Goal: Task Accomplishment & Management: Complete application form

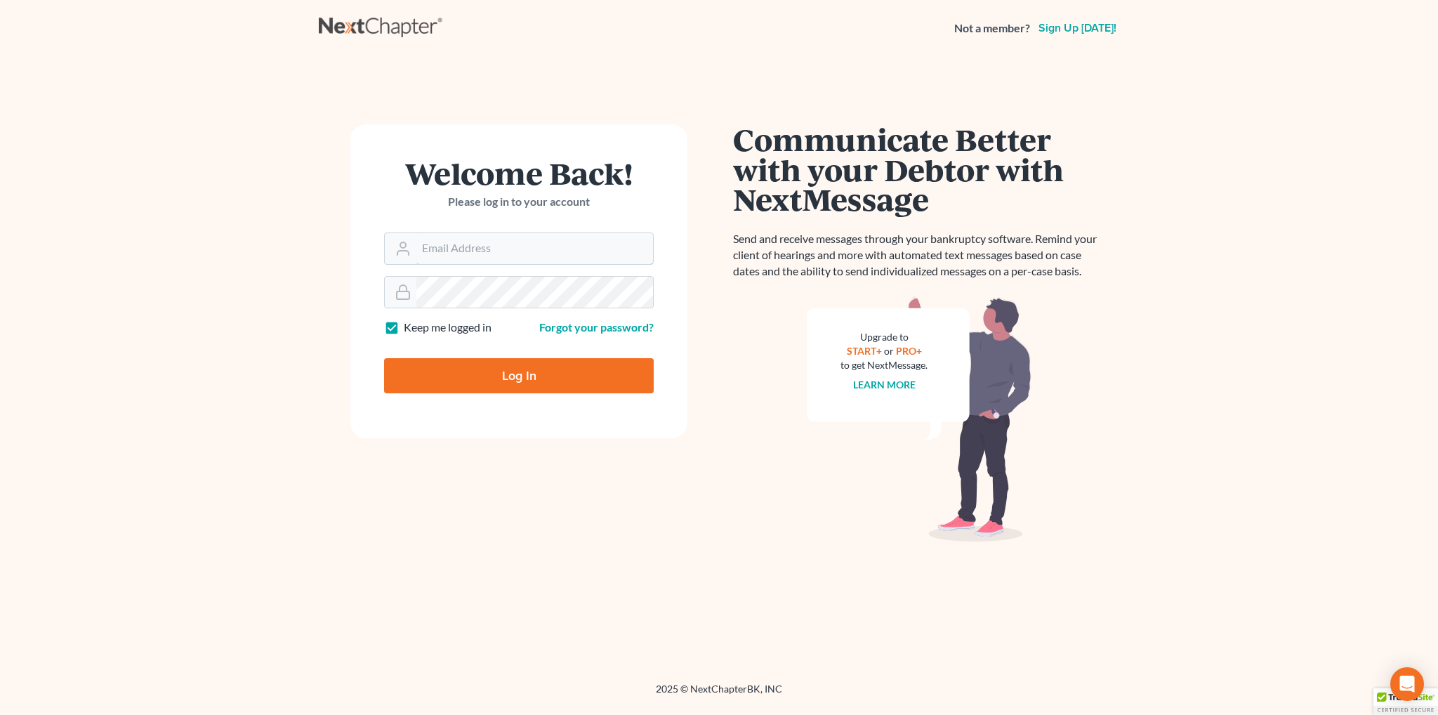
type input "[EMAIL_ADDRESS][DOMAIN_NAME]"
click at [525, 373] on input "Log In" at bounding box center [519, 375] width 270 height 35
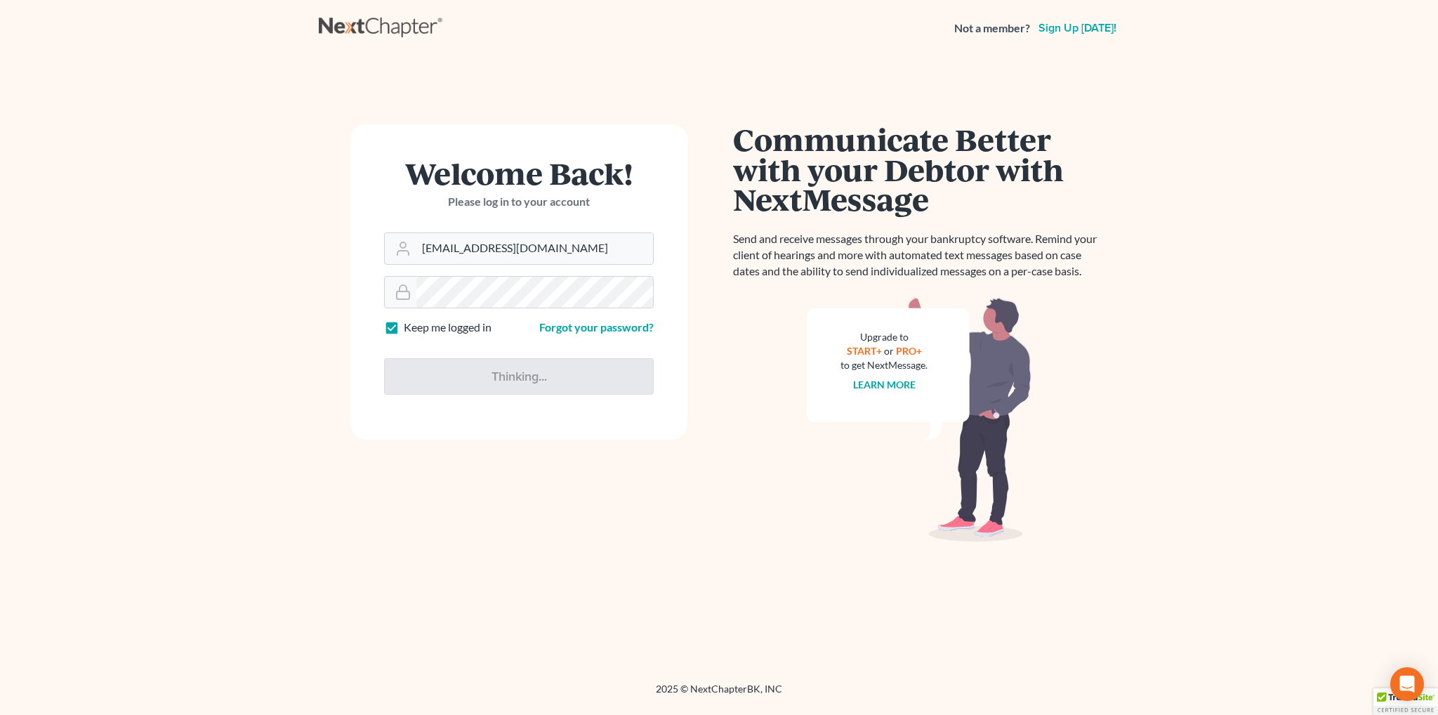
type input "Thinking..."
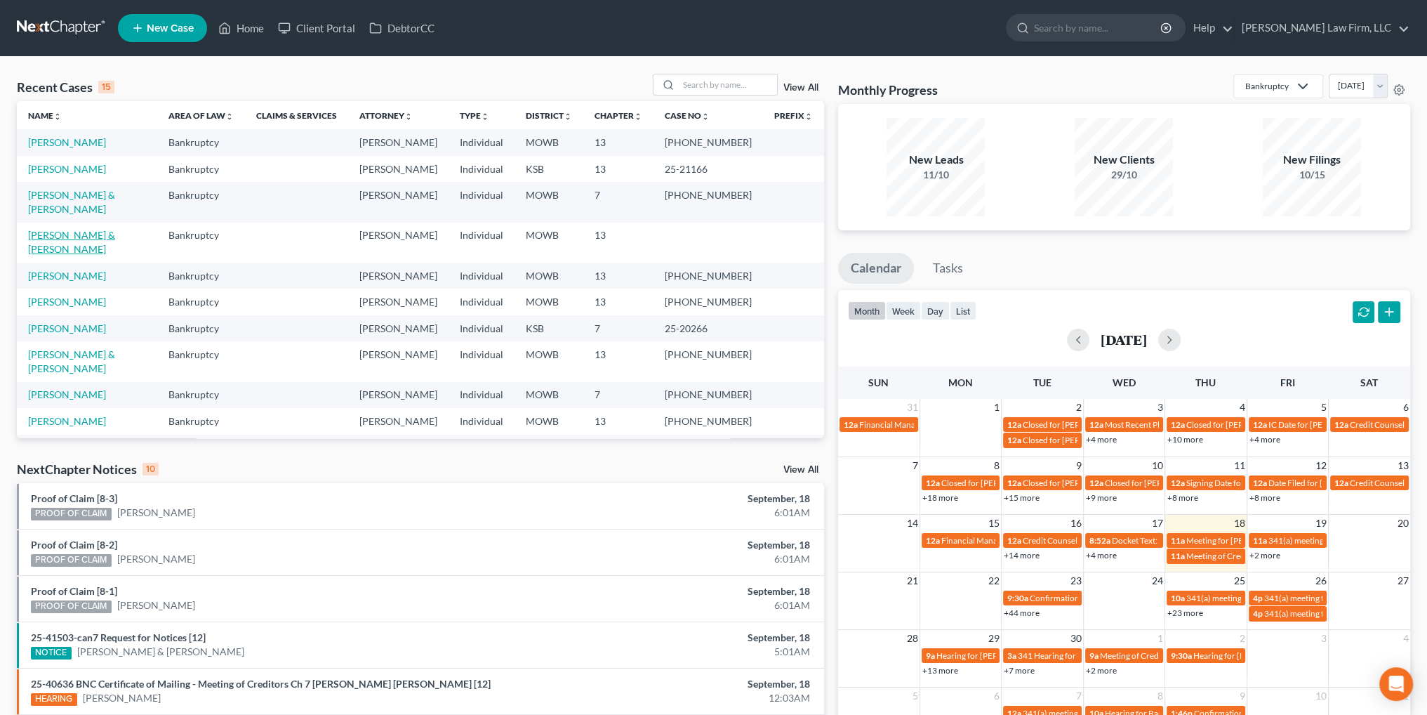
click at [62, 229] on link "[PERSON_NAME] & [PERSON_NAME]" at bounding box center [71, 242] width 87 height 26
select select "4"
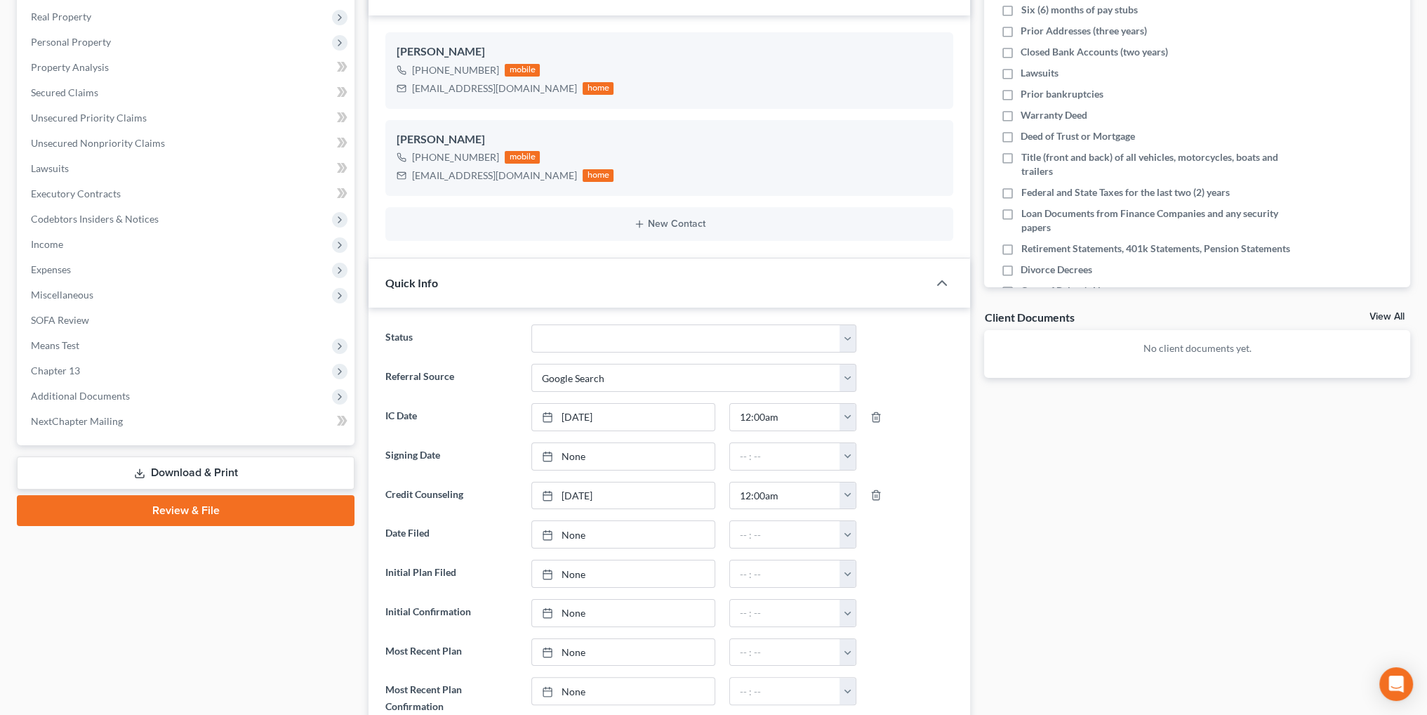
scroll to position [281, 0]
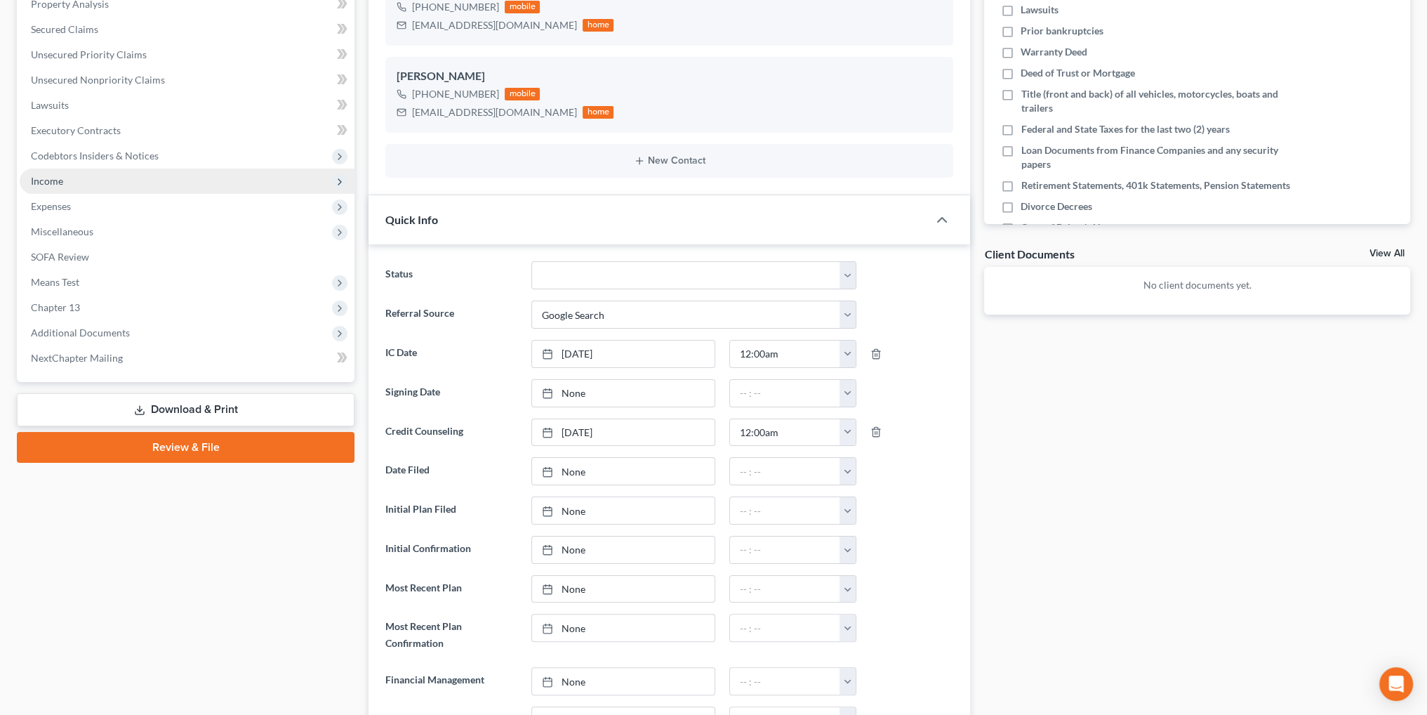
click at [47, 180] on span "Income" at bounding box center [47, 181] width 32 height 12
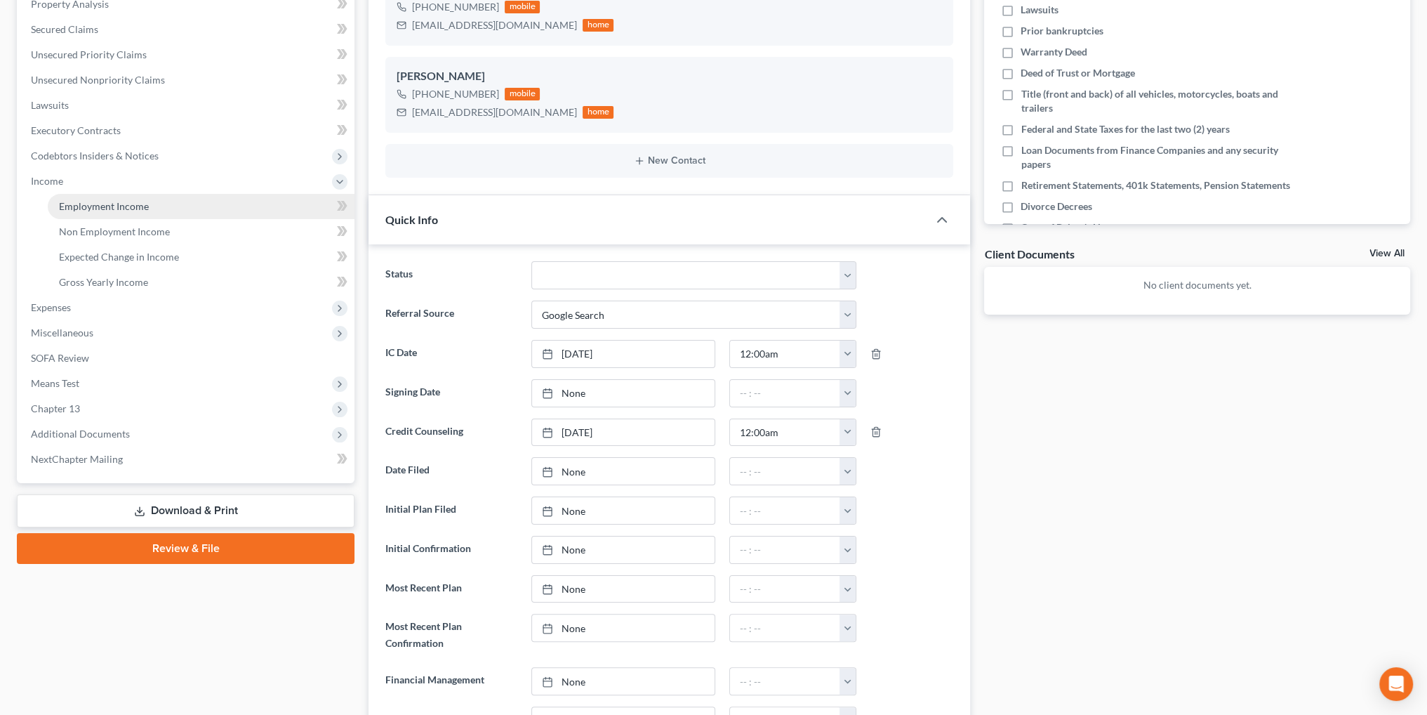
click at [93, 206] on span "Employment Income" at bounding box center [104, 206] width 90 height 12
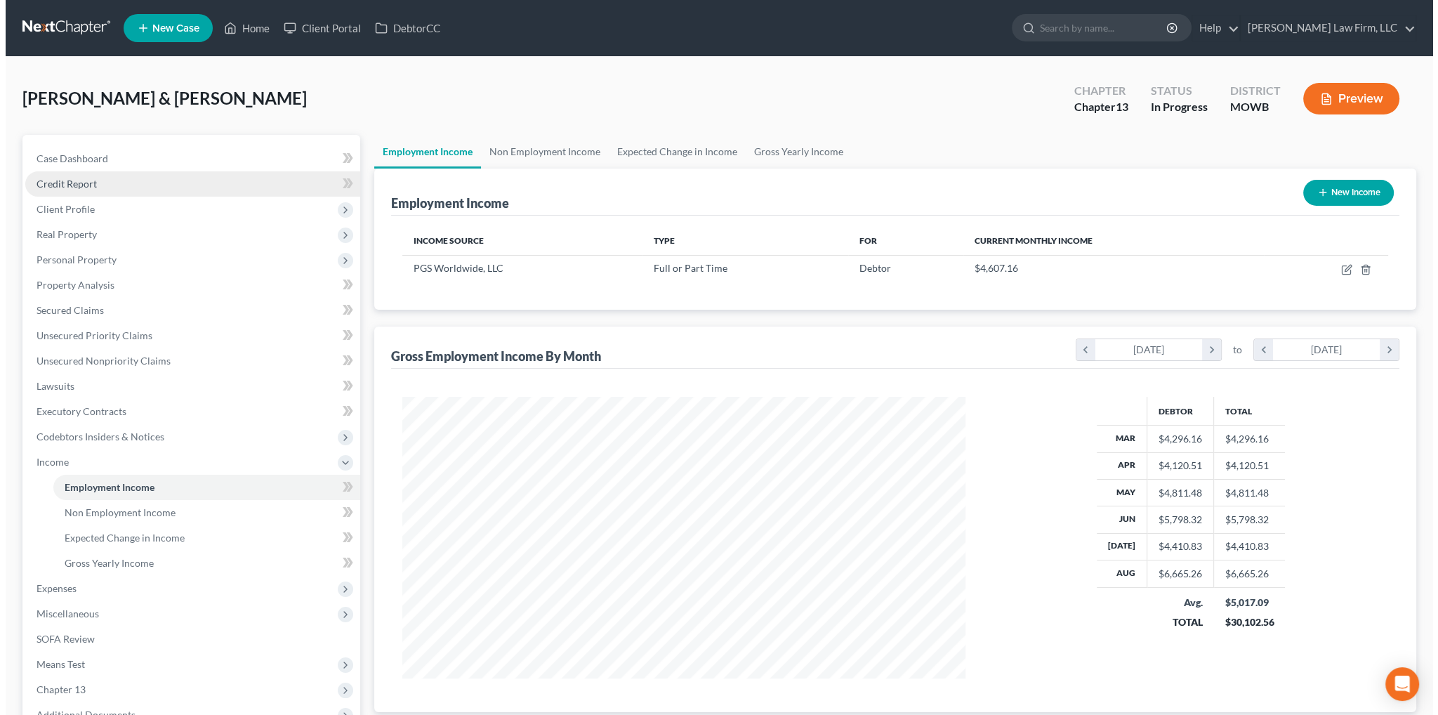
scroll to position [282, 590]
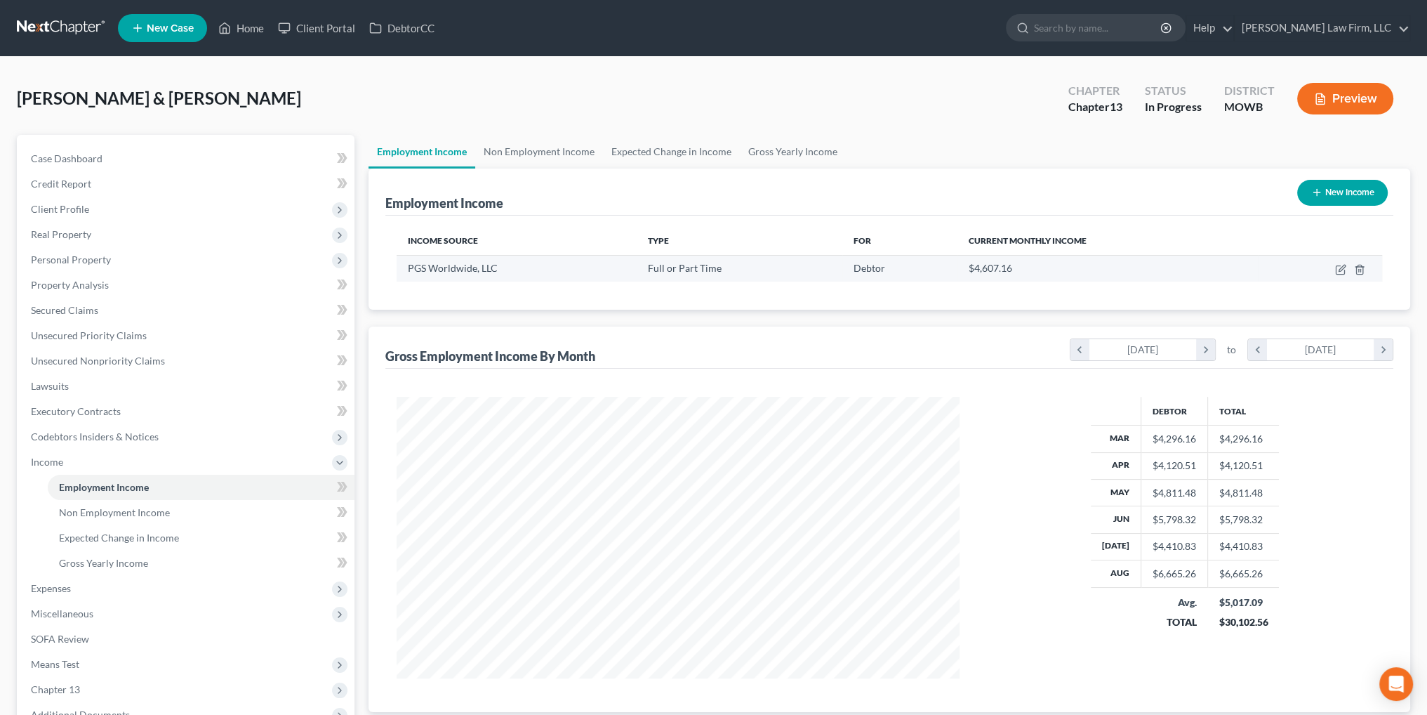
click at [1332, 270] on td at bounding box center [1320, 268] width 124 height 27
click at [1336, 270] on icon "button" at bounding box center [1340, 270] width 8 height 8
select select "0"
select select "26"
select select "2"
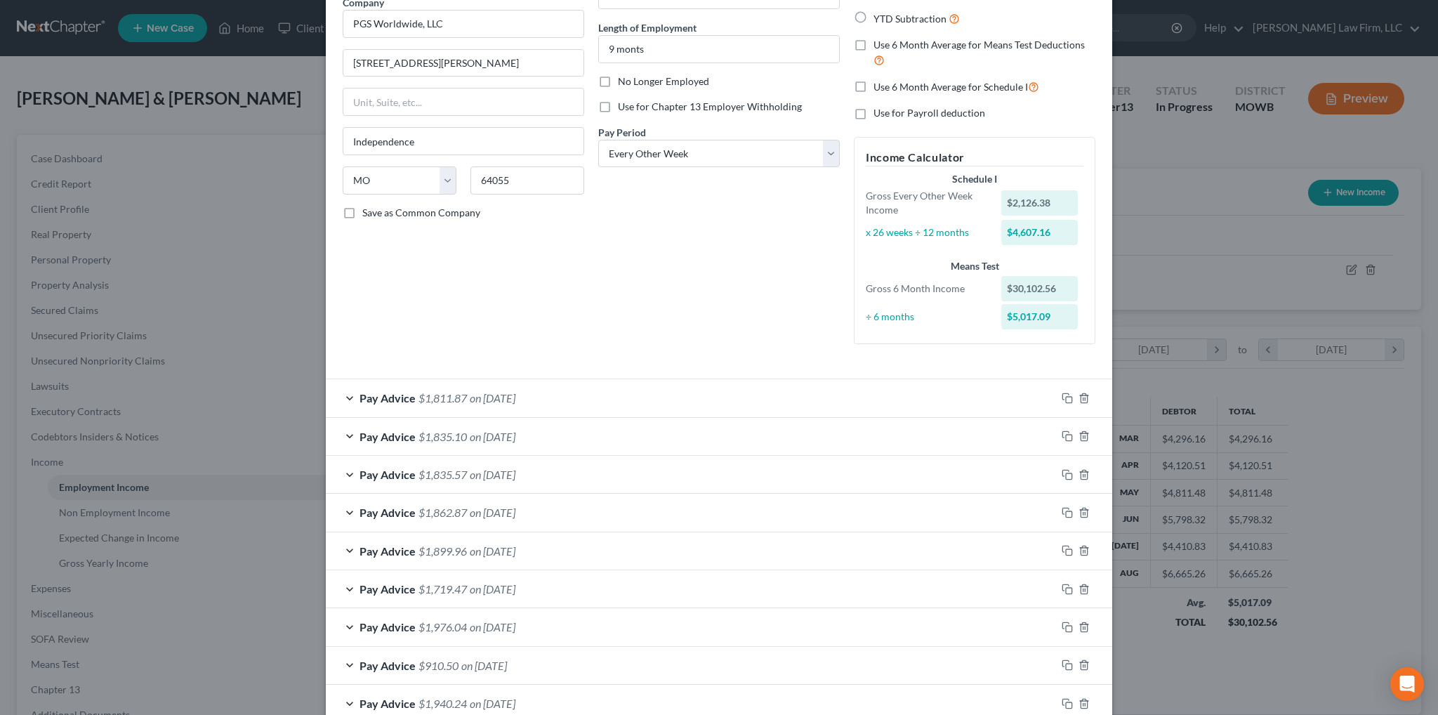
scroll to position [140, 0]
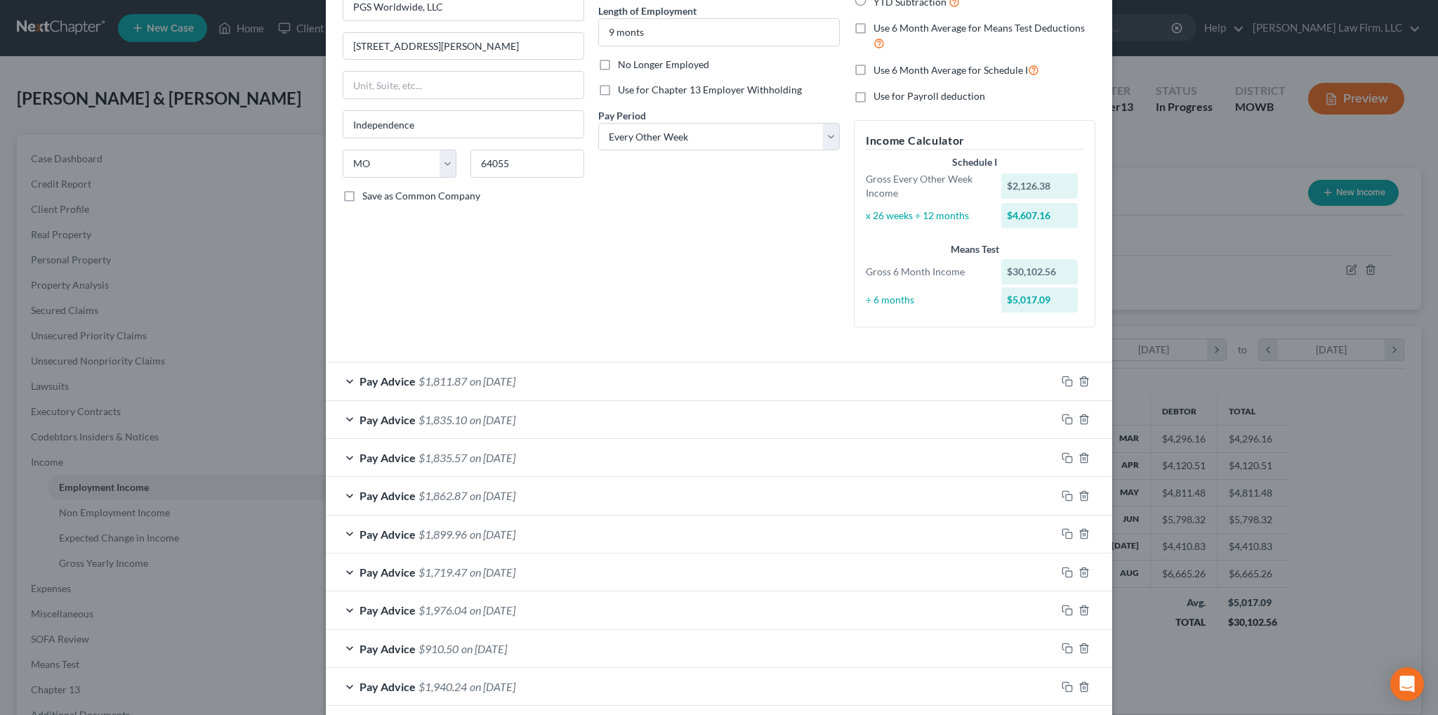
click at [503, 527] on span "on 07/18/2025" at bounding box center [493, 533] width 46 height 13
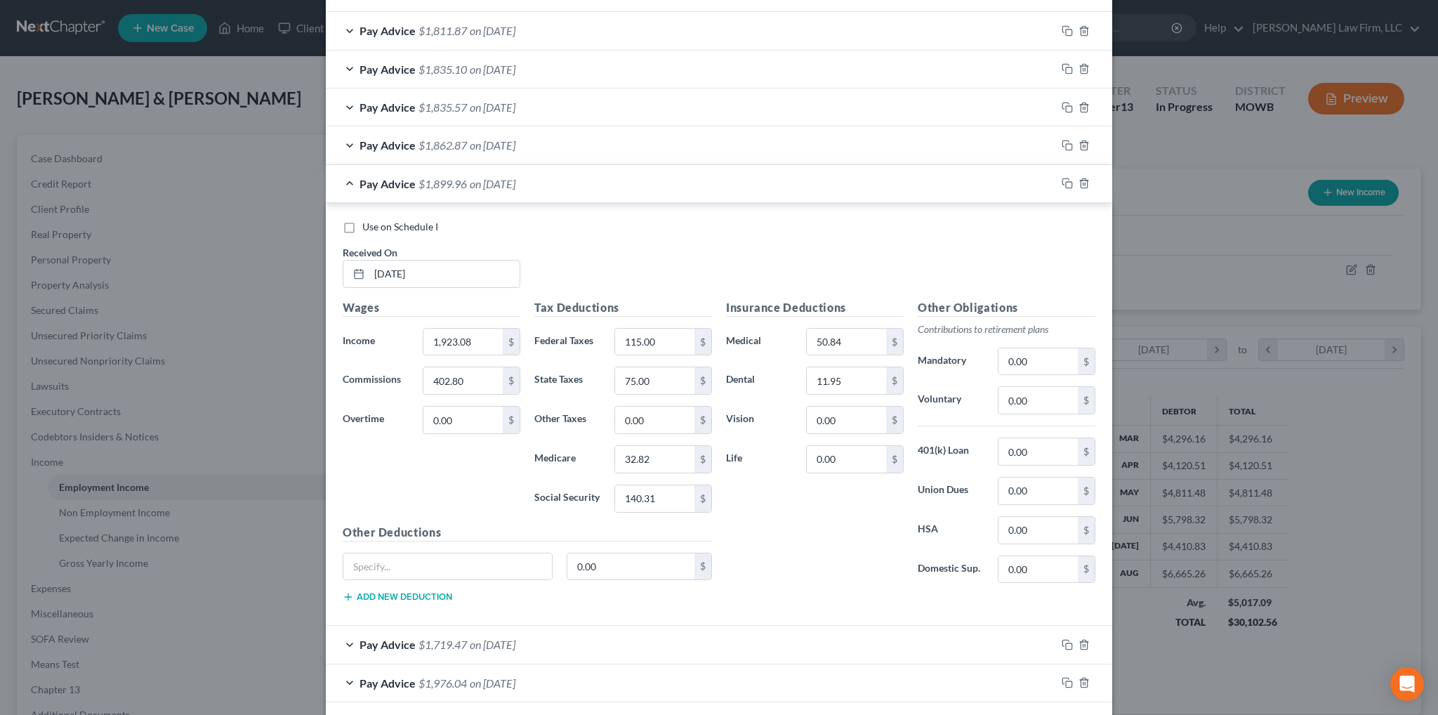
scroll to position [491, 0]
click at [629, 376] on input "75.00" at bounding box center [654, 379] width 79 height 27
click at [631, 379] on input "75.00" at bounding box center [654, 379] width 79 height 27
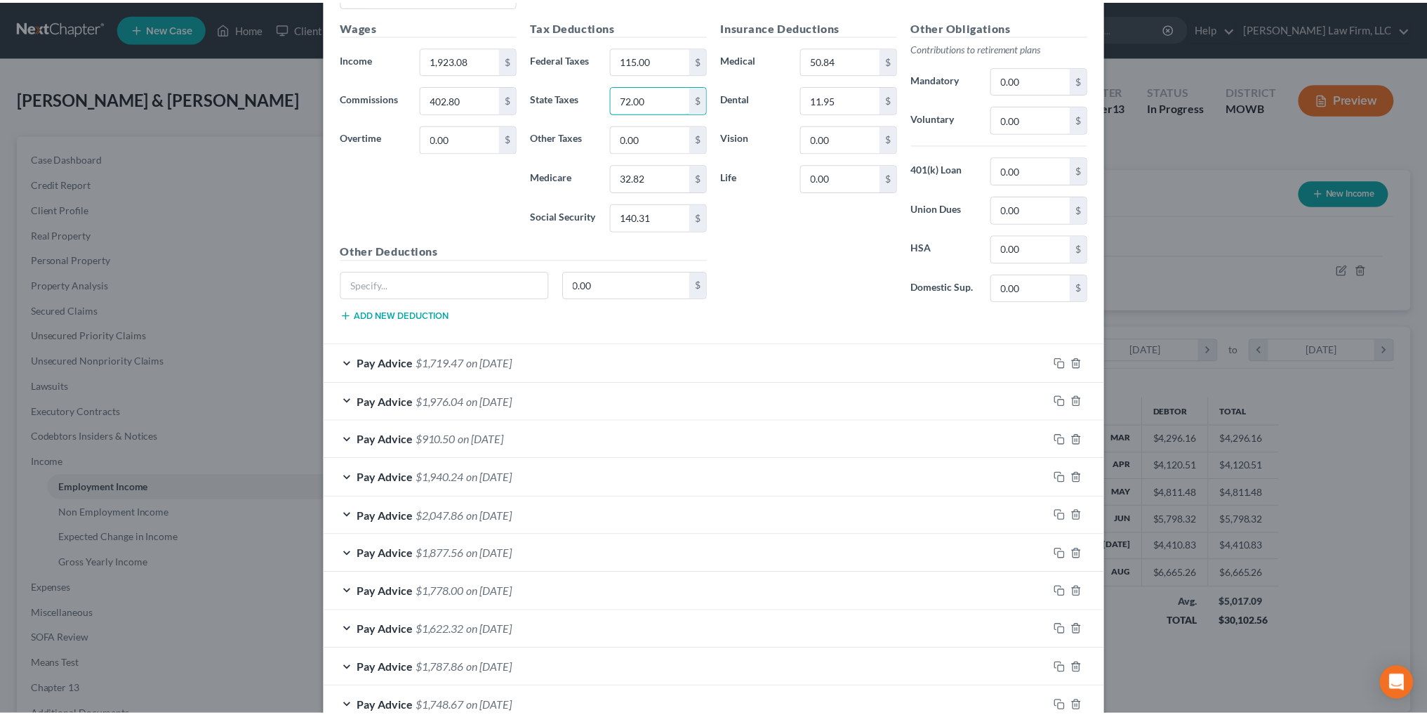
scroll to position [893, 0]
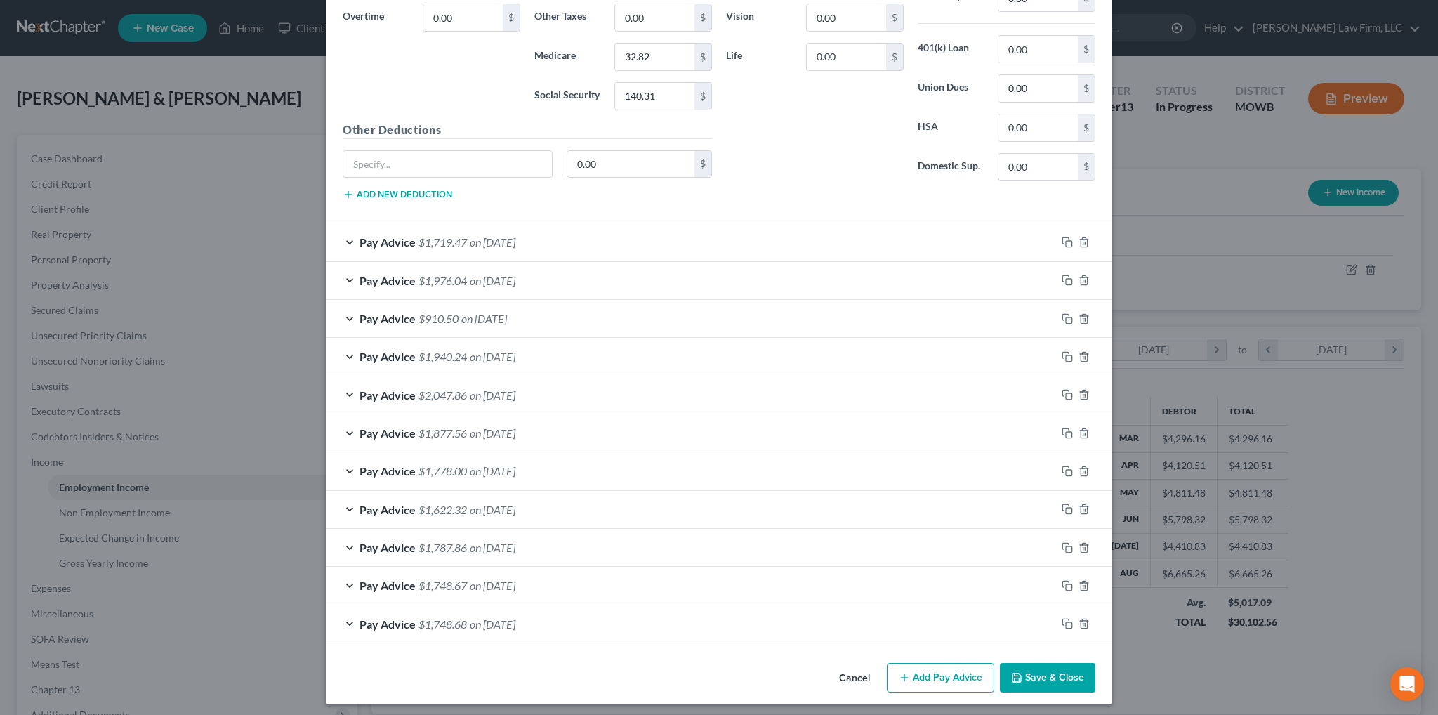
type input "72.00"
click at [1044, 677] on button "Save & Close" at bounding box center [1047, 677] width 95 height 29
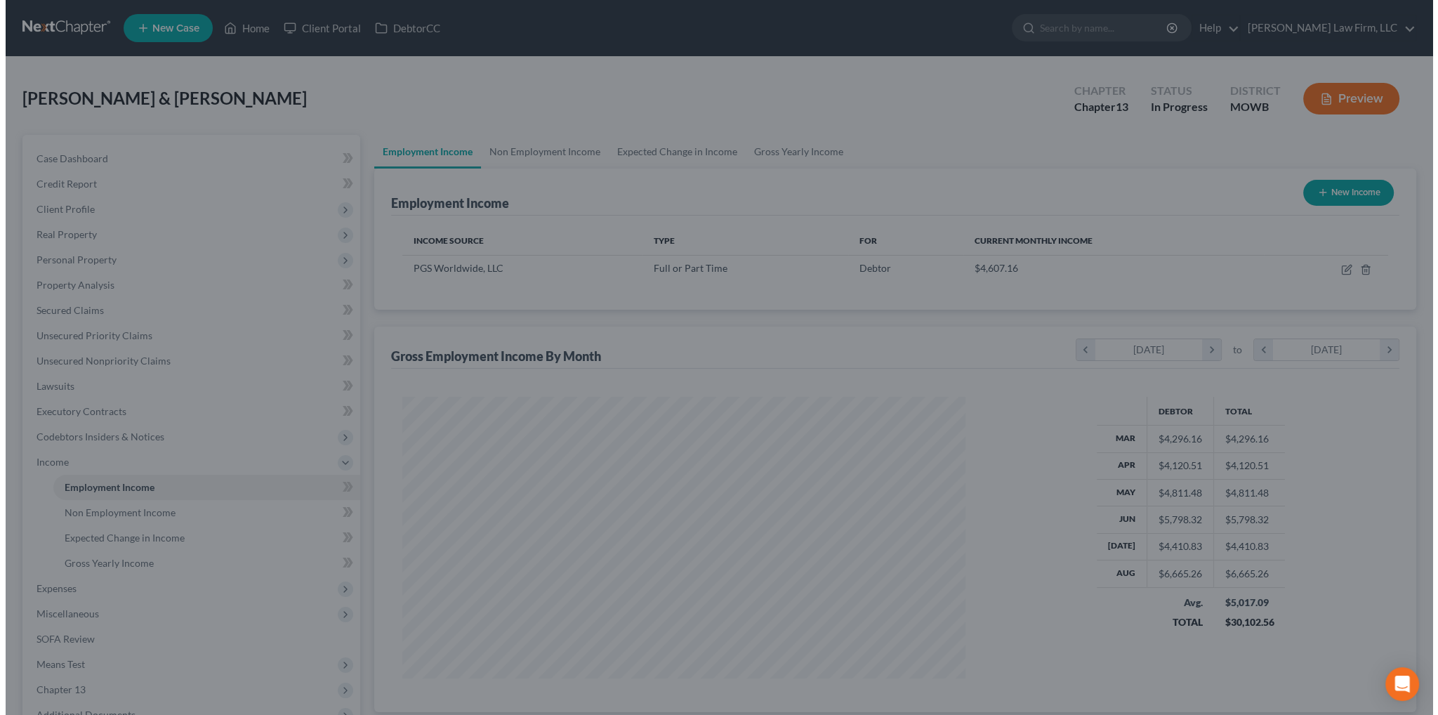
scroll to position [701758, 701448]
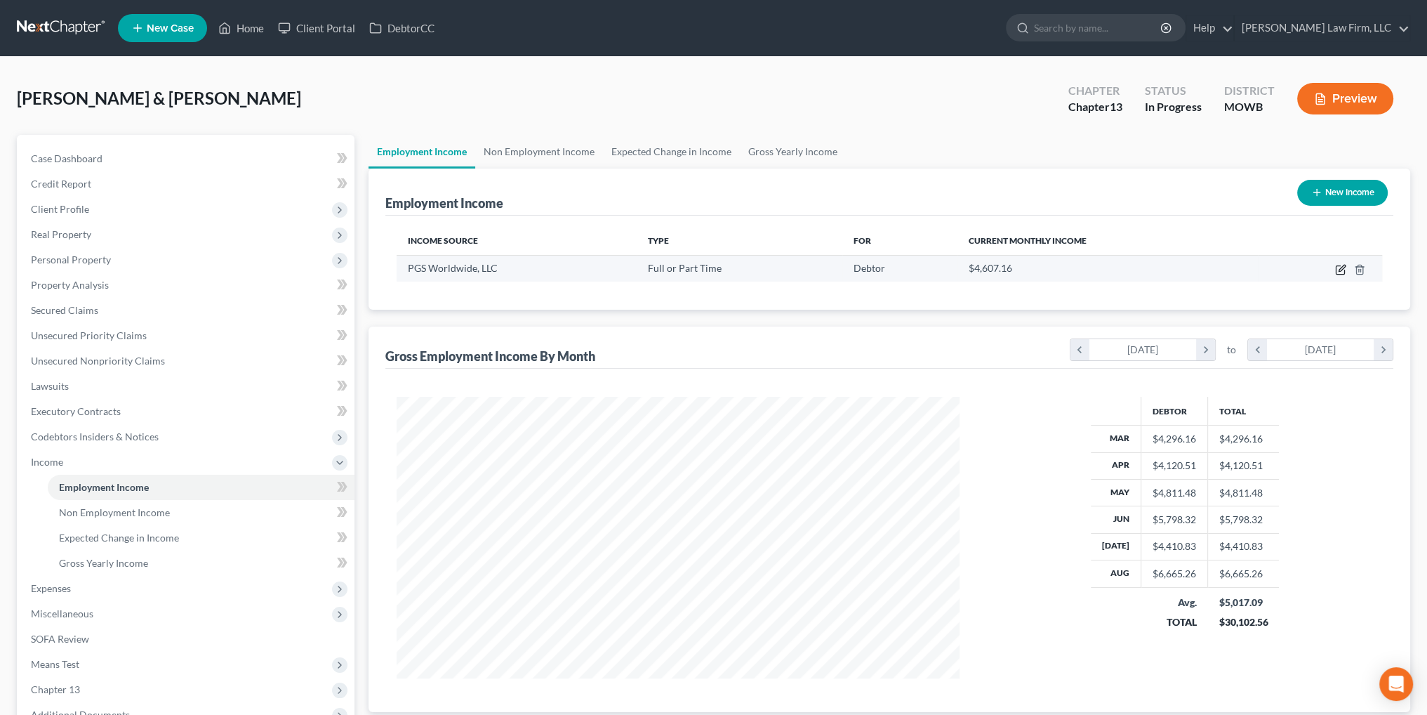
click at [1342, 270] on icon "button" at bounding box center [1342, 268] width 6 height 6
select select "0"
select select "26"
select select "2"
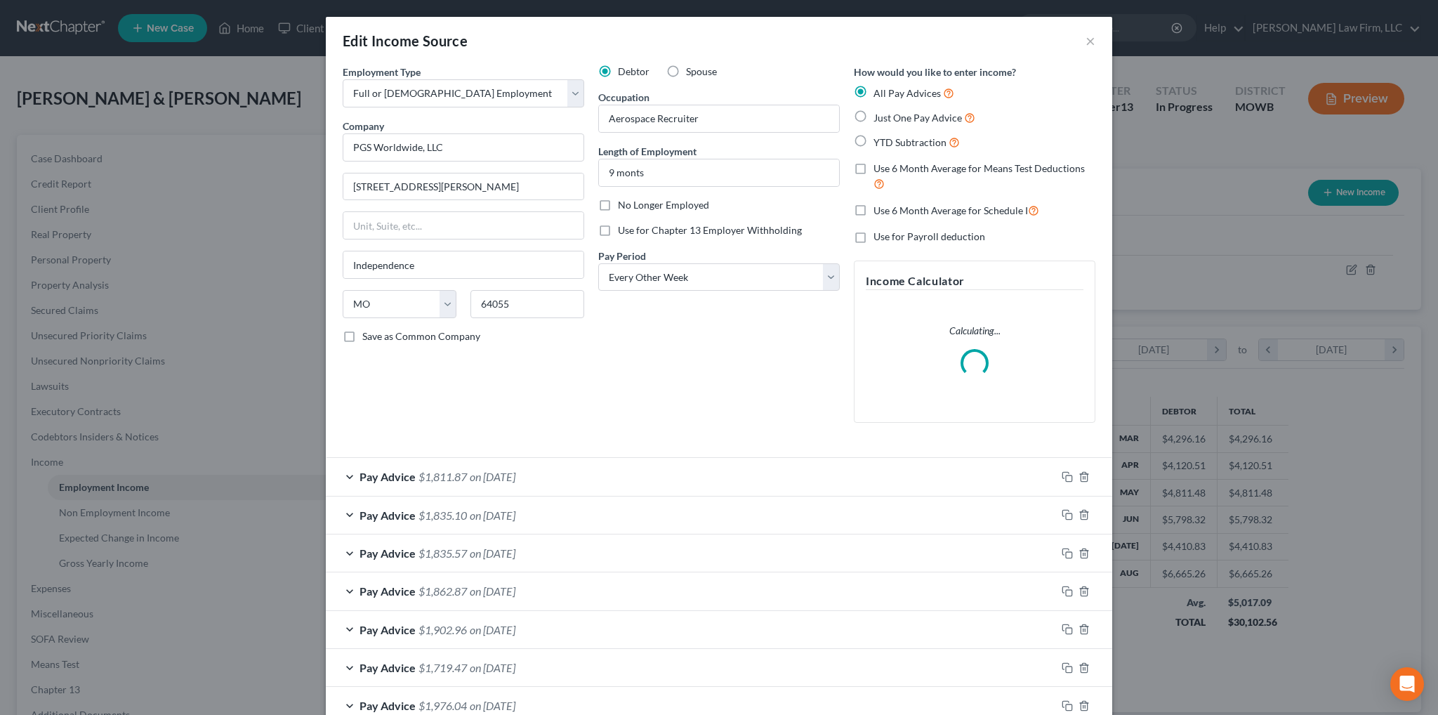
scroll to position [284, 595]
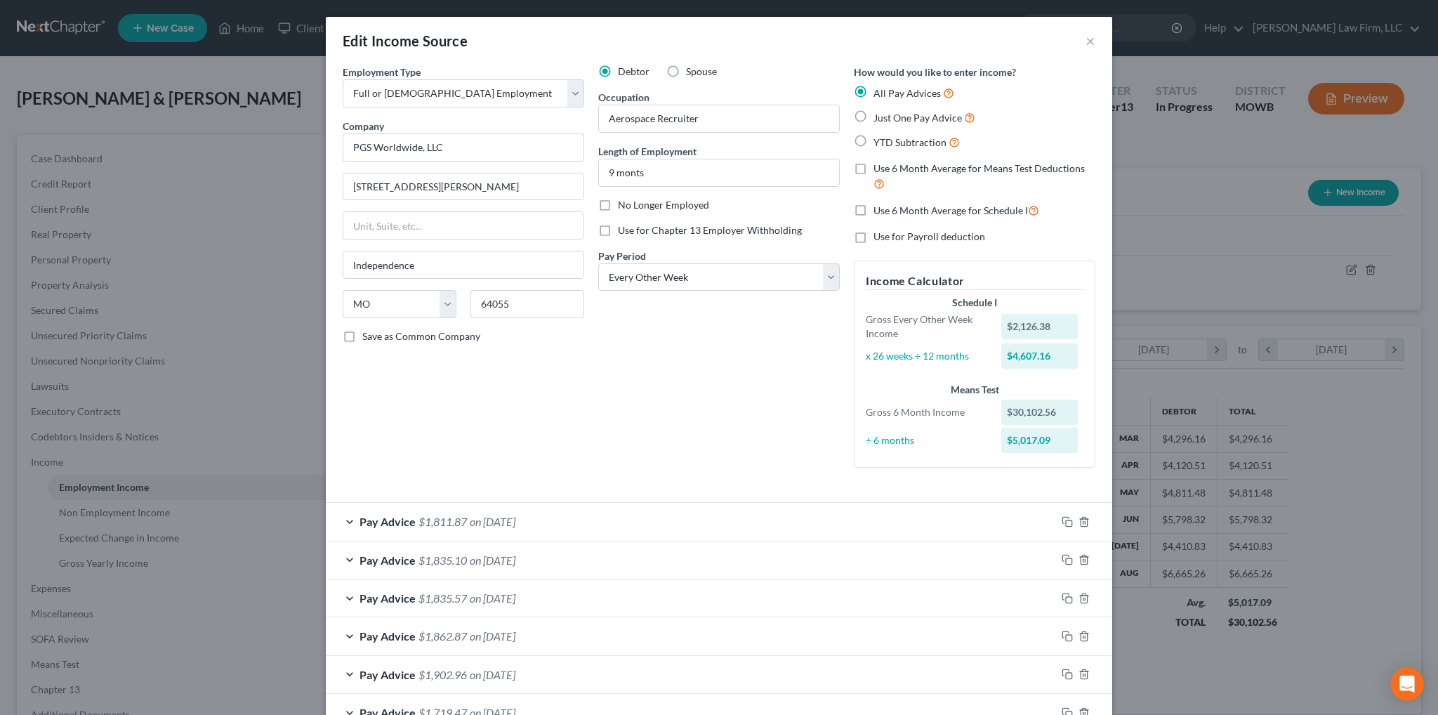
click at [512, 668] on span "on 07/18/2025" at bounding box center [493, 674] width 46 height 13
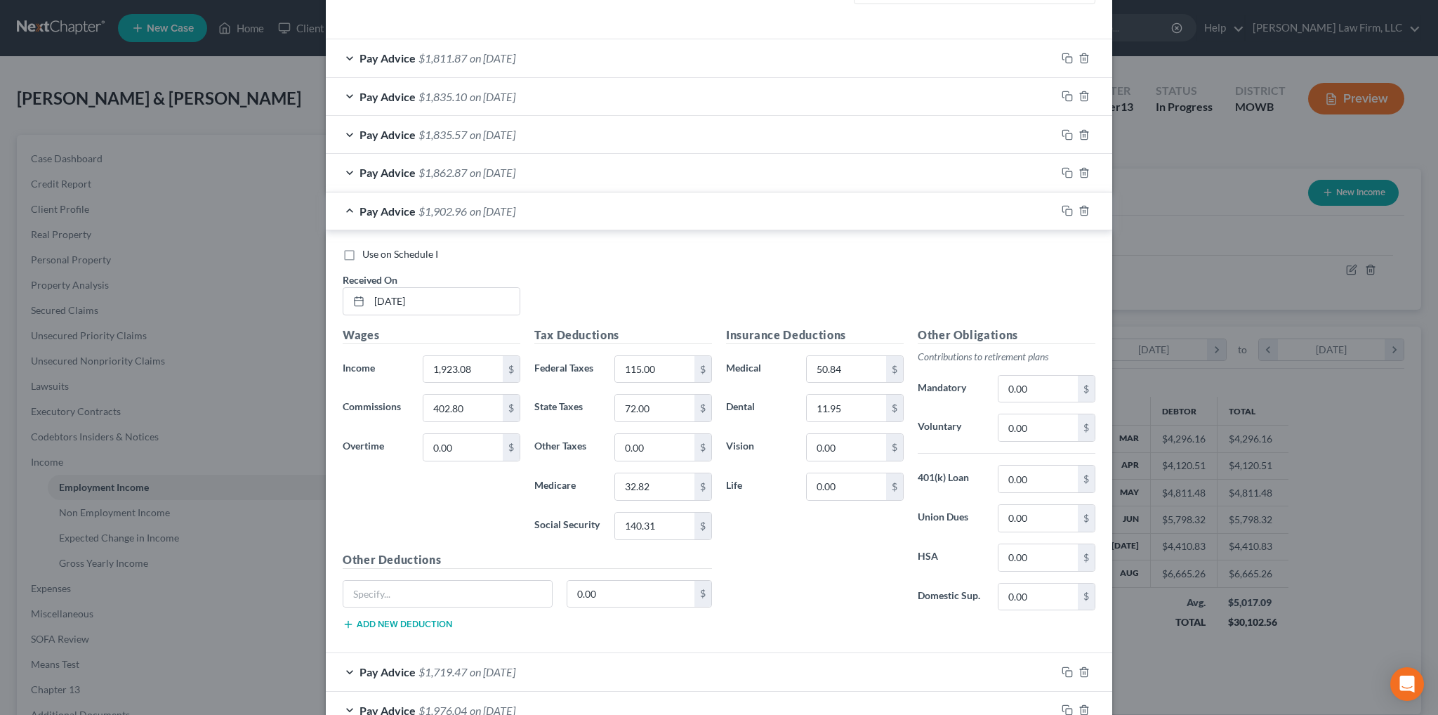
scroll to position [702, 0]
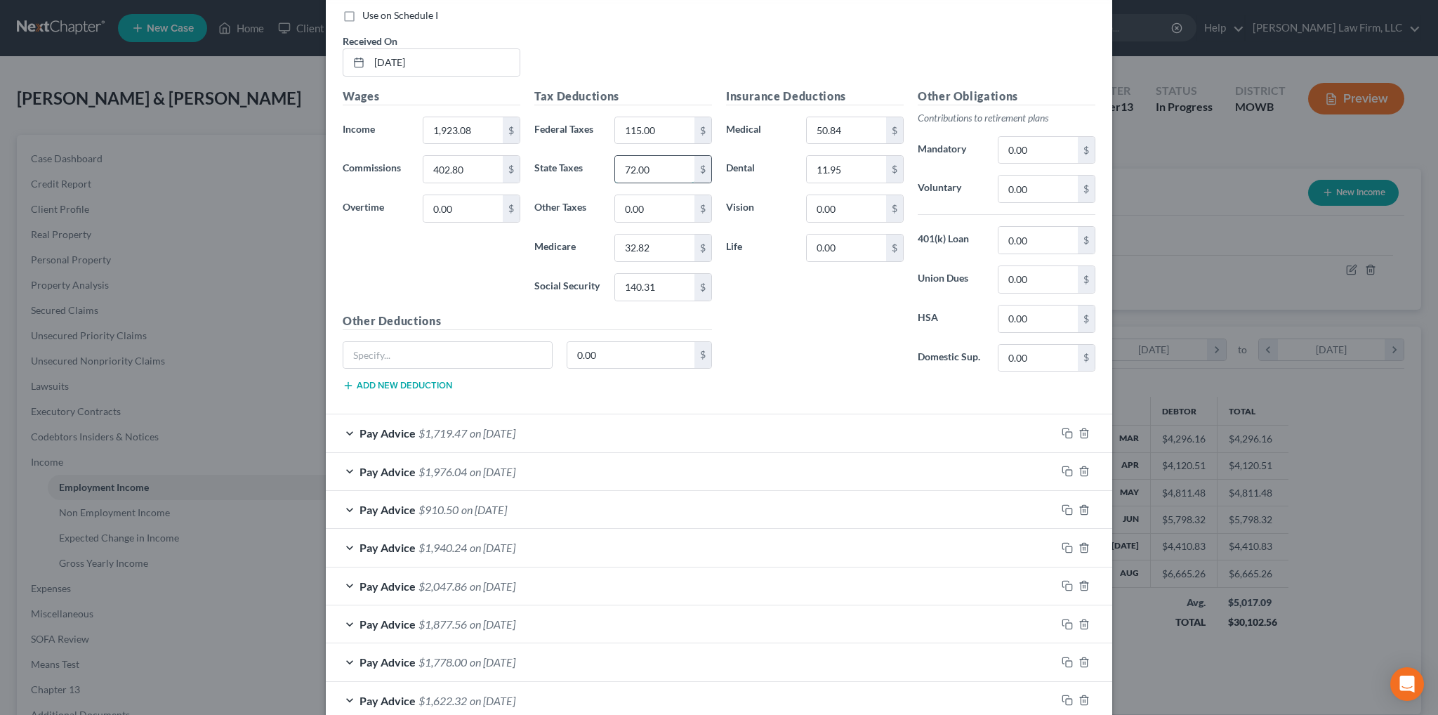
click at [627, 165] on input "72.00" at bounding box center [654, 169] width 79 height 27
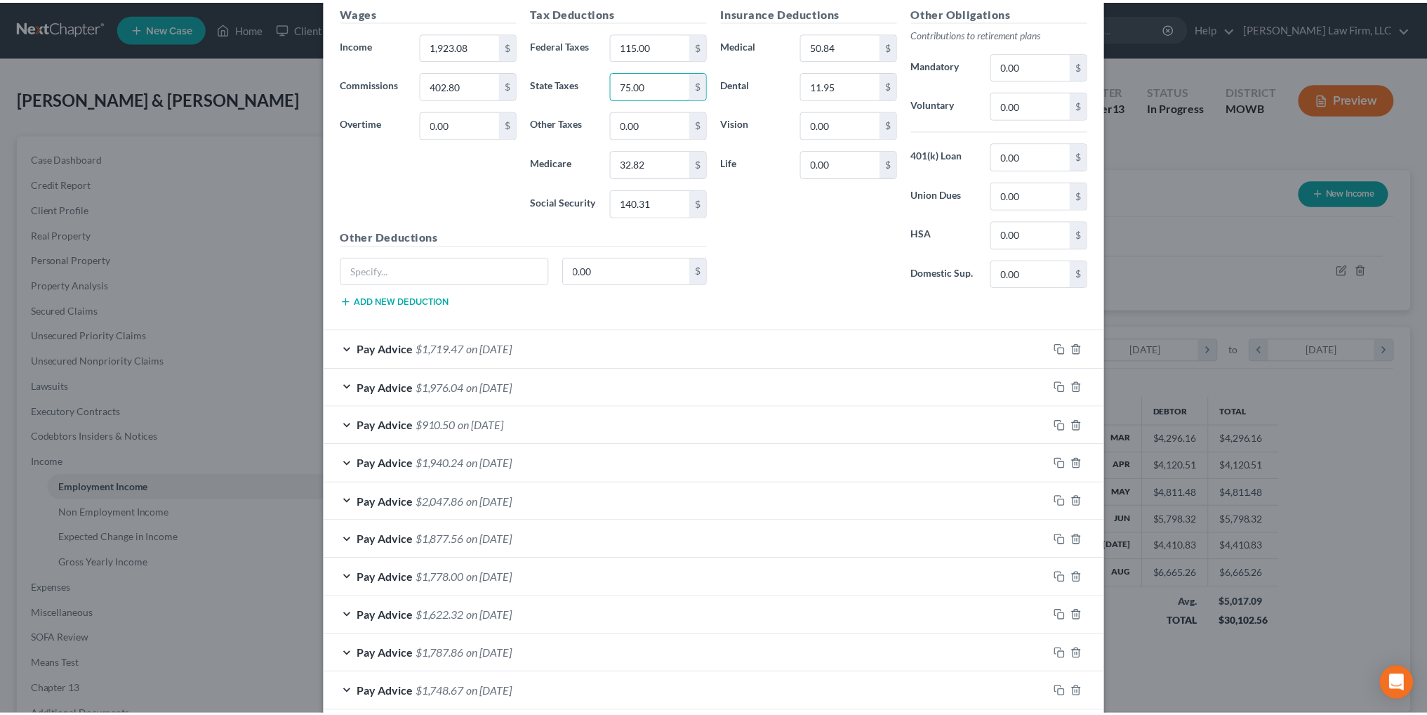
scroll to position [893, 0]
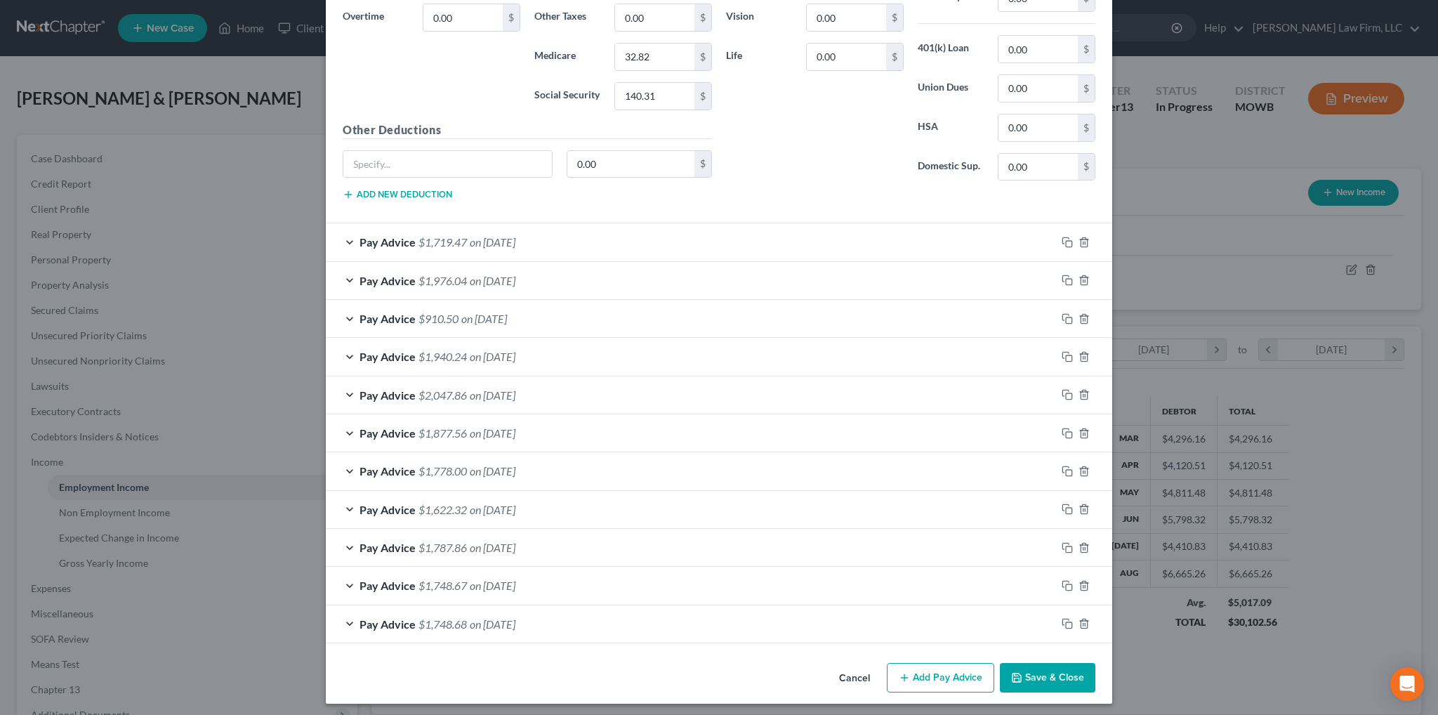
type input "75.00"
click at [1027, 666] on button "Save & Close" at bounding box center [1047, 677] width 95 height 29
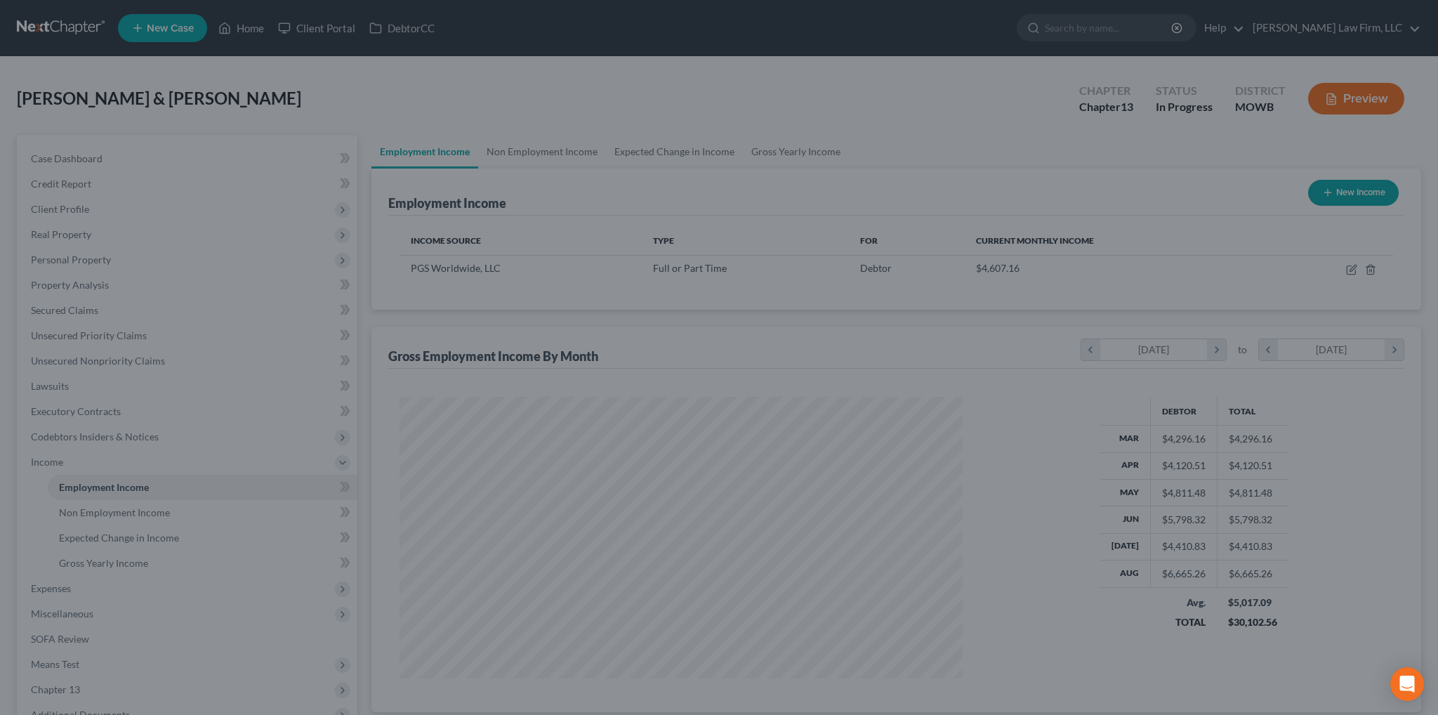
scroll to position [701758, 701448]
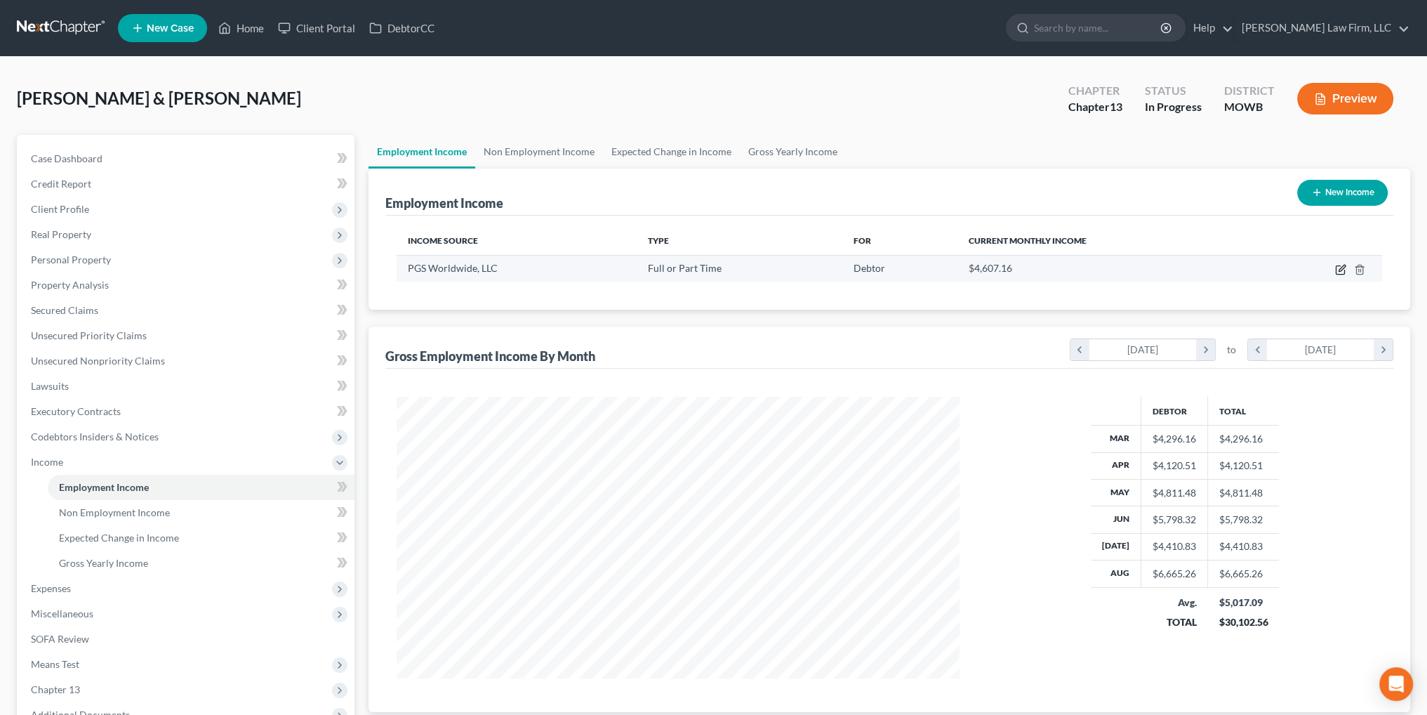
click at [1339, 270] on icon "button" at bounding box center [1342, 268] width 6 height 6
select select "0"
select select "26"
select select "2"
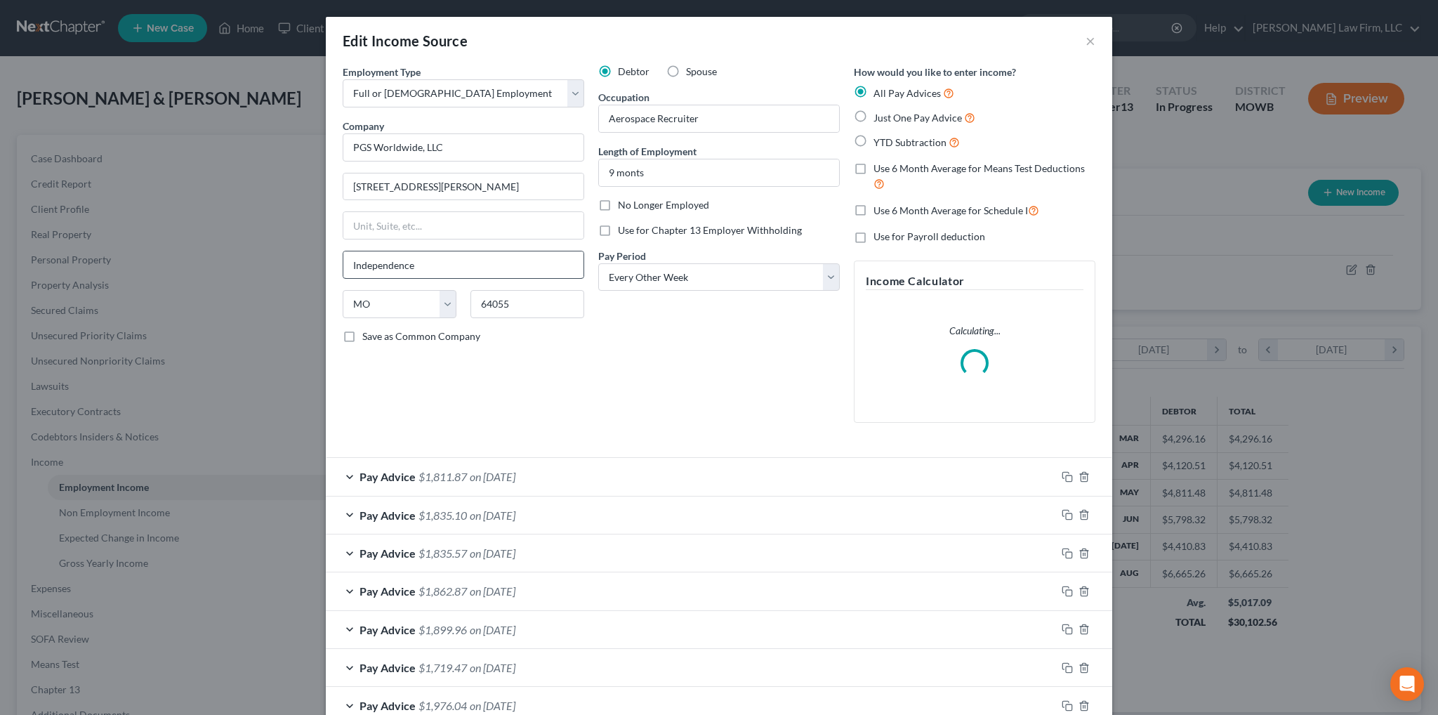
scroll to position [284, 595]
click at [611, 630] on div "Pay Advice $1,899.96 on 07/18/2025" at bounding box center [691, 629] width 730 height 37
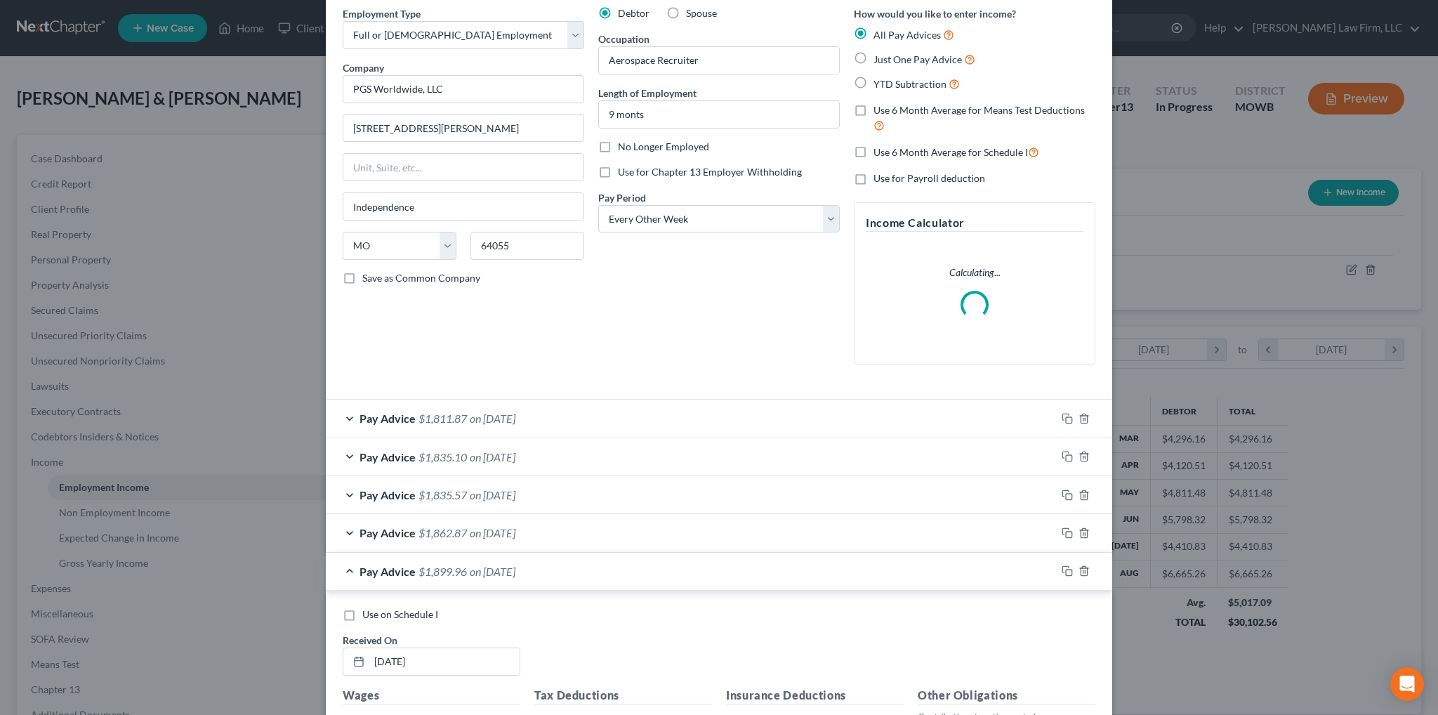
scroll to position [211, 0]
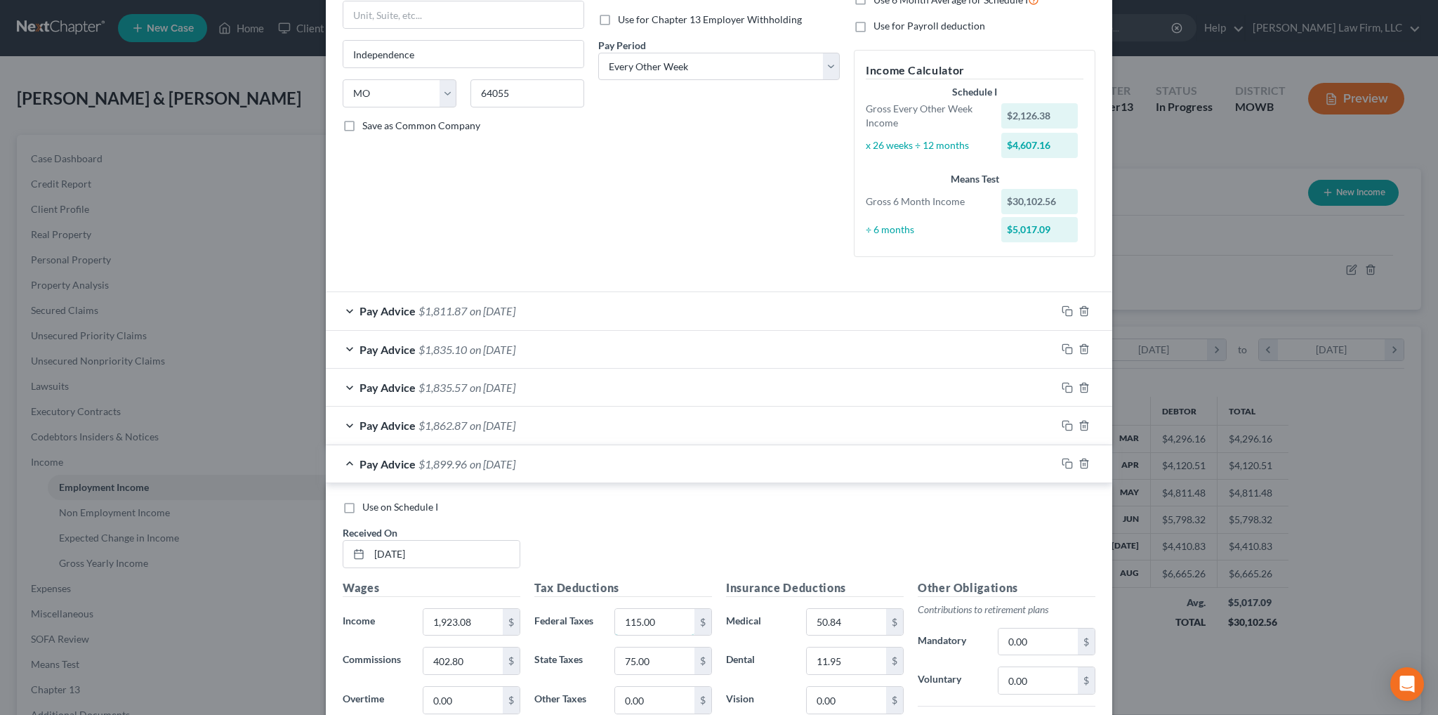
drag, startPoint x: 628, startPoint y: 612, endPoint x: 637, endPoint y: 600, distance: 15.5
click at [628, 611] on input "115.00" at bounding box center [654, 622] width 79 height 27
click at [631, 655] on input "75.00" at bounding box center [654, 660] width 79 height 27
click at [629, 659] on input "75.00" at bounding box center [654, 660] width 79 height 27
click at [626, 660] on input "75.00" at bounding box center [654, 660] width 79 height 27
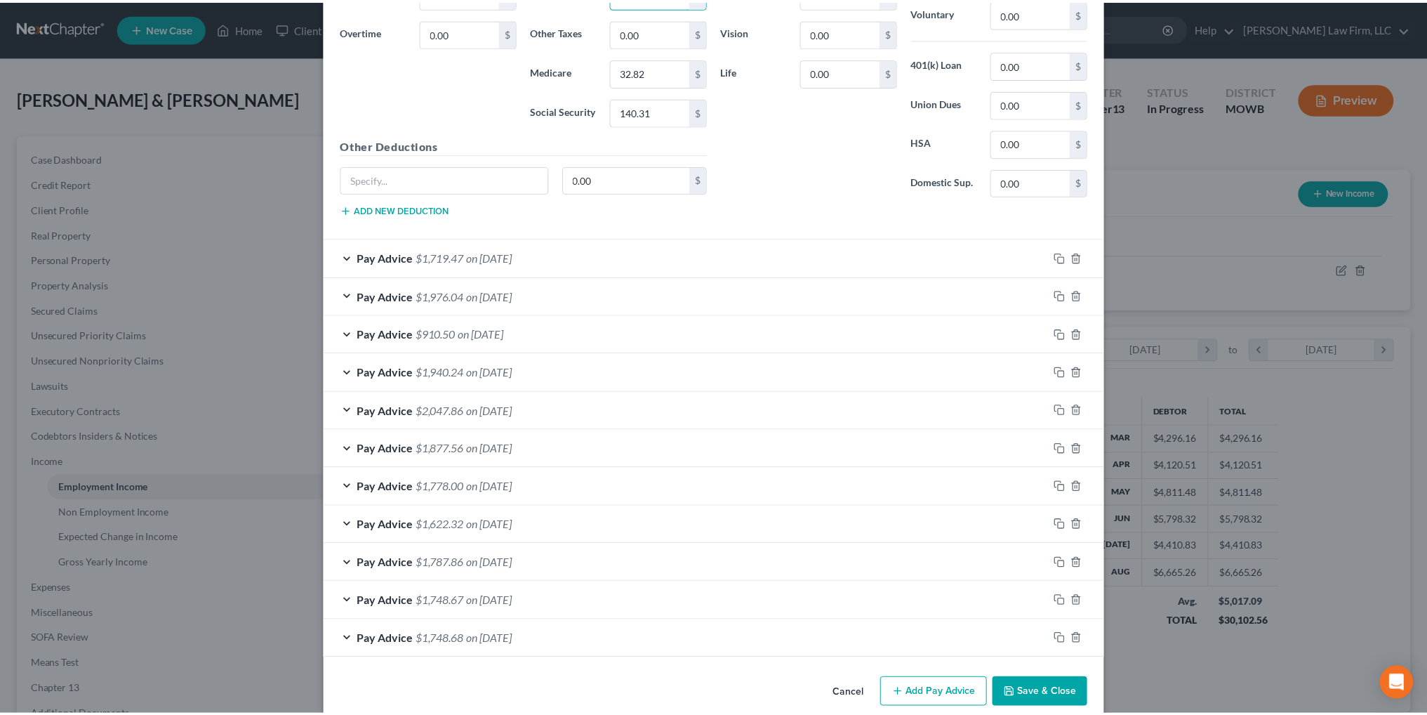
scroll to position [893, 0]
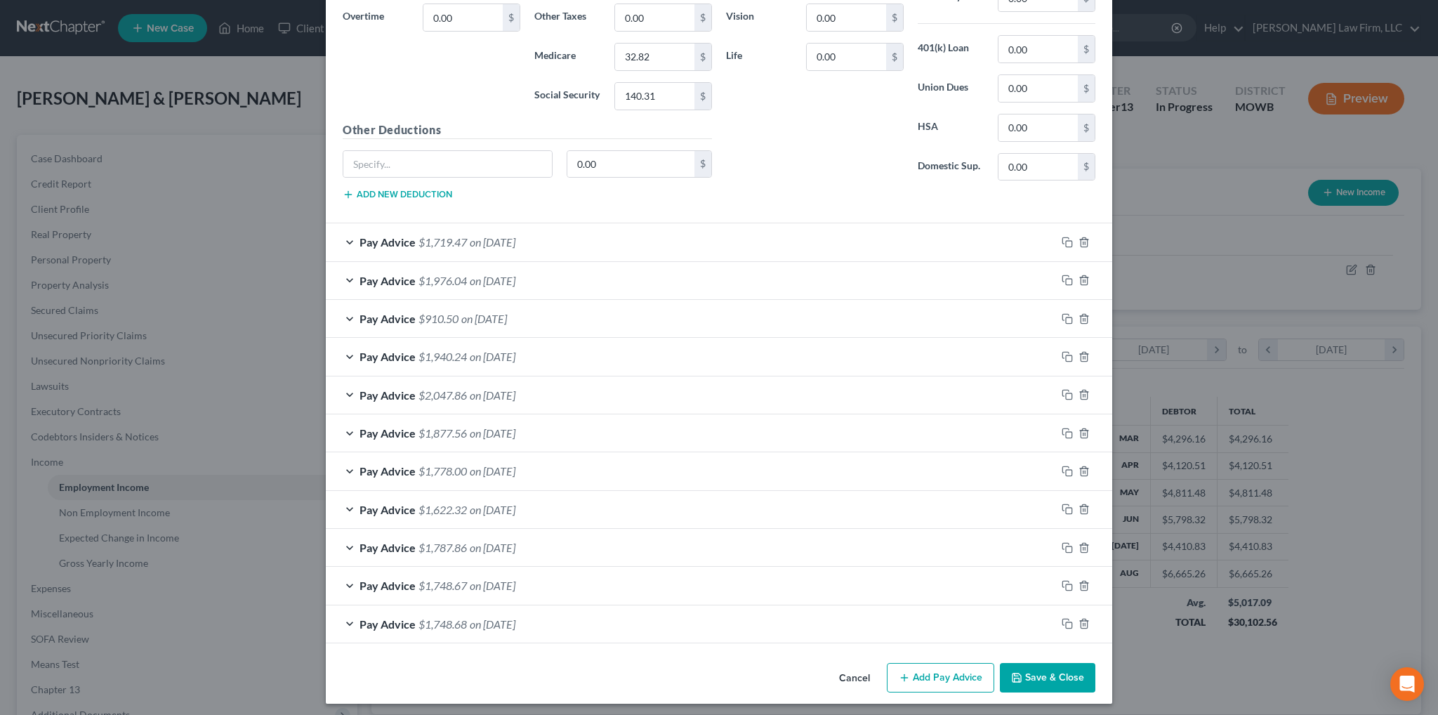
type input "72.00"
click at [1056, 672] on button "Save & Close" at bounding box center [1047, 677] width 95 height 29
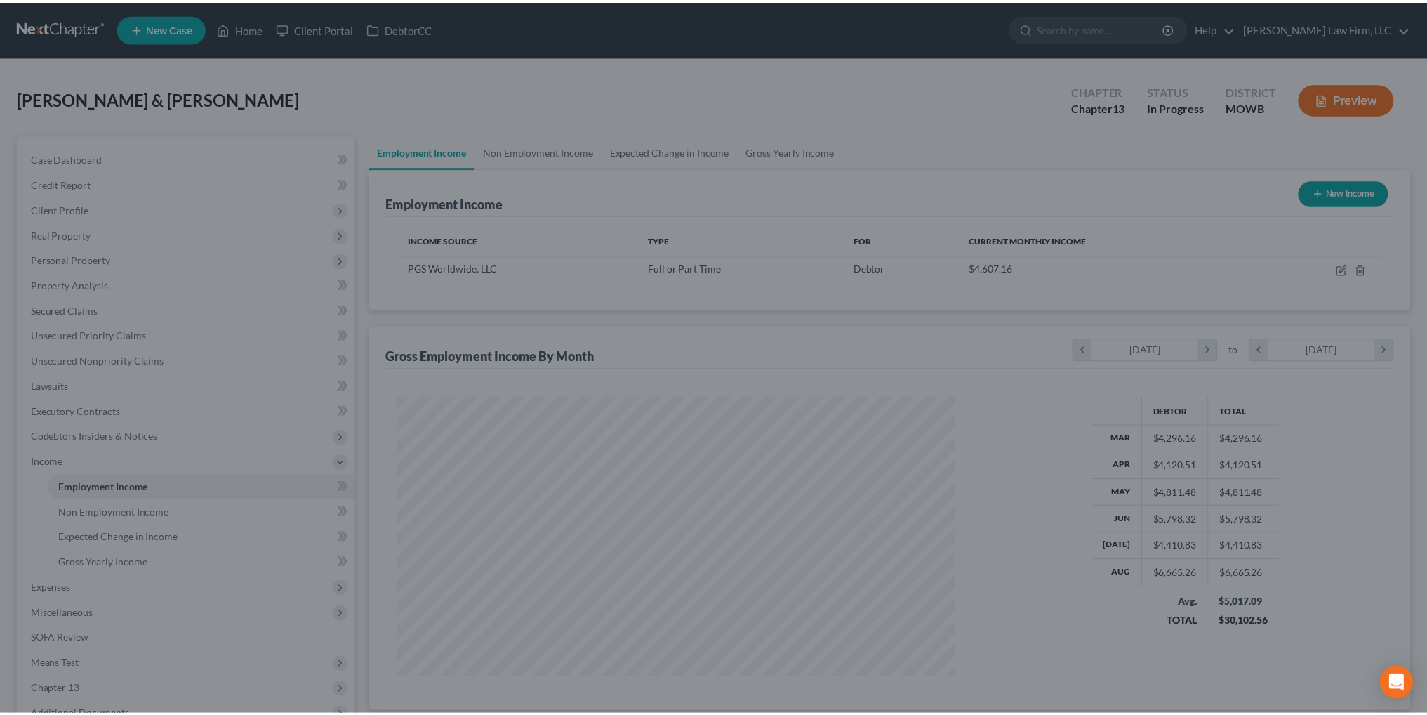
scroll to position [701758, 701448]
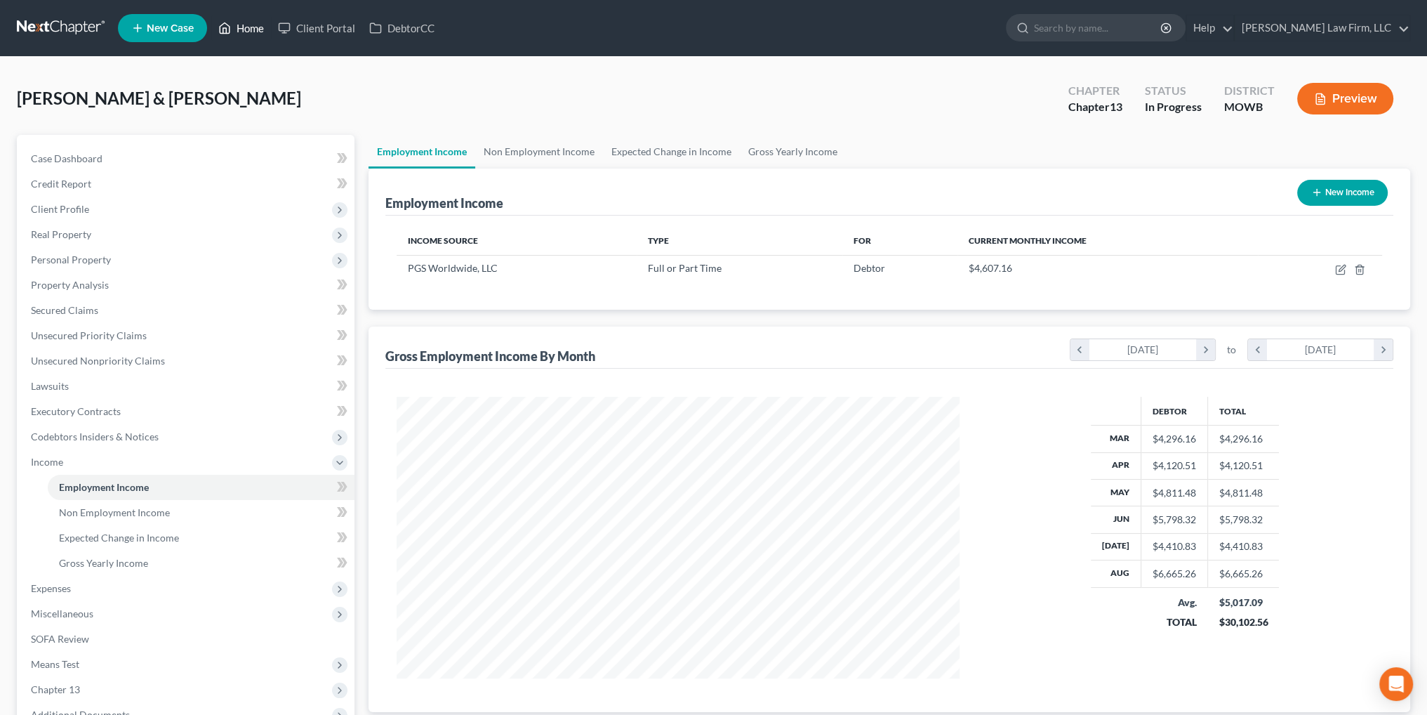
click at [239, 23] on link "Home" at bounding box center [241, 27] width 60 height 25
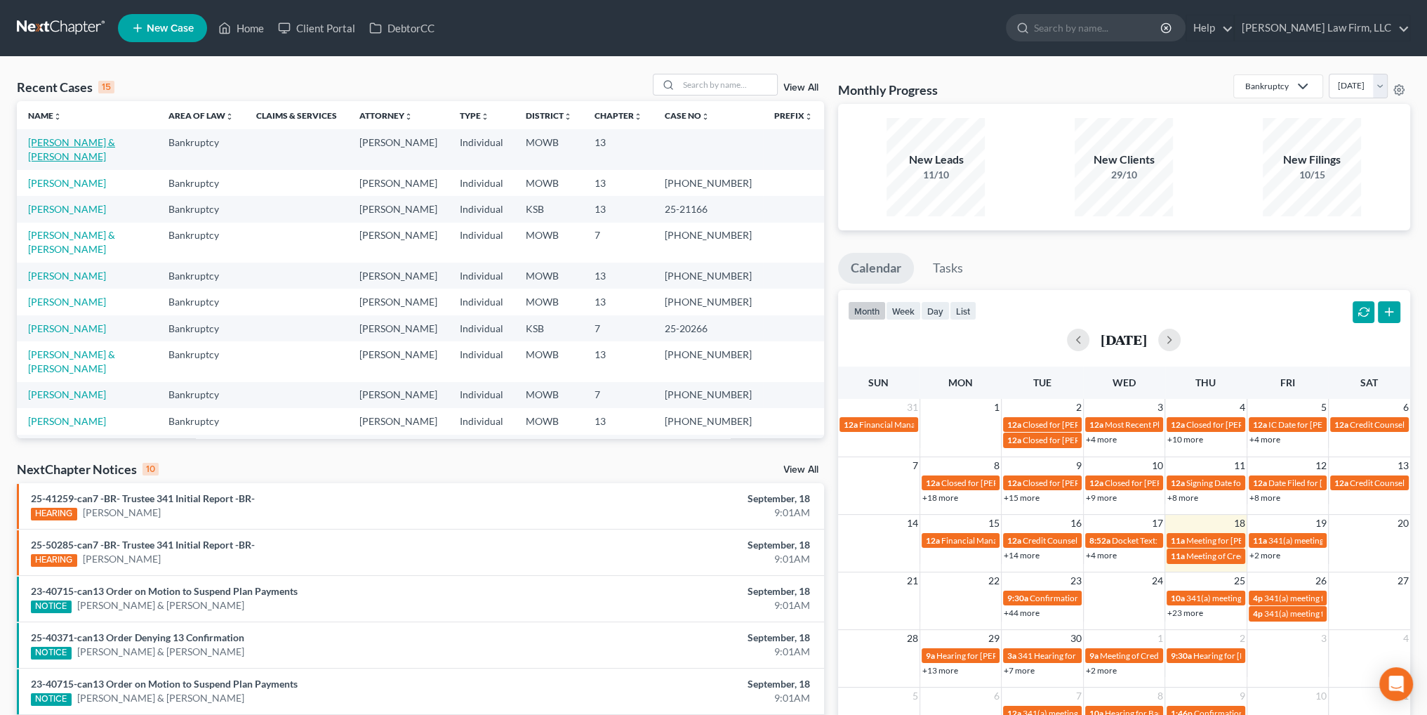
click at [79, 142] on link "Lopez, Elias & Alycia" at bounding box center [71, 149] width 87 height 26
select select "4"
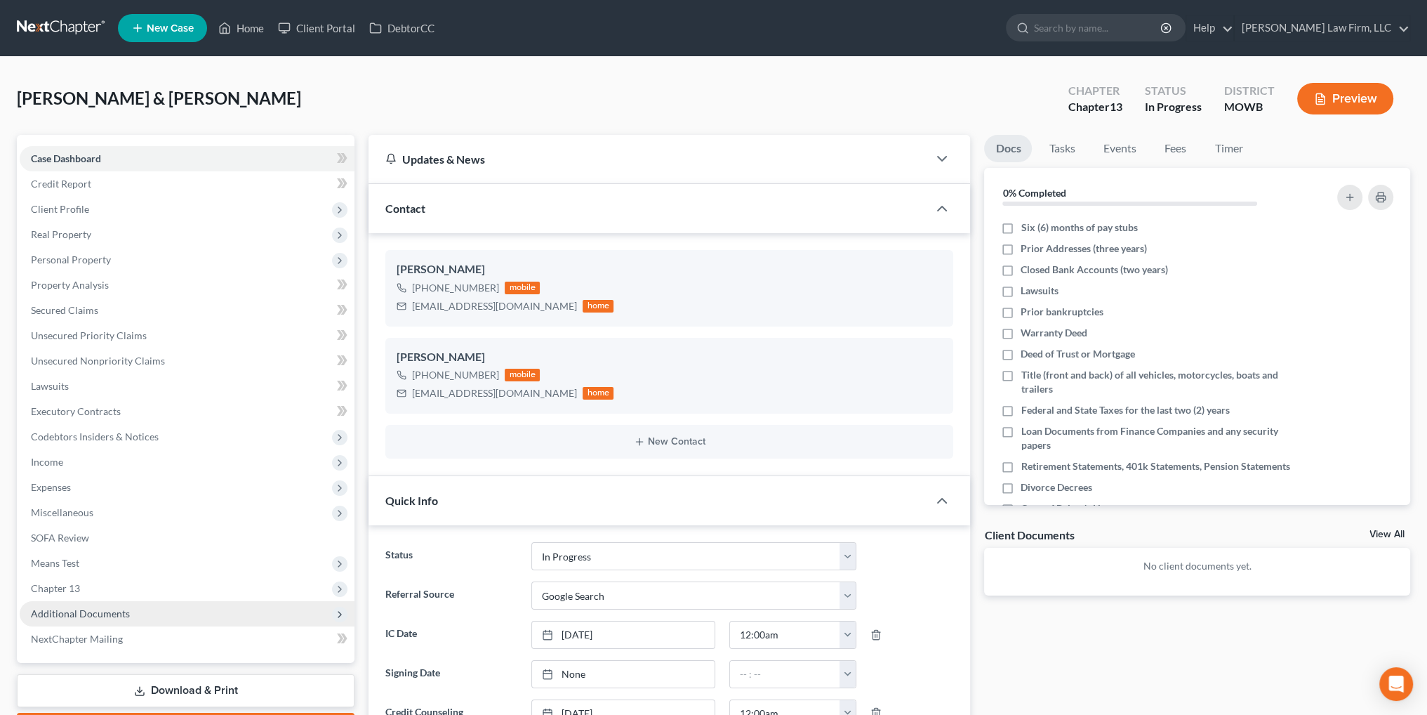
click at [100, 610] on span "Additional Documents" at bounding box center [80, 613] width 99 height 12
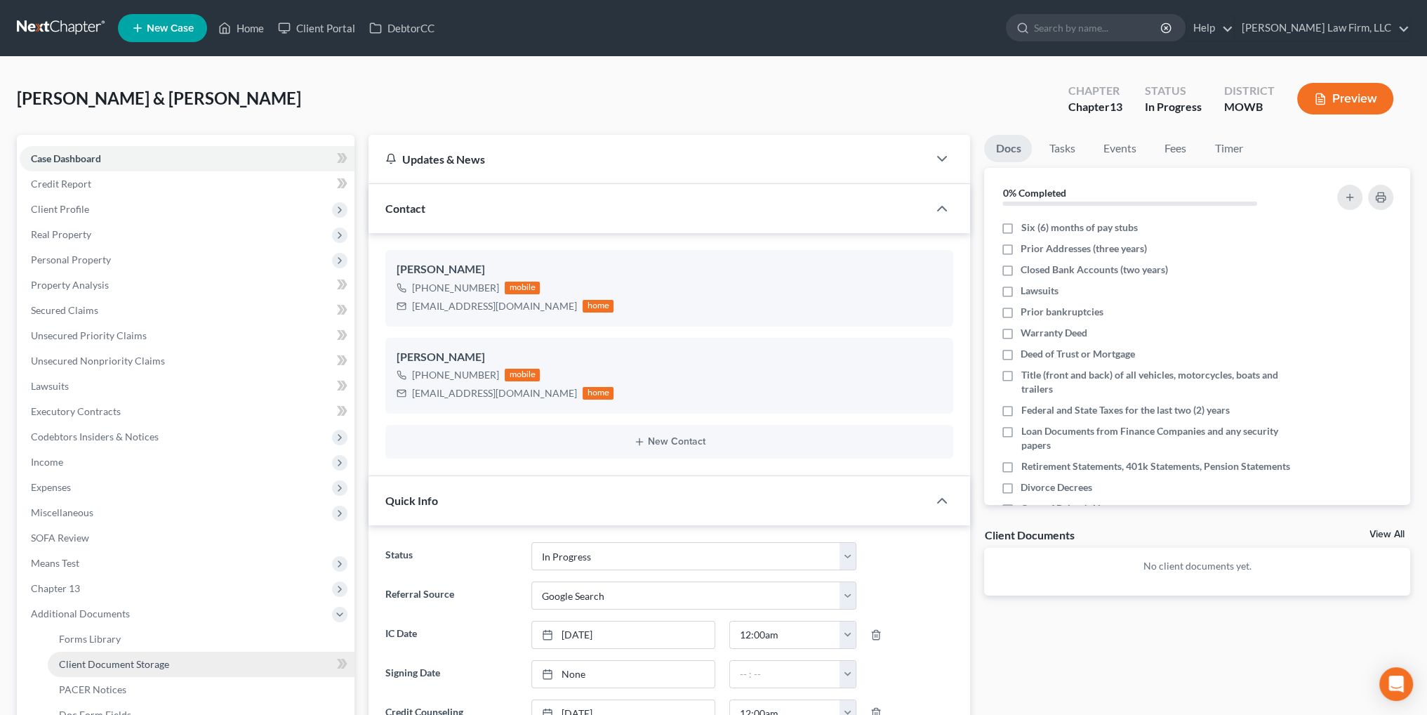
click at [115, 663] on span "Client Document Storage" at bounding box center [114, 664] width 110 height 12
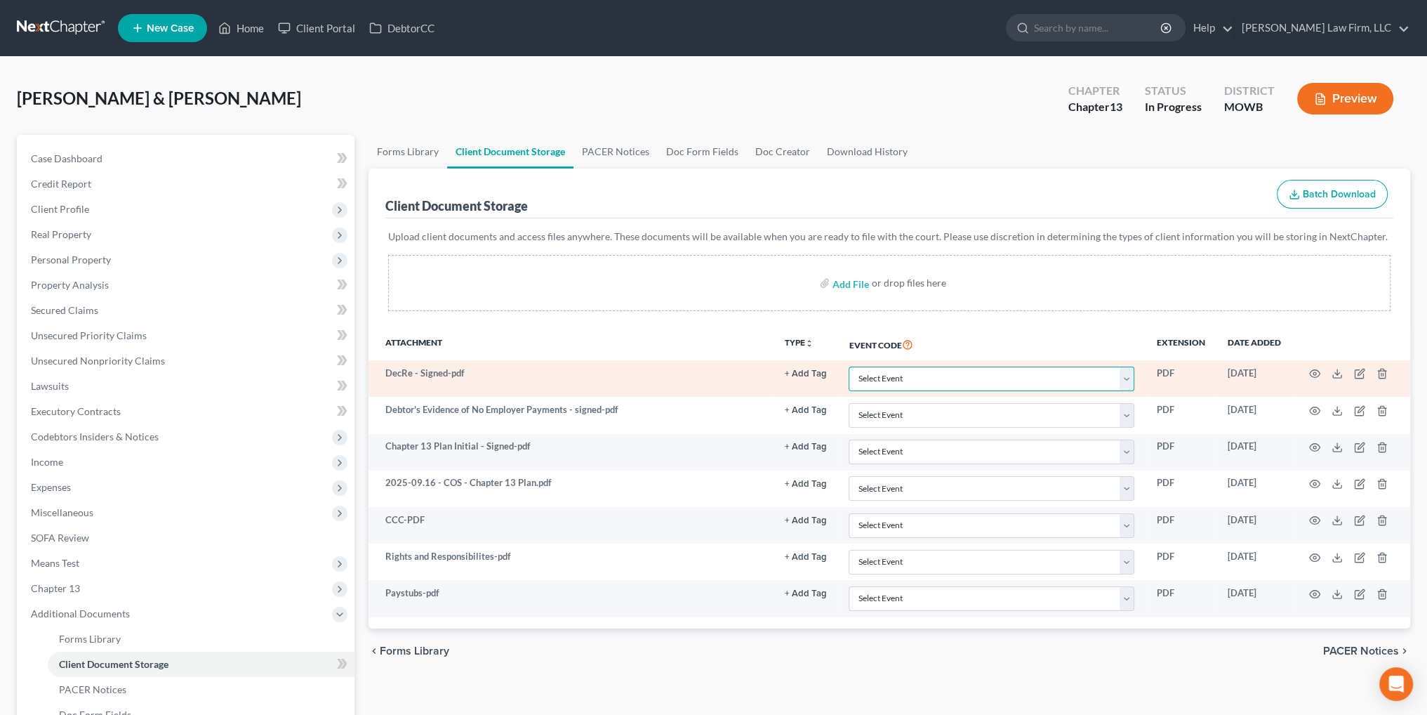
click at [1128, 373] on select "Select Event 20 Largest Unsecured Creditors Affidavit re: NO Tax Returns Amende…" at bounding box center [992, 378] width 286 height 25
select select "24"
click at [849, 366] on select "Select Event 20 Largest Unsecured Creditors Affidavit re: NO Tax Returns Amende…" at bounding box center [992, 378] width 286 height 25
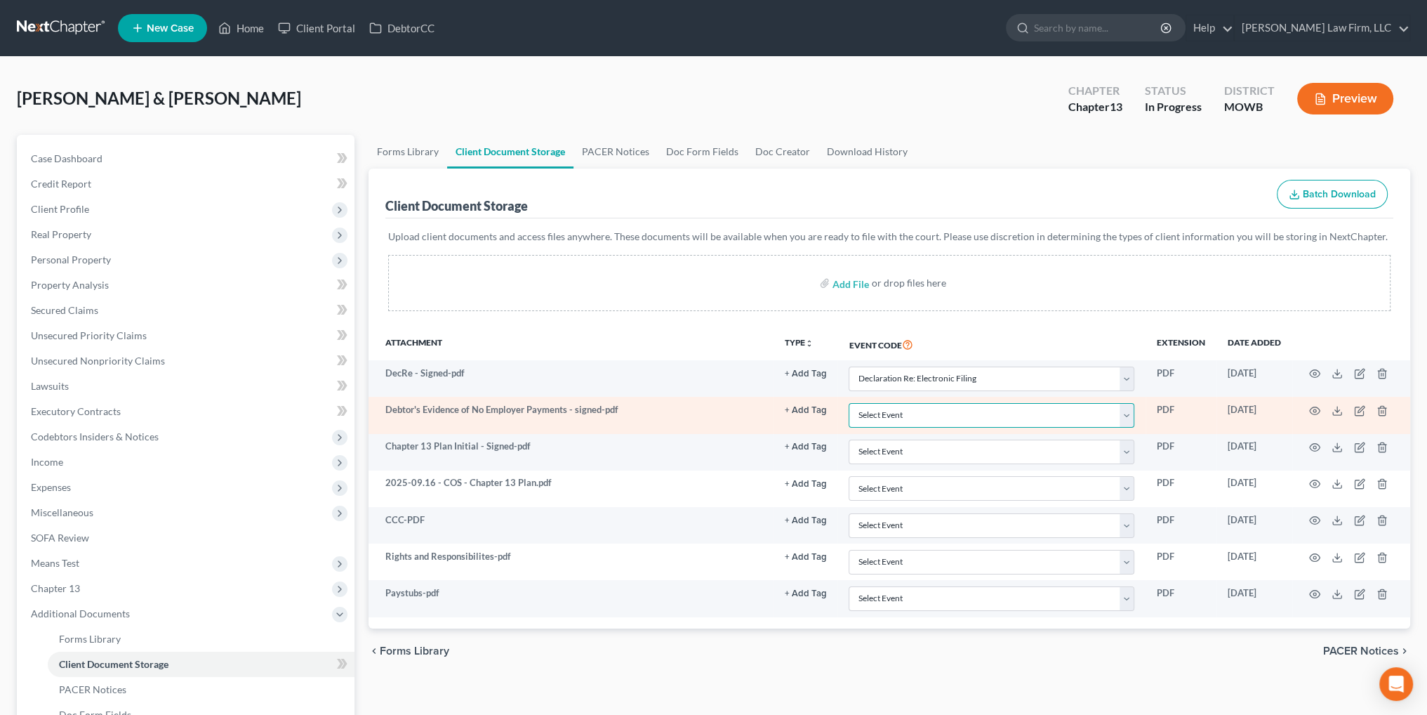
click at [888, 414] on select "Select Event 20 Largest Unsecured Creditors Affidavit re: NO Tax Returns Amende…" at bounding box center [992, 415] width 286 height 25
select select "22"
click at [849, 403] on select "Select Event 20 Largest Unsecured Creditors Affidavit re: NO Tax Returns Amende…" at bounding box center [992, 415] width 286 height 25
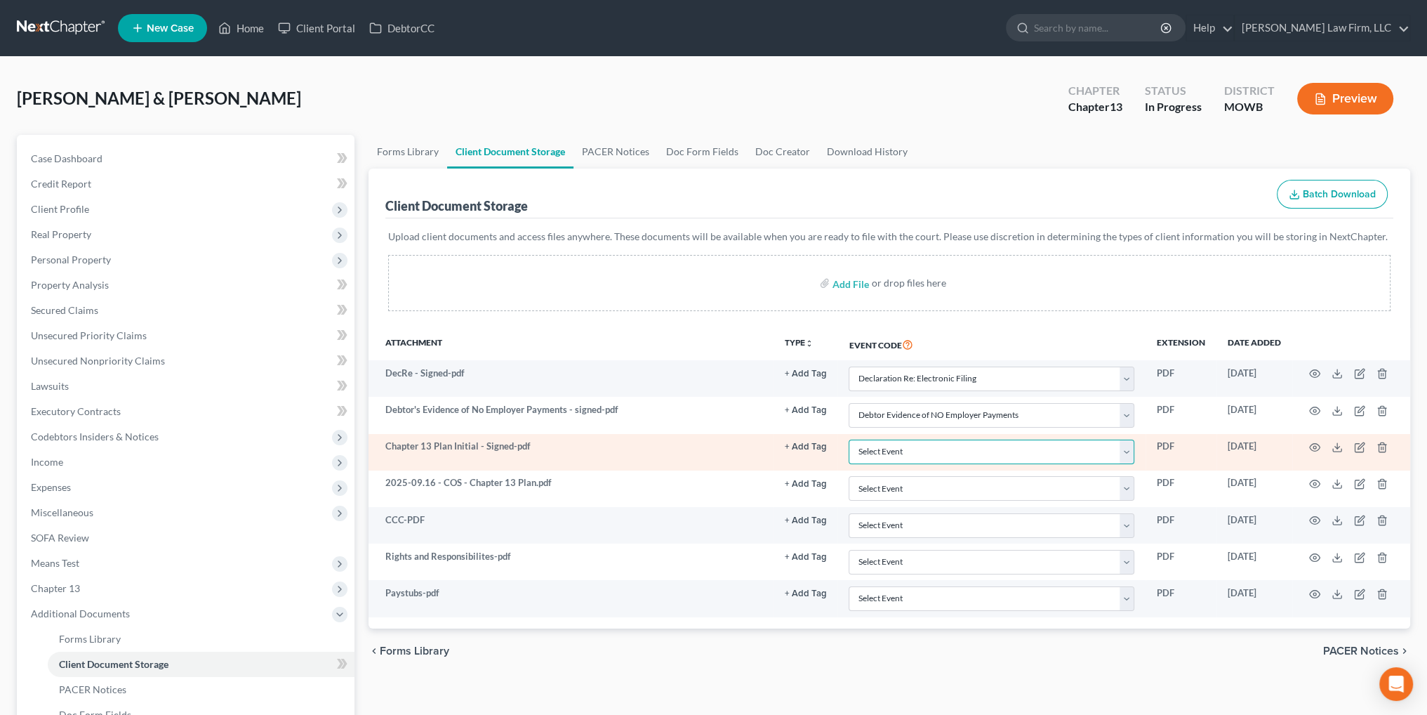
click at [893, 445] on select "Select Event 20 Largest Unsecured Creditors Affidavit re: NO Tax Returns Amende…" at bounding box center [992, 451] width 286 height 25
click at [849, 439] on select "Select Event 20 Largest Unsecured Creditors Affidavit re: NO Tax Returns Amende…" at bounding box center [992, 451] width 286 height 25
click at [915, 454] on select "Select Event 20 Largest Unsecured Creditors Affidavit re: NO Tax Returns Amende…" at bounding box center [992, 451] width 286 height 25
select select "18"
click at [849, 439] on select "Select Event 20 Largest Unsecured Creditors Affidavit re: NO Tax Returns Amende…" at bounding box center [992, 451] width 286 height 25
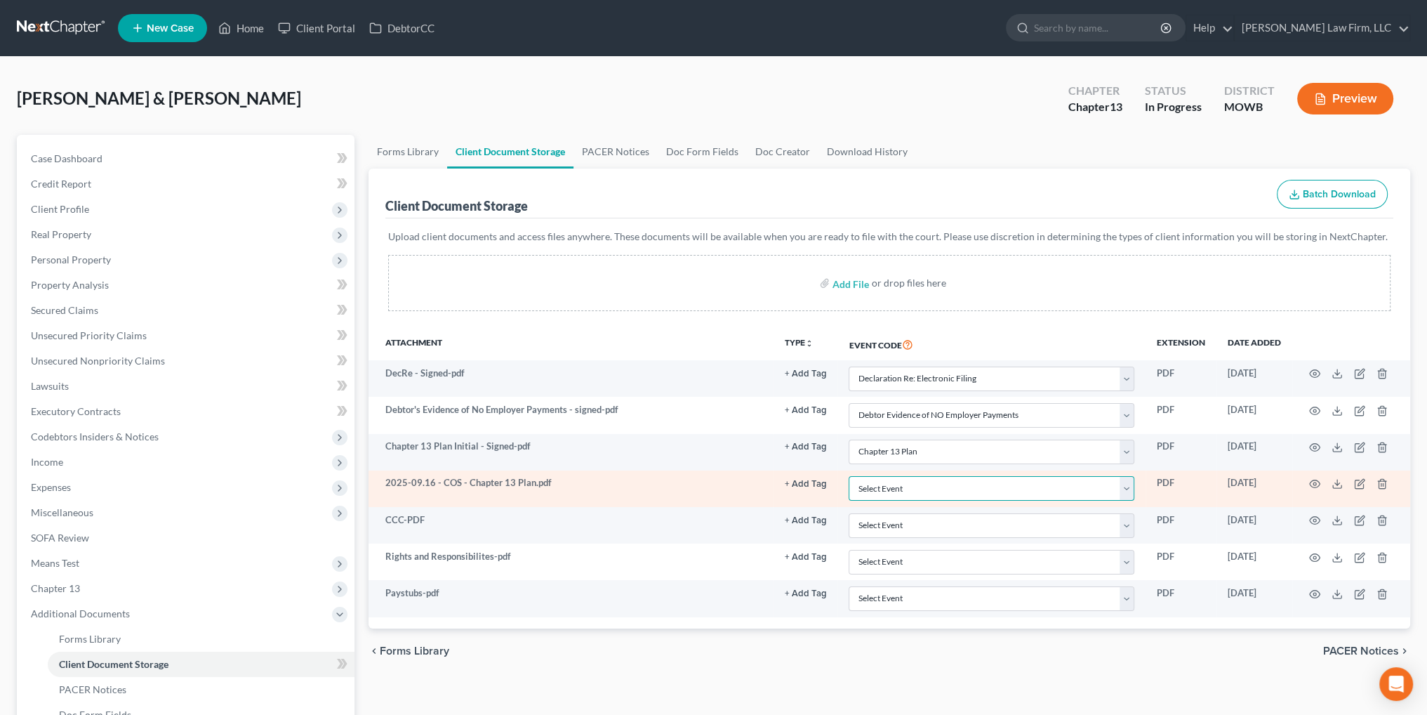
click at [867, 484] on select "Select Event 20 Largest Unsecured Creditors Affidavit re: NO Tax Returns Amende…" at bounding box center [992, 488] width 286 height 25
select select "7"
click at [849, 476] on select "Select Event 20 Largest Unsecured Creditors Affidavit re: NO Tax Returns Amende…" at bounding box center [992, 488] width 286 height 25
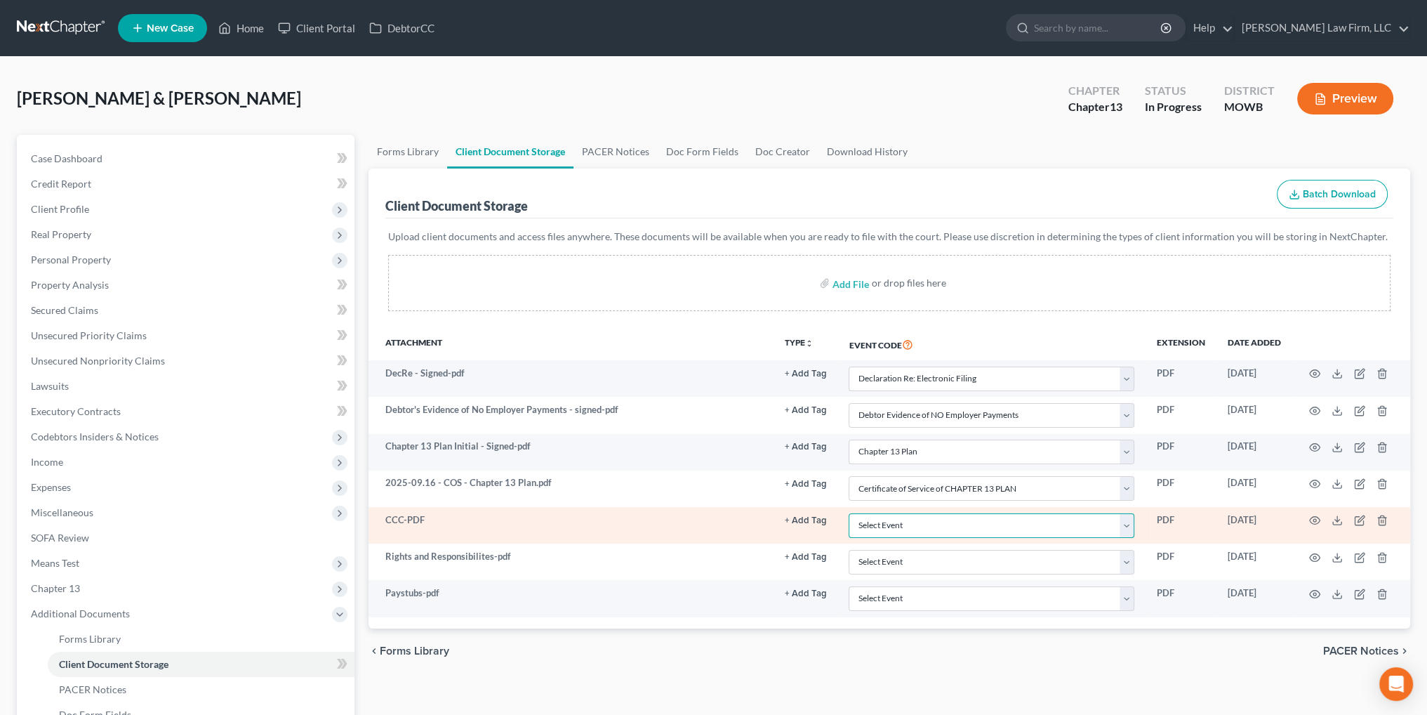
click at [864, 523] on select "Select Event 20 Largest Unsecured Creditors Affidavit re: NO Tax Returns Amende…" at bounding box center [992, 525] width 286 height 25
select select "5"
click at [849, 513] on select "Select Event 20 Largest Unsecured Creditors Affidavit re: NO Tax Returns Amende…" at bounding box center [992, 525] width 286 height 25
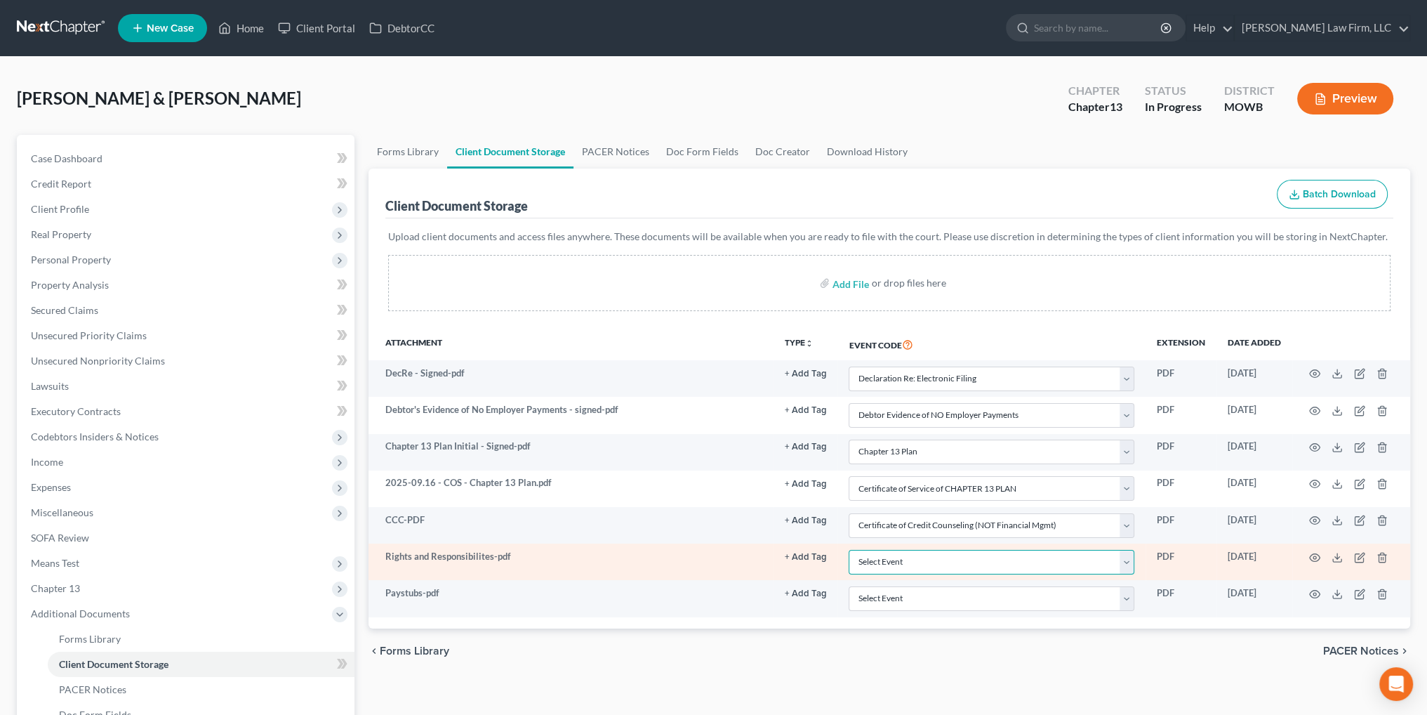
click at [896, 550] on select "Select Event 20 Largest Unsecured Creditors Affidavit re: NO Tax Returns Amende…" at bounding box center [992, 562] width 286 height 25
select select "9"
click at [849, 550] on select "Select Event 20 Largest Unsecured Creditors Affidavit re: NO Tax Returns Amende…" at bounding box center [992, 562] width 286 height 25
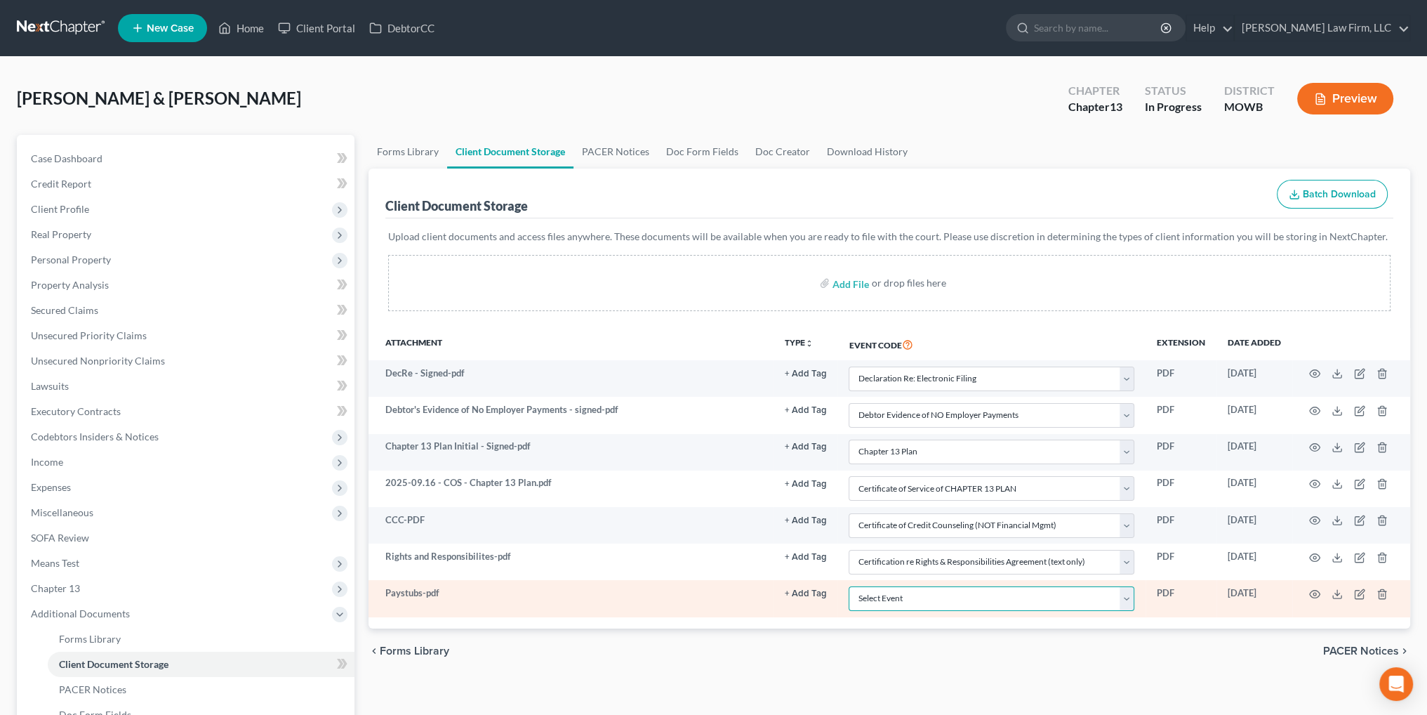
click at [885, 597] on select "Select Event 20 Largest Unsecured Creditors Affidavit re: NO Tax Returns Amende…" at bounding box center [992, 598] width 286 height 25
select select "21"
click at [849, 586] on select "Select Event 20 Largest Unsecured Creditors Affidavit re: NO Tax Returns Amende…" at bounding box center [992, 598] width 286 height 25
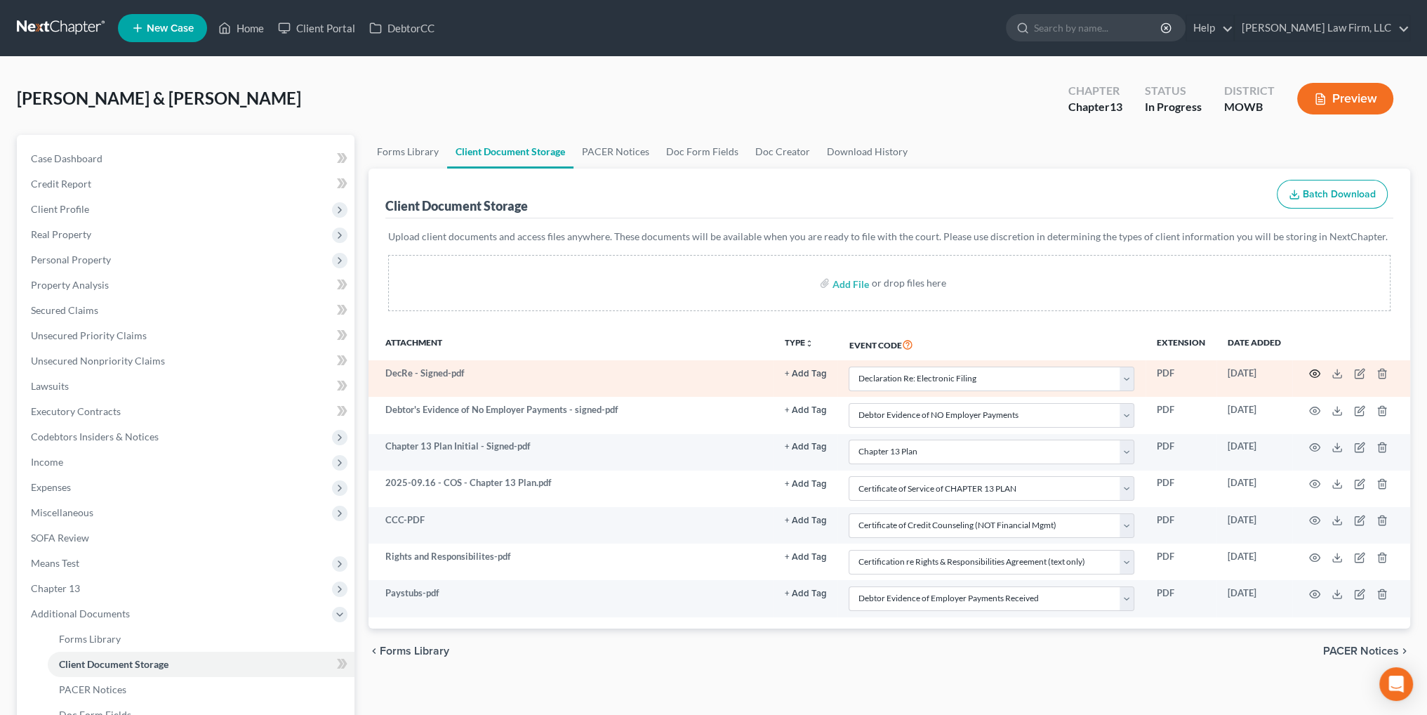
click at [1317, 372] on icon "button" at bounding box center [1314, 373] width 11 height 11
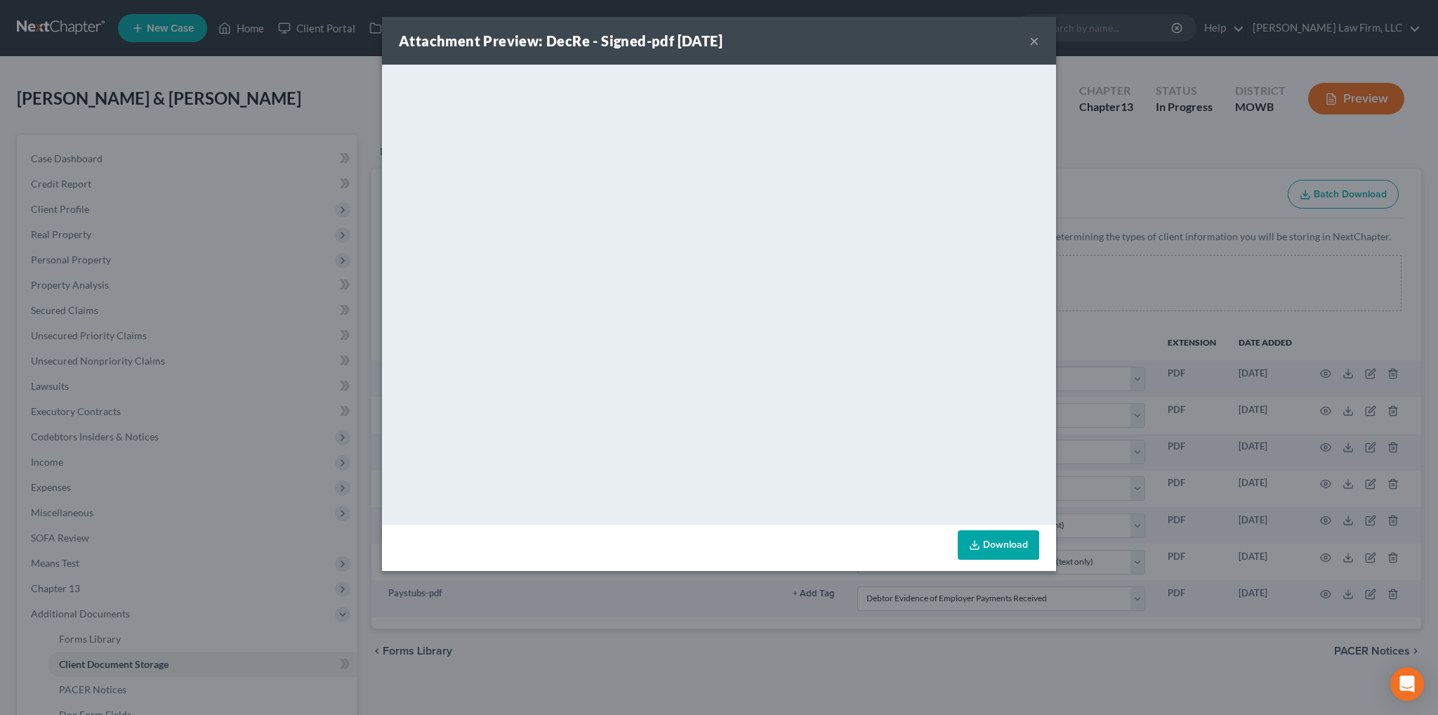
click at [1035, 39] on button "×" at bounding box center [1034, 40] width 10 height 17
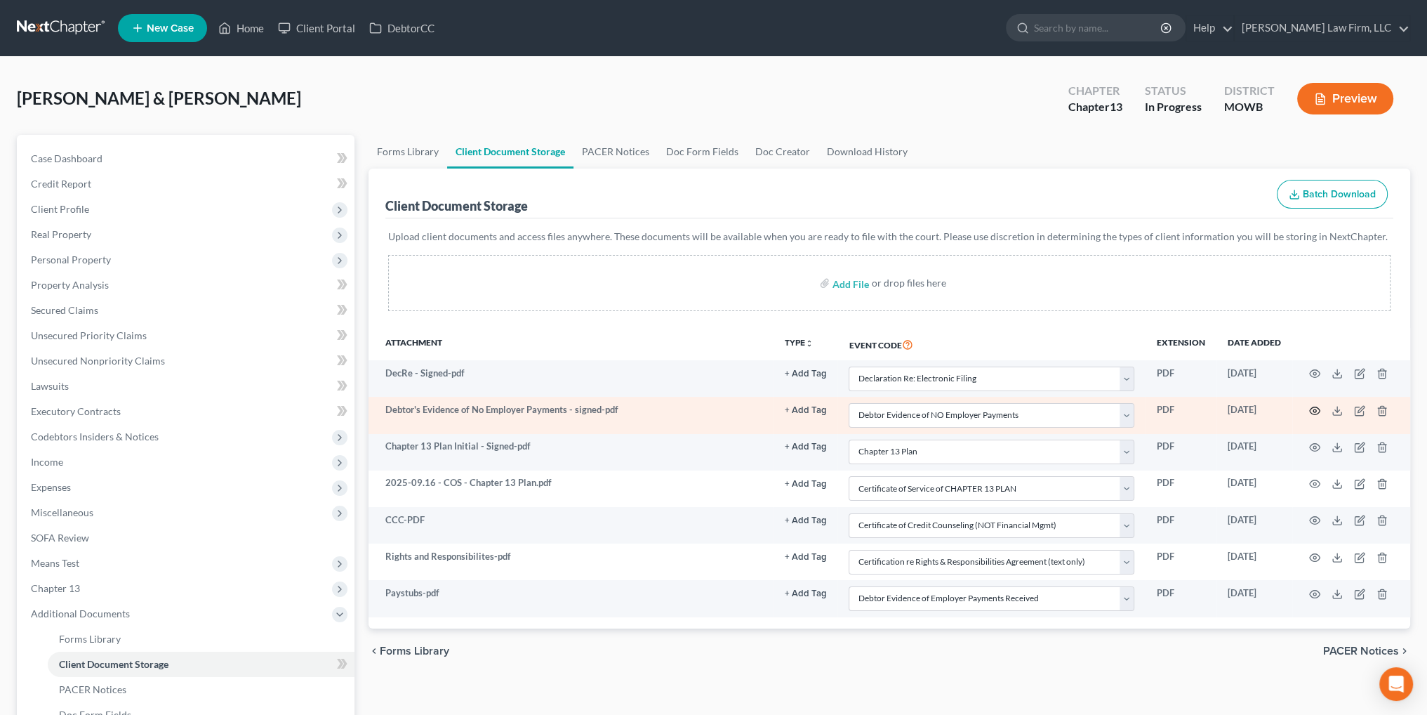
click at [1316, 411] on icon "button" at bounding box center [1314, 410] width 11 height 11
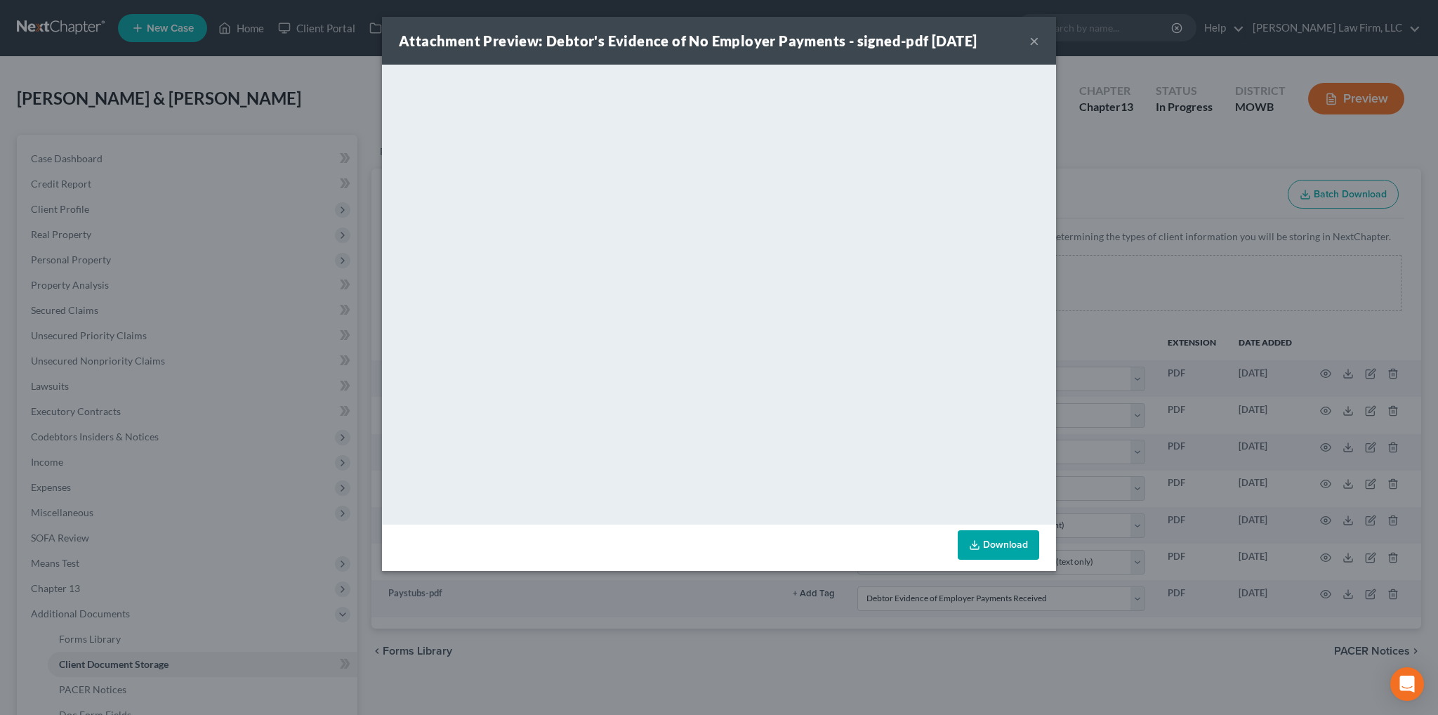
click at [1031, 40] on button "×" at bounding box center [1034, 40] width 10 height 17
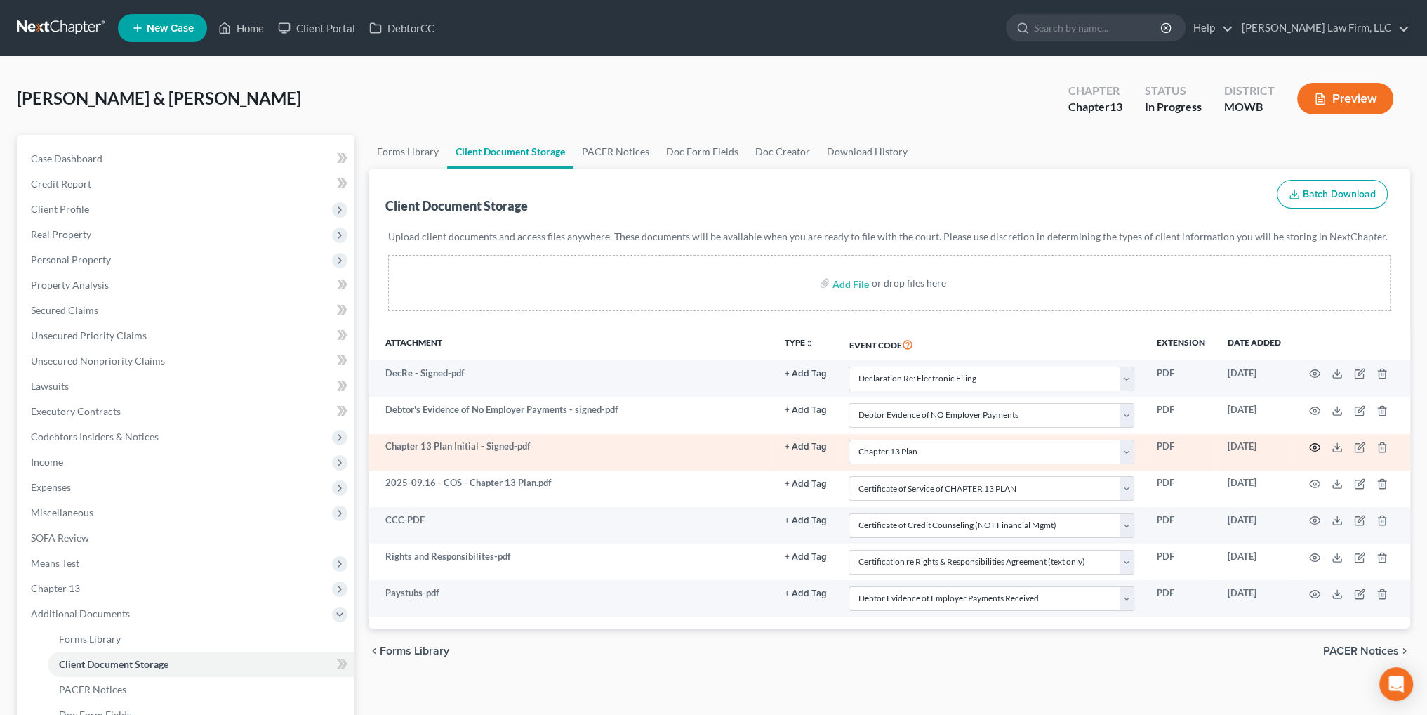
click at [1315, 446] on icon "button" at bounding box center [1314, 447] width 11 height 11
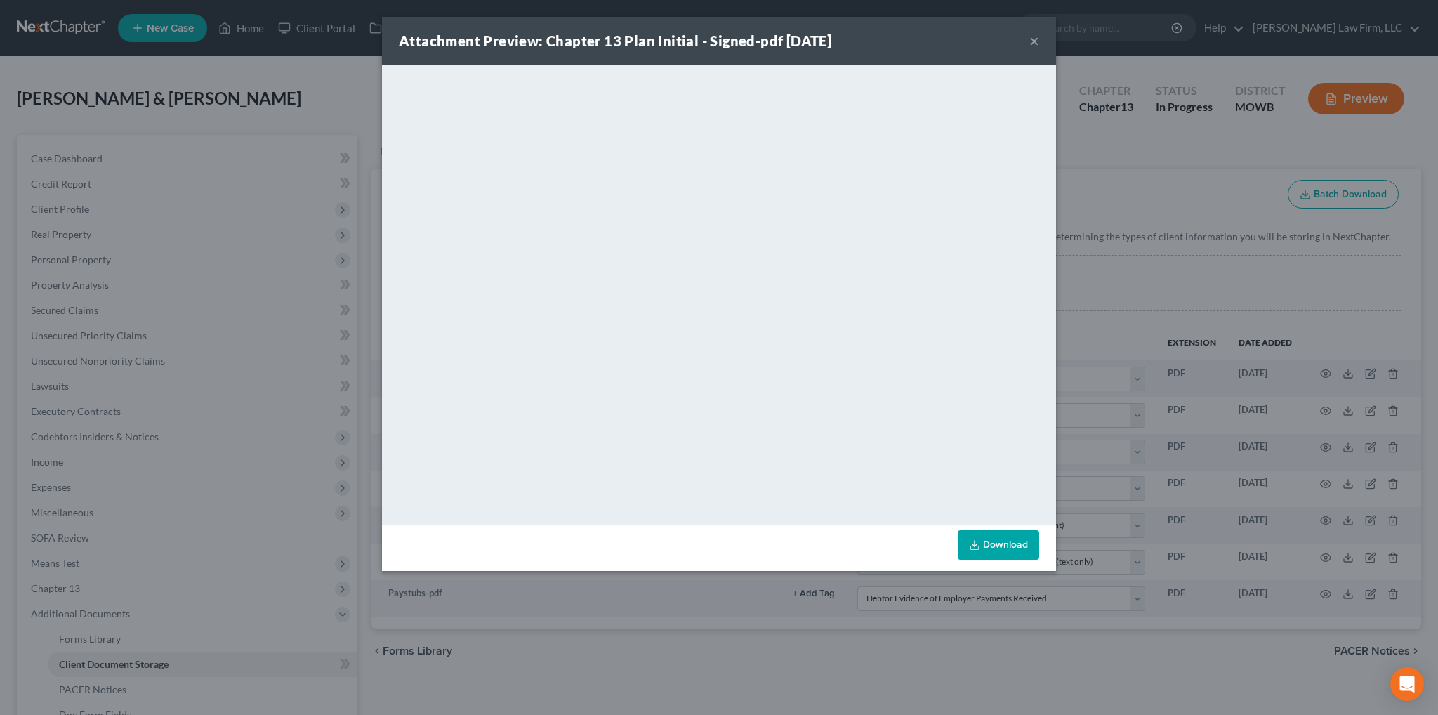
click at [1032, 43] on button "×" at bounding box center [1034, 40] width 10 height 17
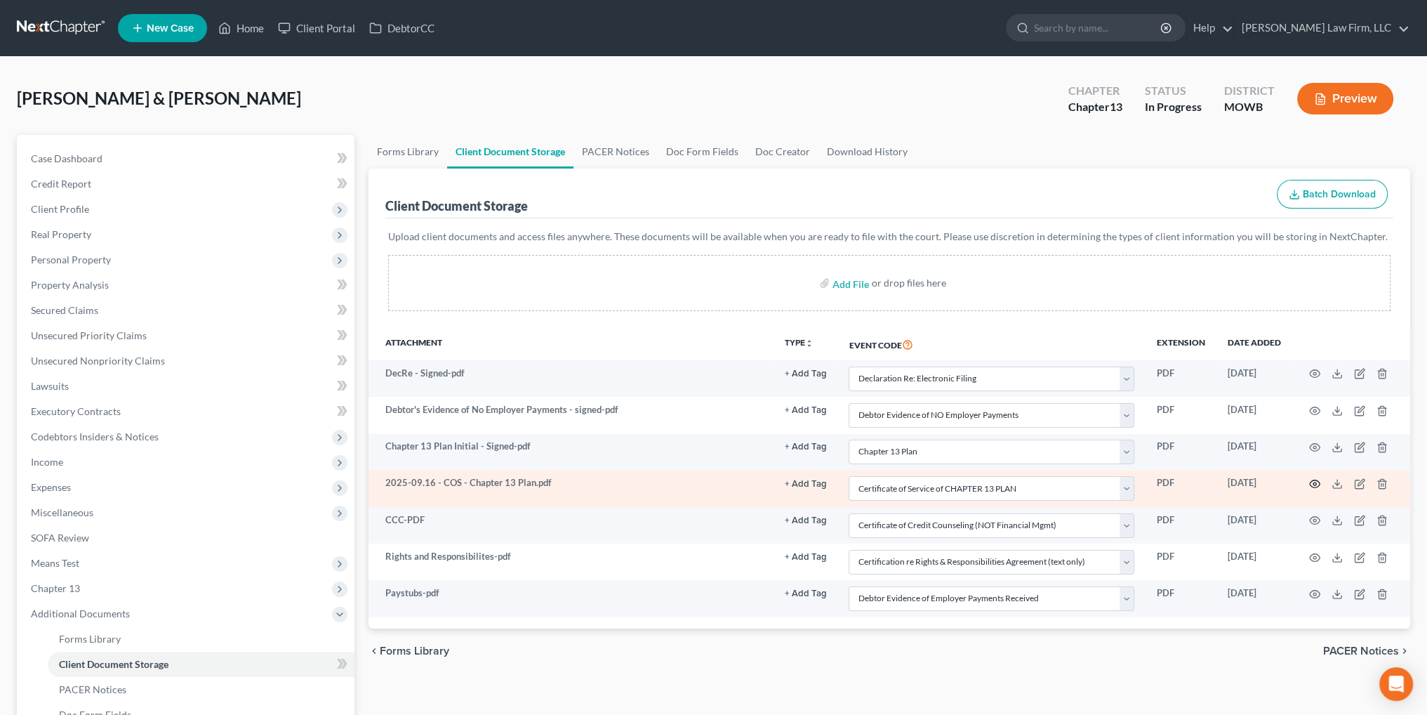
click at [1315, 480] on icon "button" at bounding box center [1314, 483] width 11 height 11
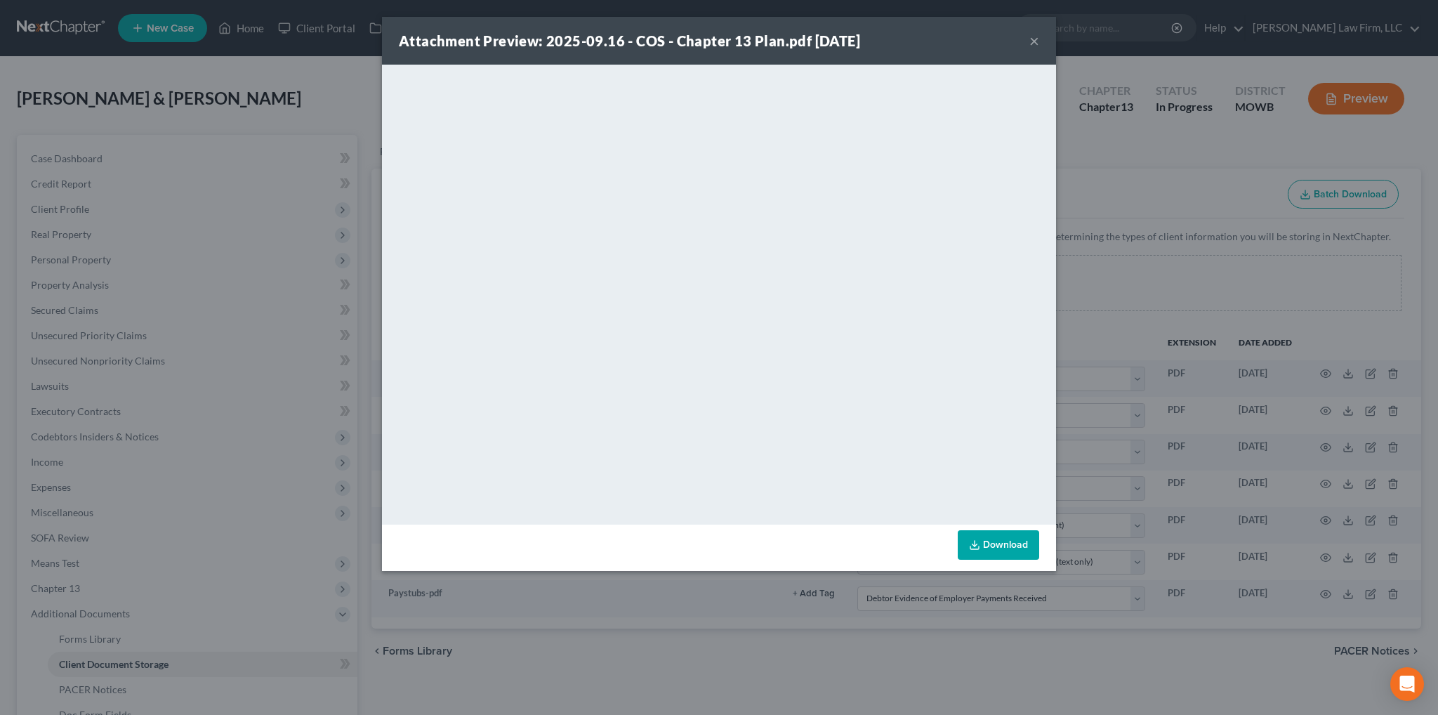
click at [1031, 40] on button "×" at bounding box center [1034, 40] width 10 height 17
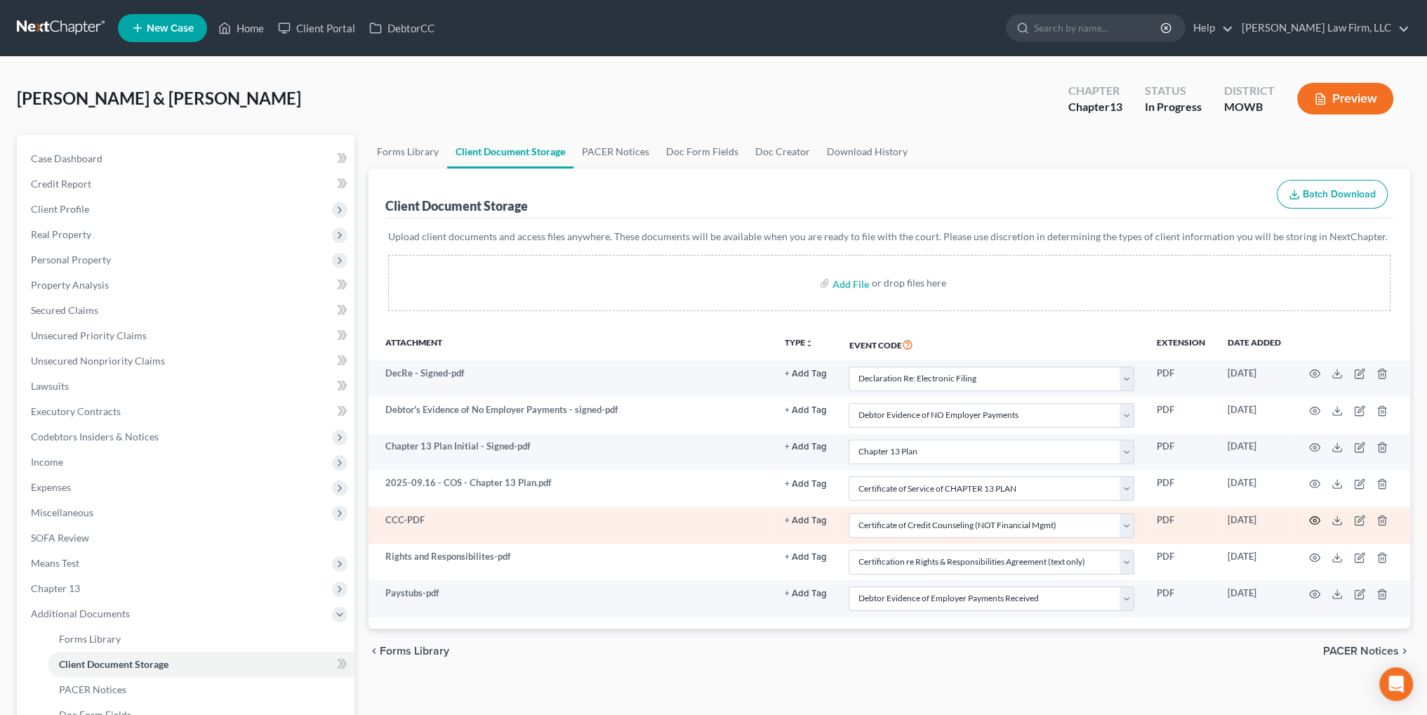
click at [1316, 519] on circle "button" at bounding box center [1315, 520] width 3 height 3
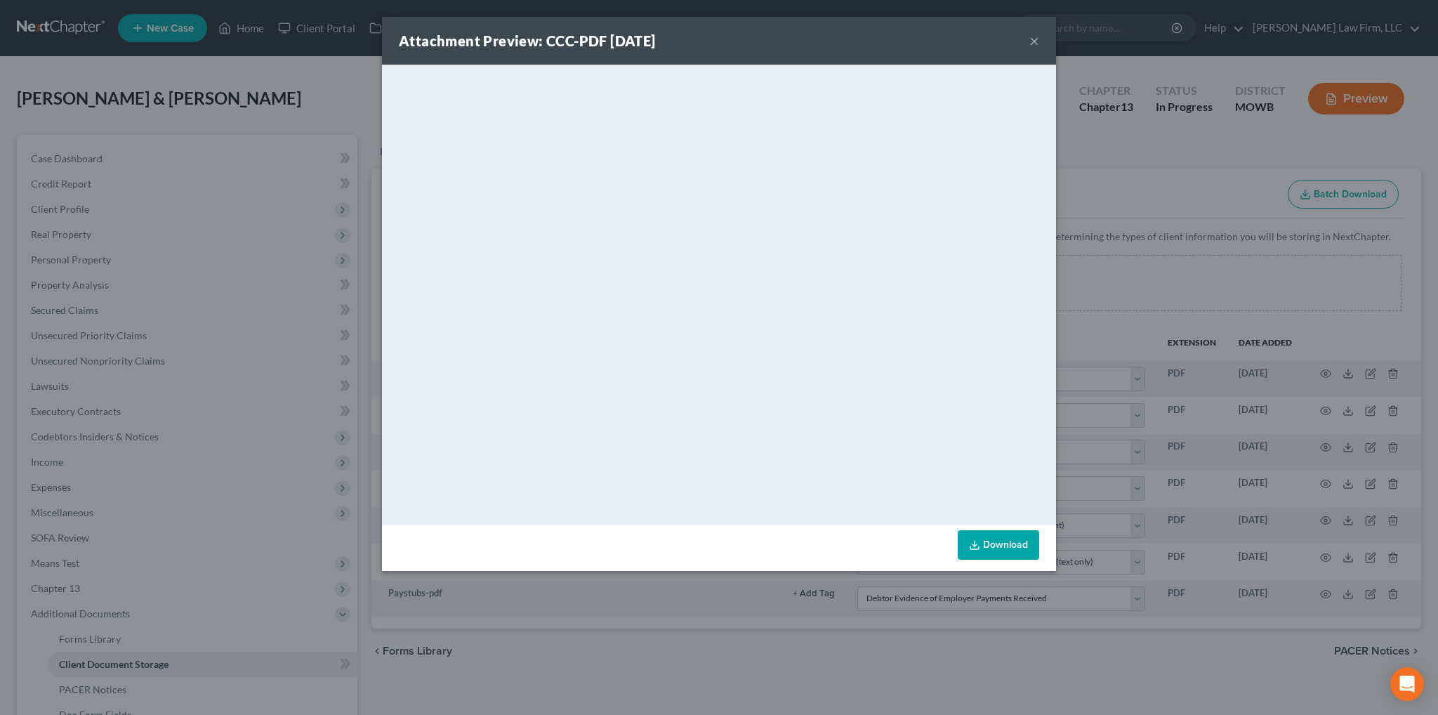
click at [1031, 39] on button "×" at bounding box center [1034, 40] width 10 height 17
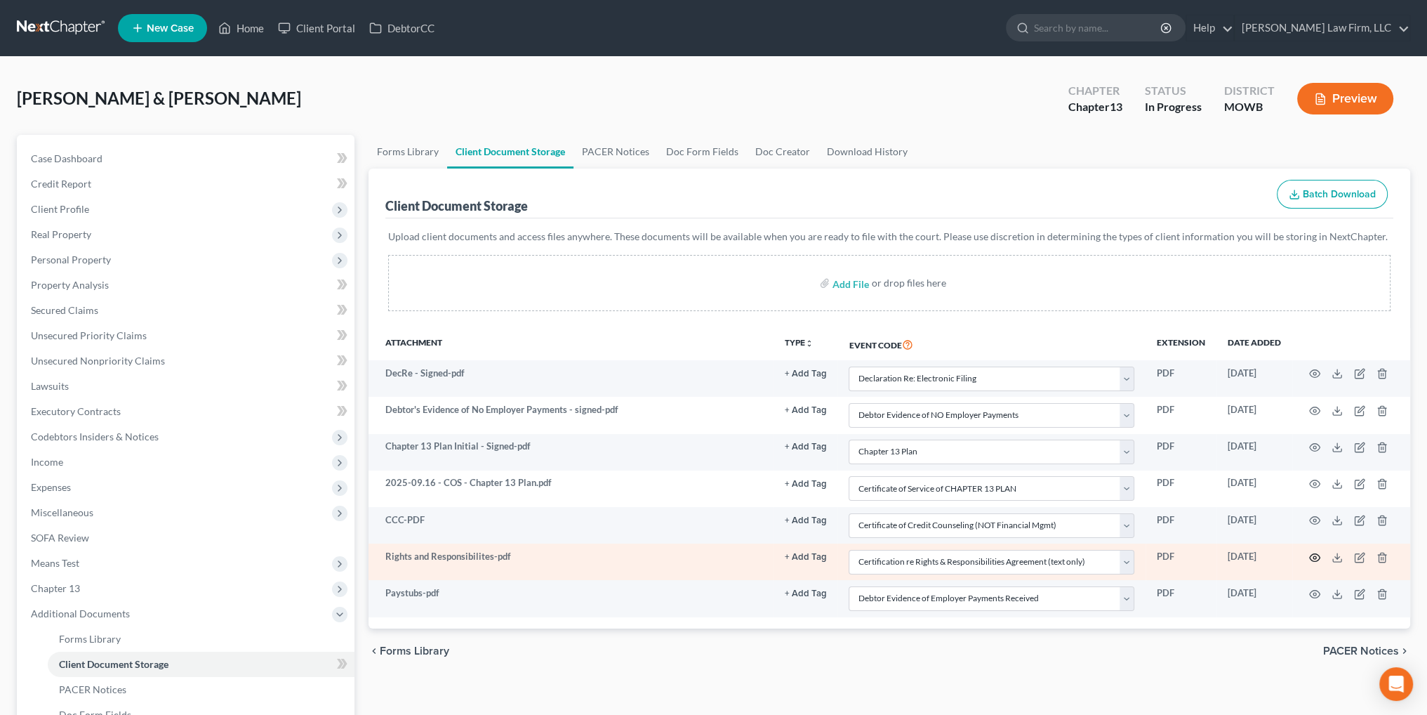
click at [1316, 554] on icon "button" at bounding box center [1314, 557] width 11 height 11
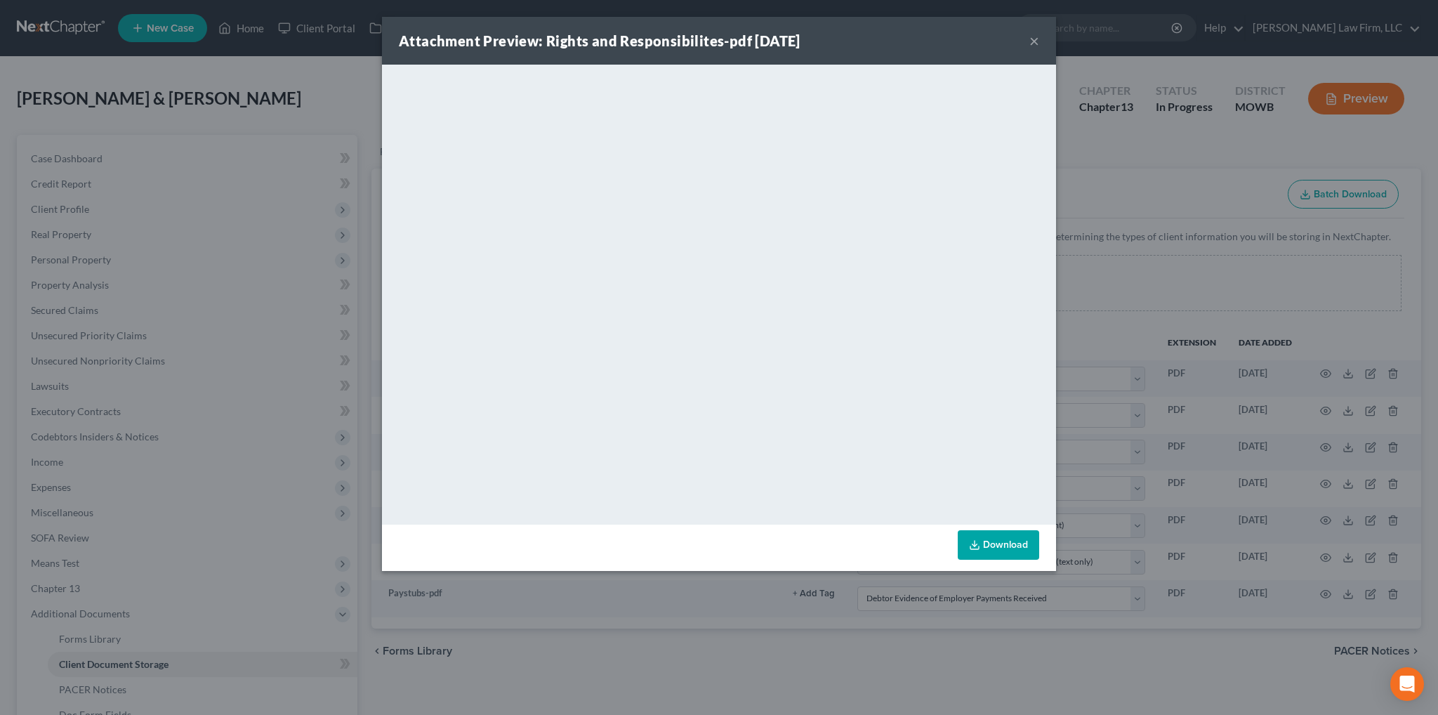
click at [1033, 42] on button "×" at bounding box center [1034, 40] width 10 height 17
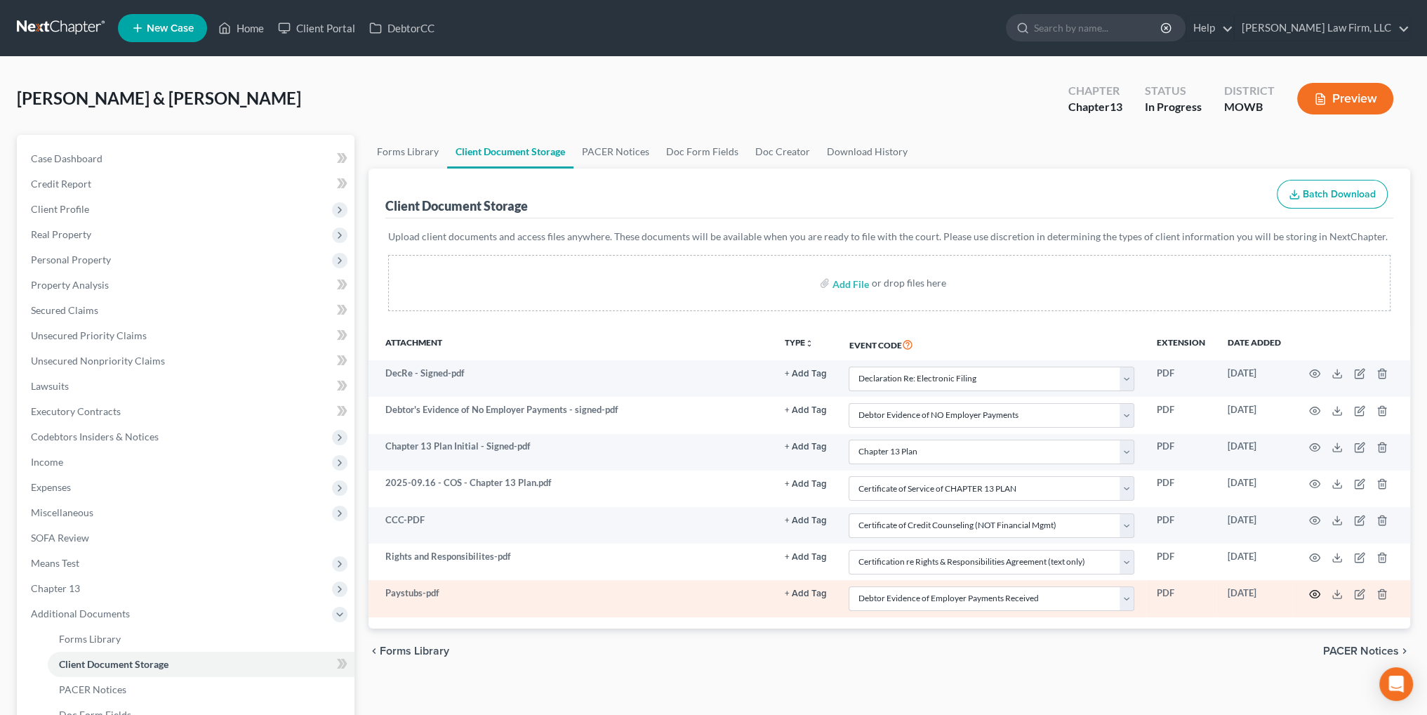
click at [1311, 592] on icon "button" at bounding box center [1314, 593] width 11 height 11
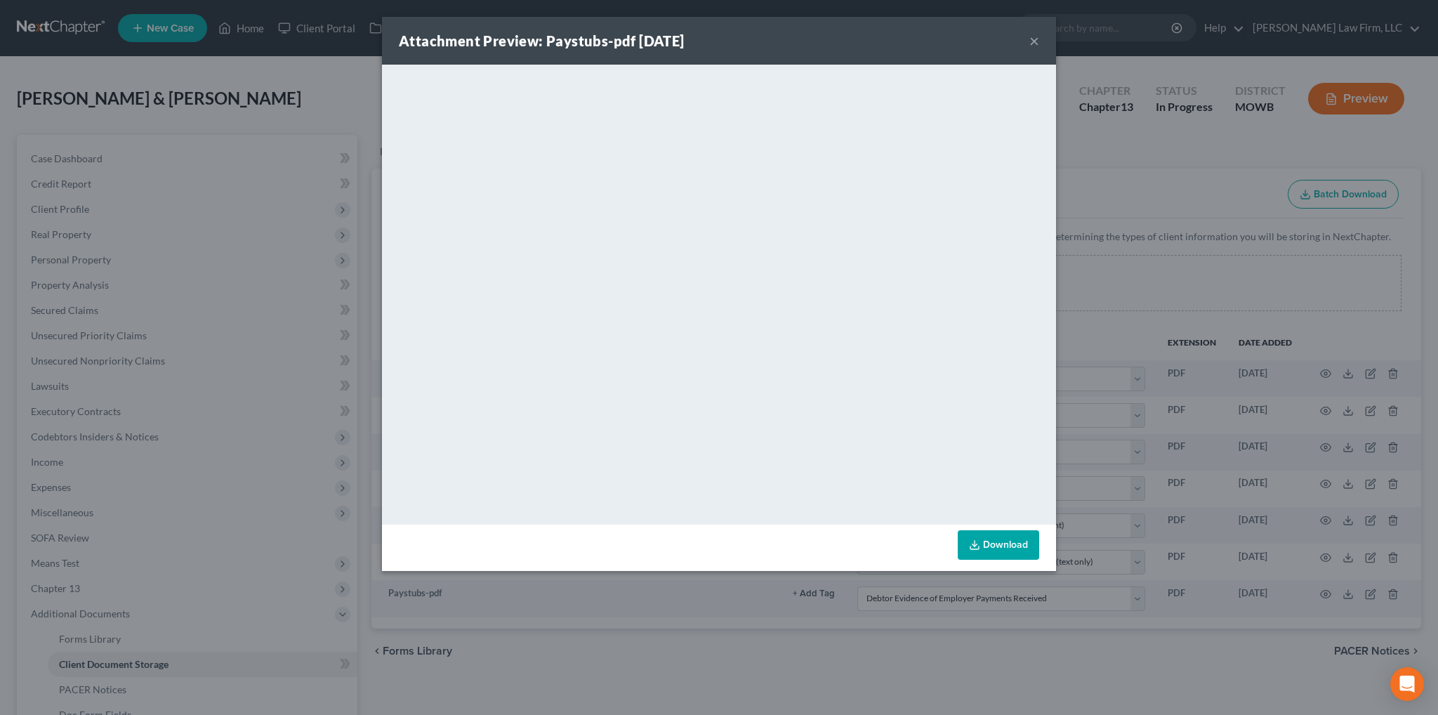
click at [1035, 39] on button "×" at bounding box center [1034, 40] width 10 height 17
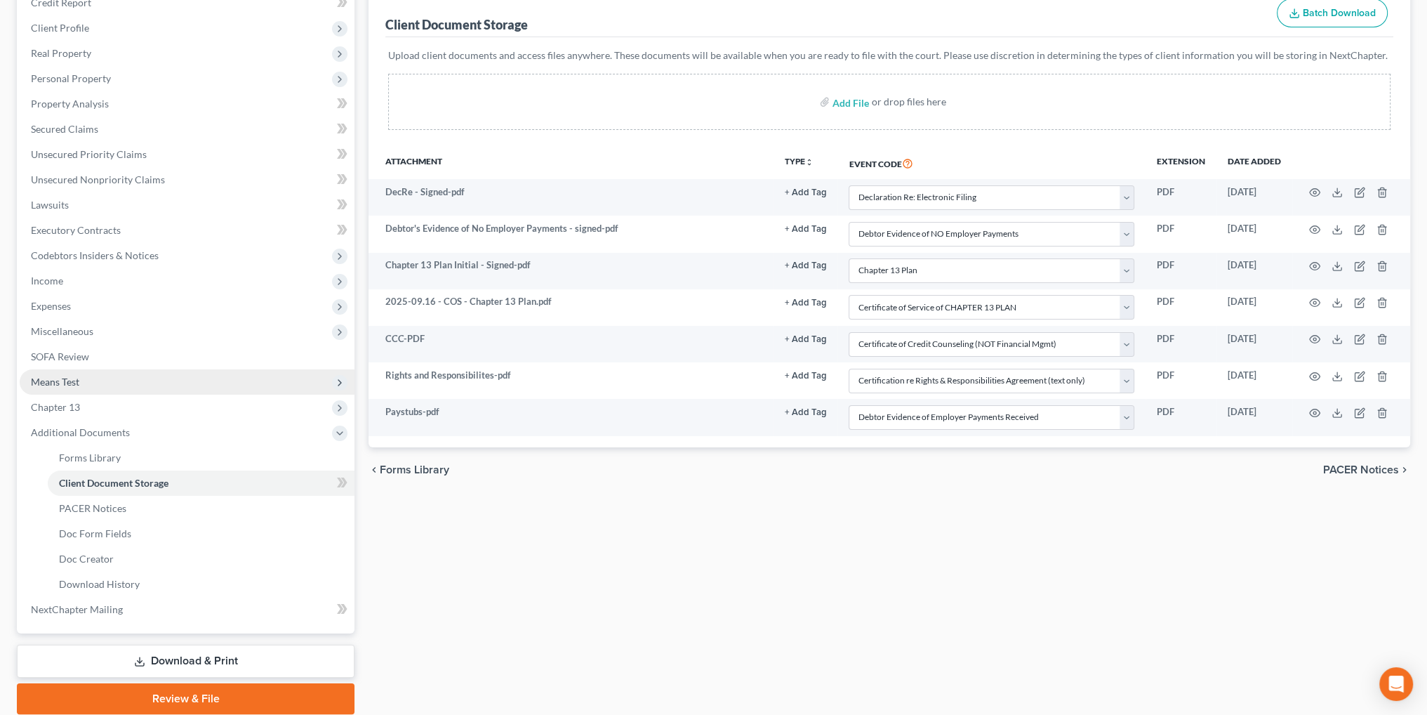
scroll to position [233, 0]
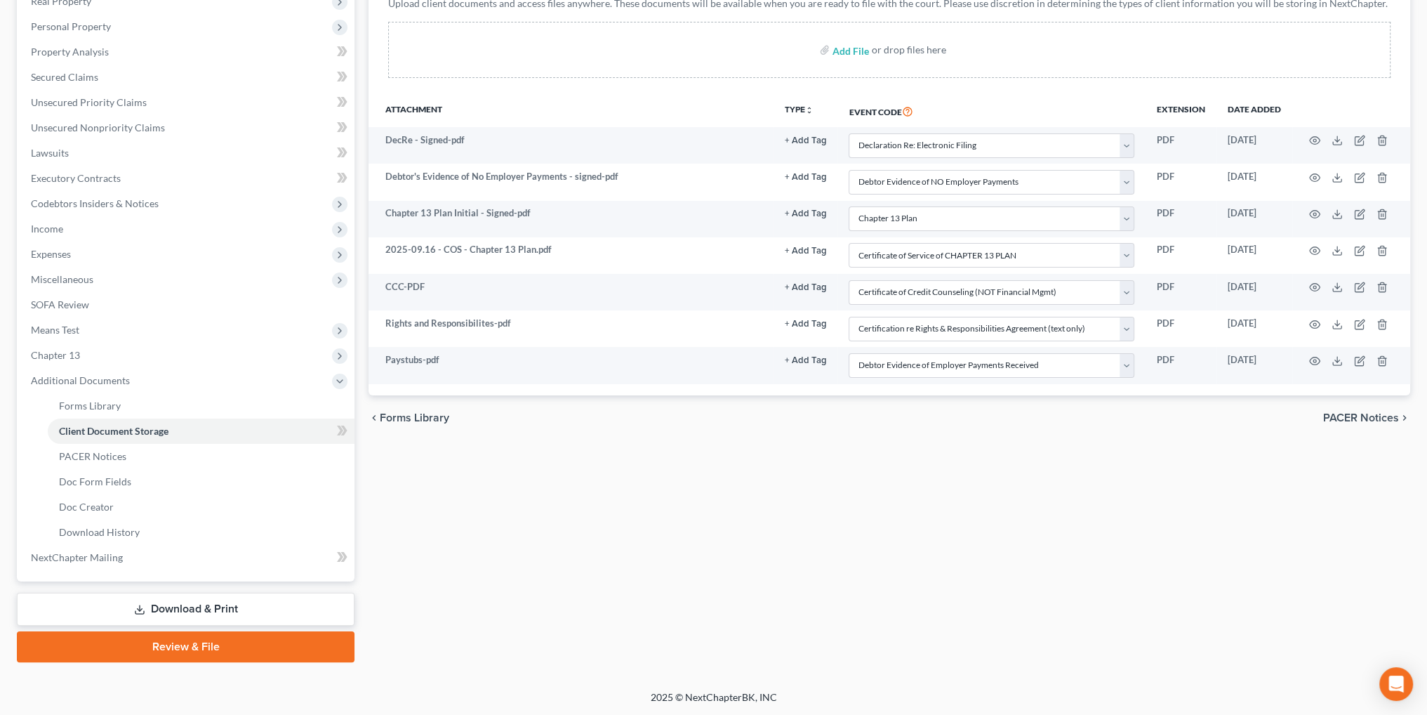
click at [185, 647] on link "Review & File" at bounding box center [186, 646] width 338 height 31
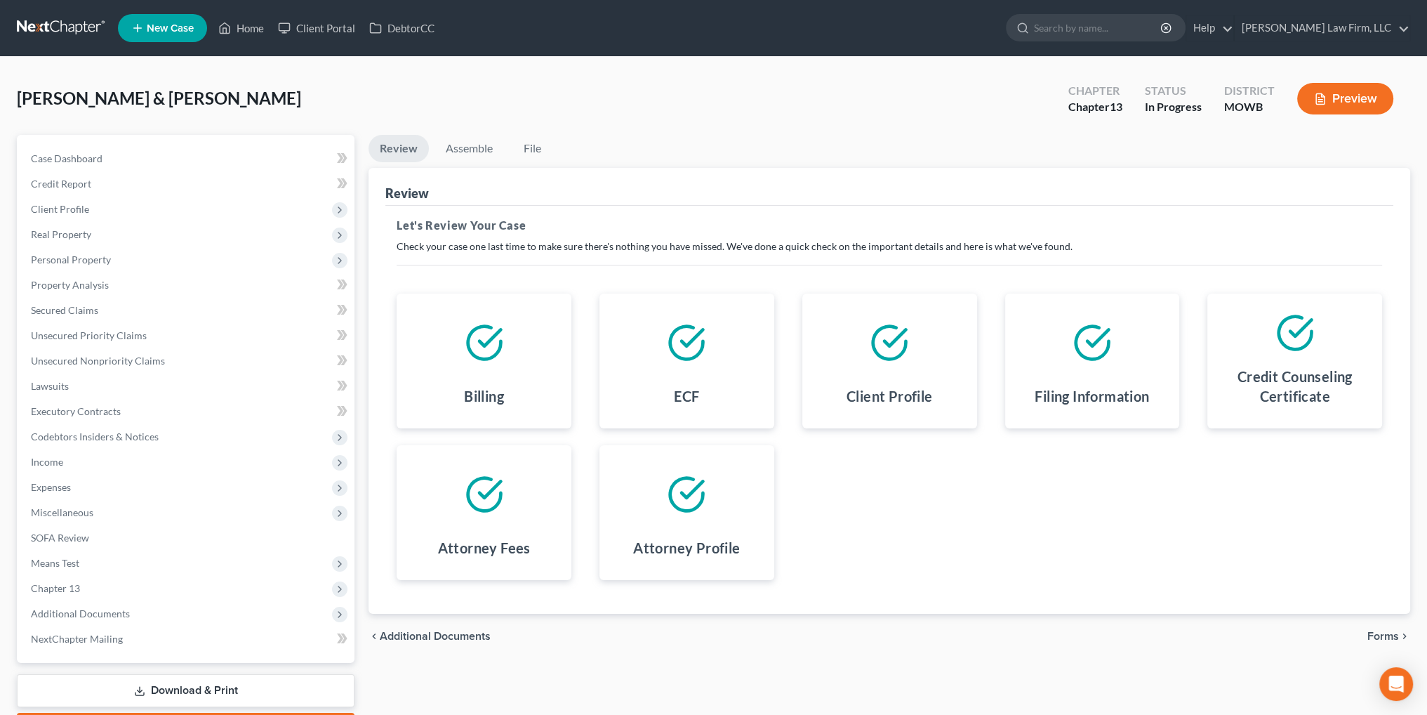
click at [1382, 635] on span "Forms" at bounding box center [1384, 635] width 32 height 11
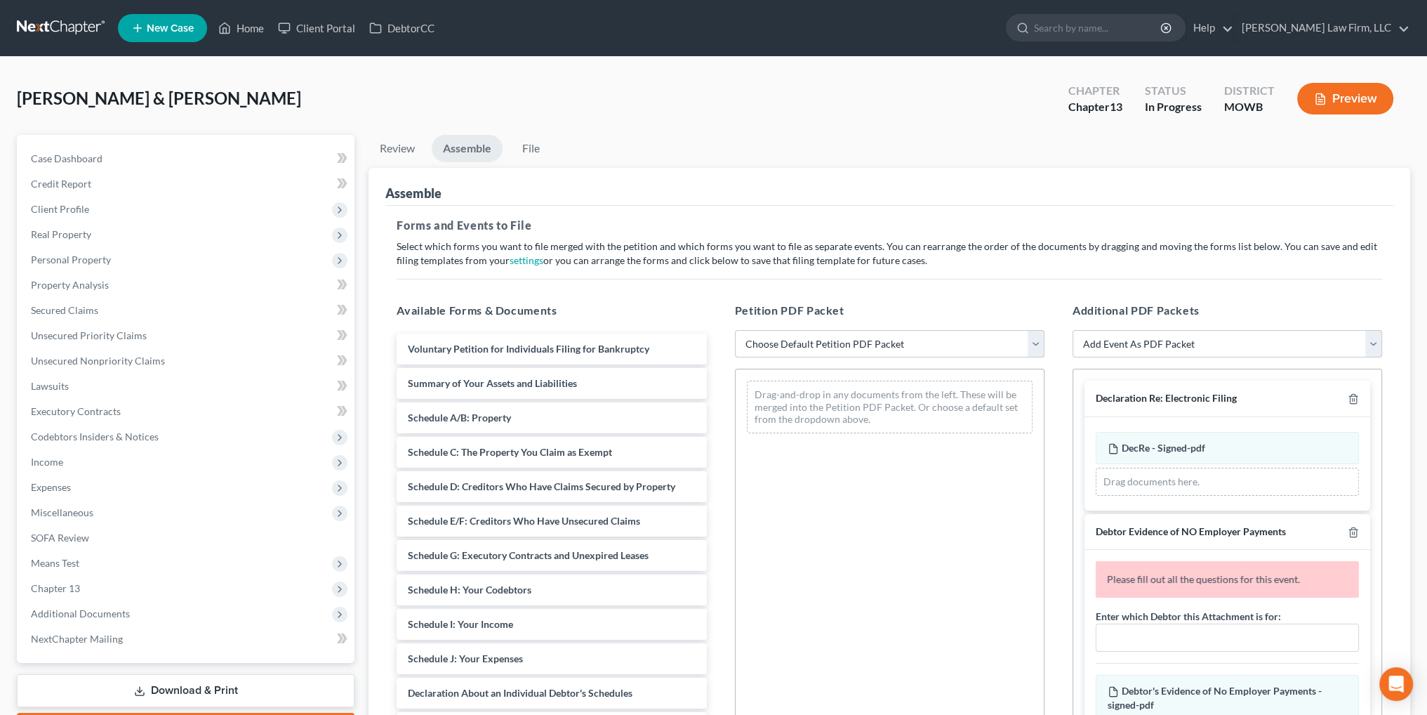
click at [805, 345] on select "Choose Default Petition PDF Packet Complete Bankruptcy Petition (all forms and …" at bounding box center [890, 344] width 310 height 28
select select "0"
click at [735, 330] on select "Choose Default Petition PDF Packet Complete Bankruptcy Petition (all forms and …" at bounding box center [890, 344] width 310 height 28
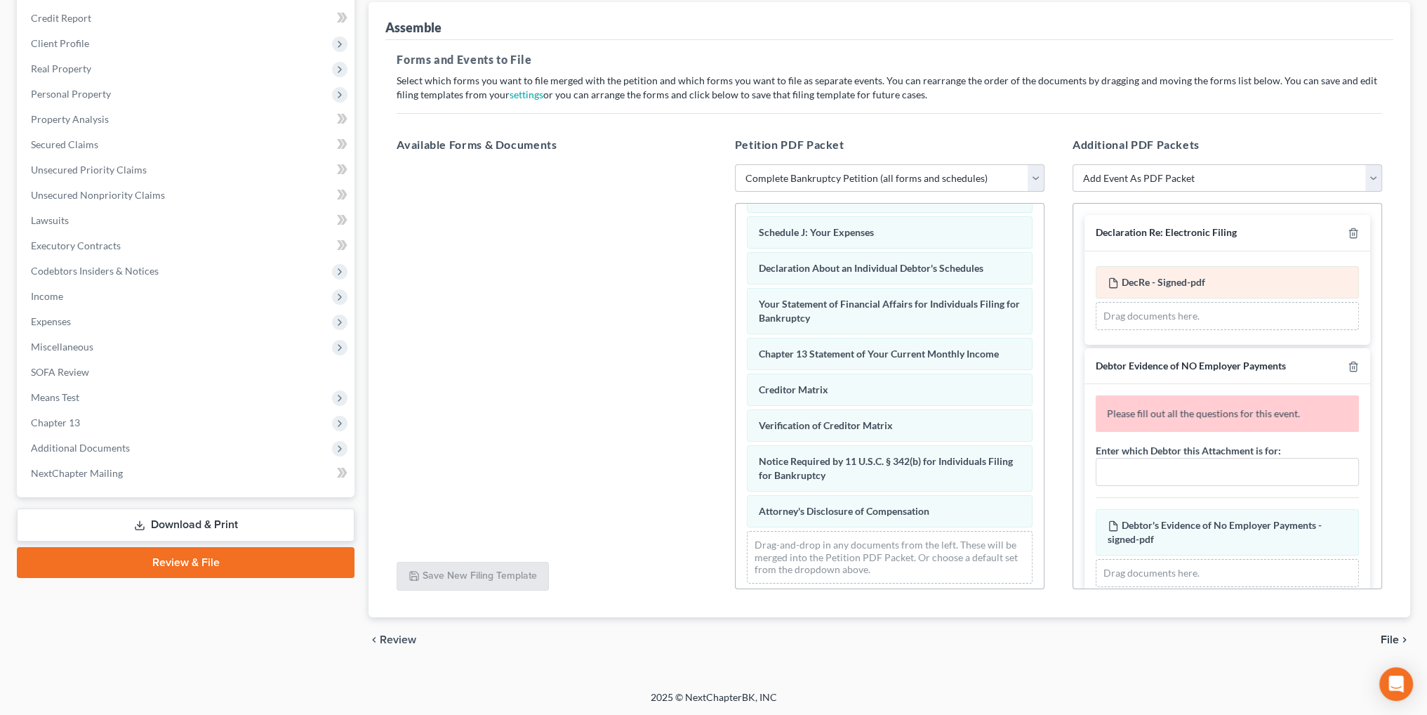
scroll to position [70, 0]
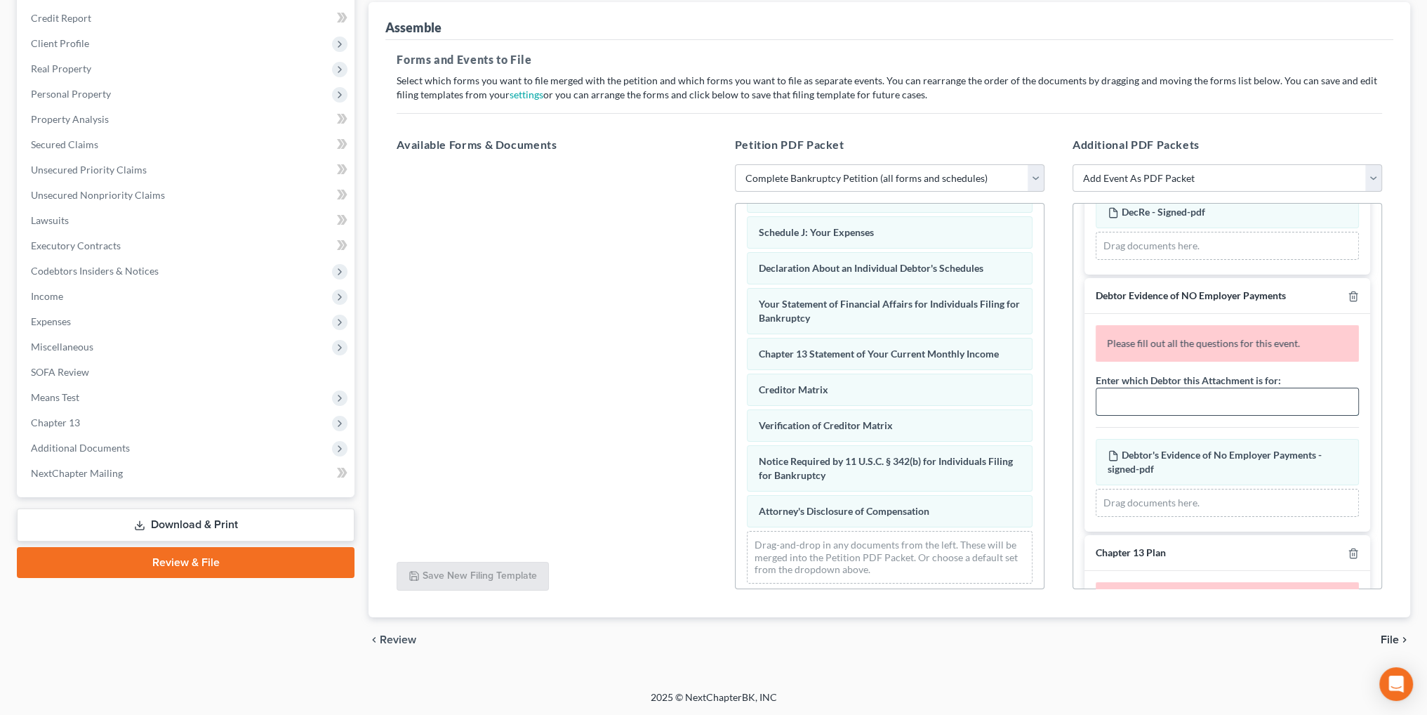
click at [1136, 406] on input "text" at bounding box center [1228, 401] width 262 height 27
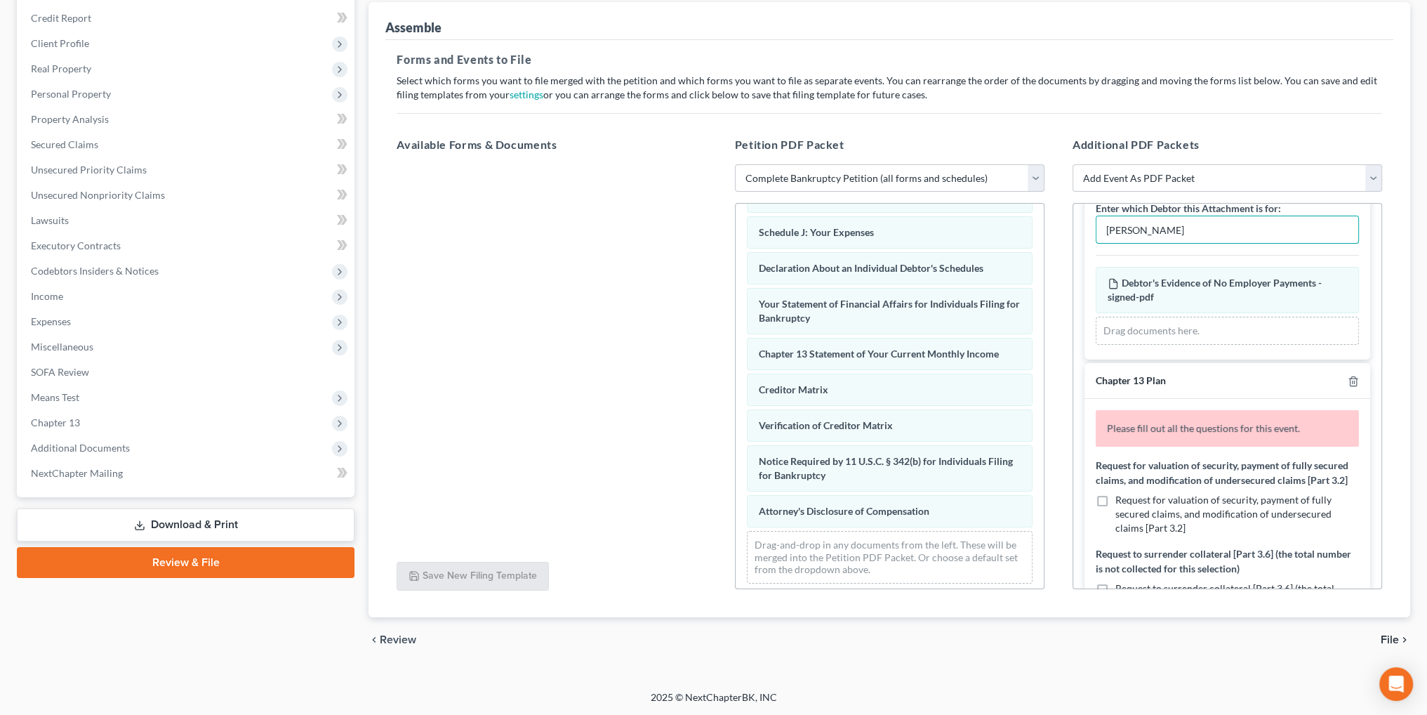
scroll to position [211, 0]
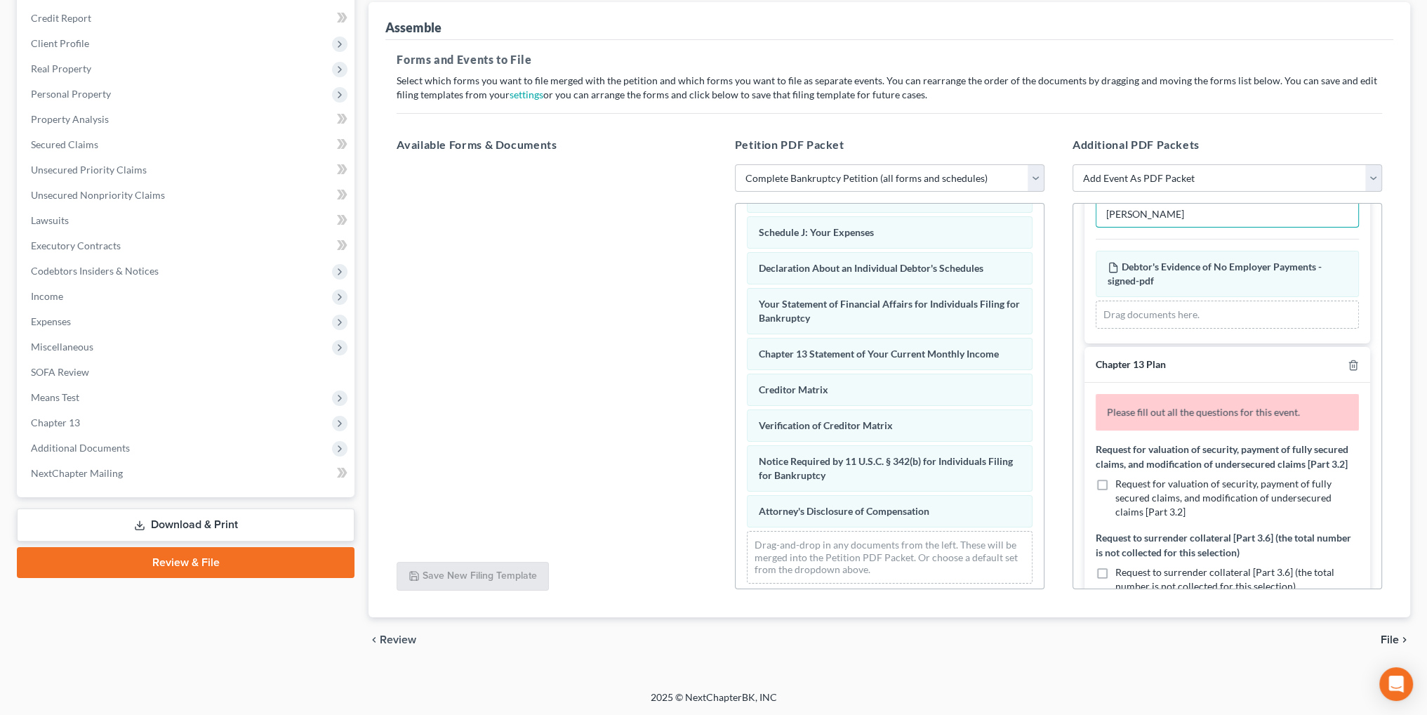
type input "Alycia Lopez"
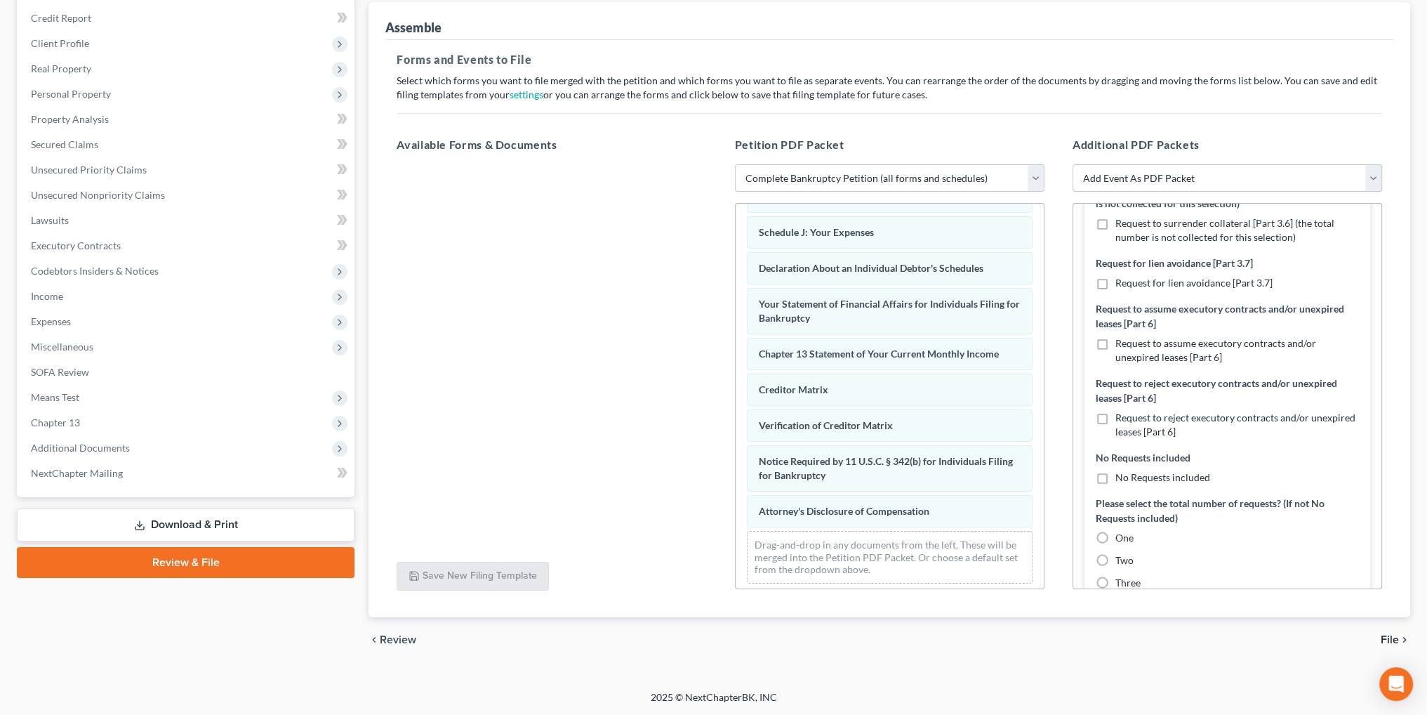
scroll to position [562, 0]
click at [1116, 482] on label "No Requests included" at bounding box center [1163, 475] width 95 height 14
click at [1121, 477] on input "No Requests included" at bounding box center [1125, 472] width 9 height 9
checkbox input "true"
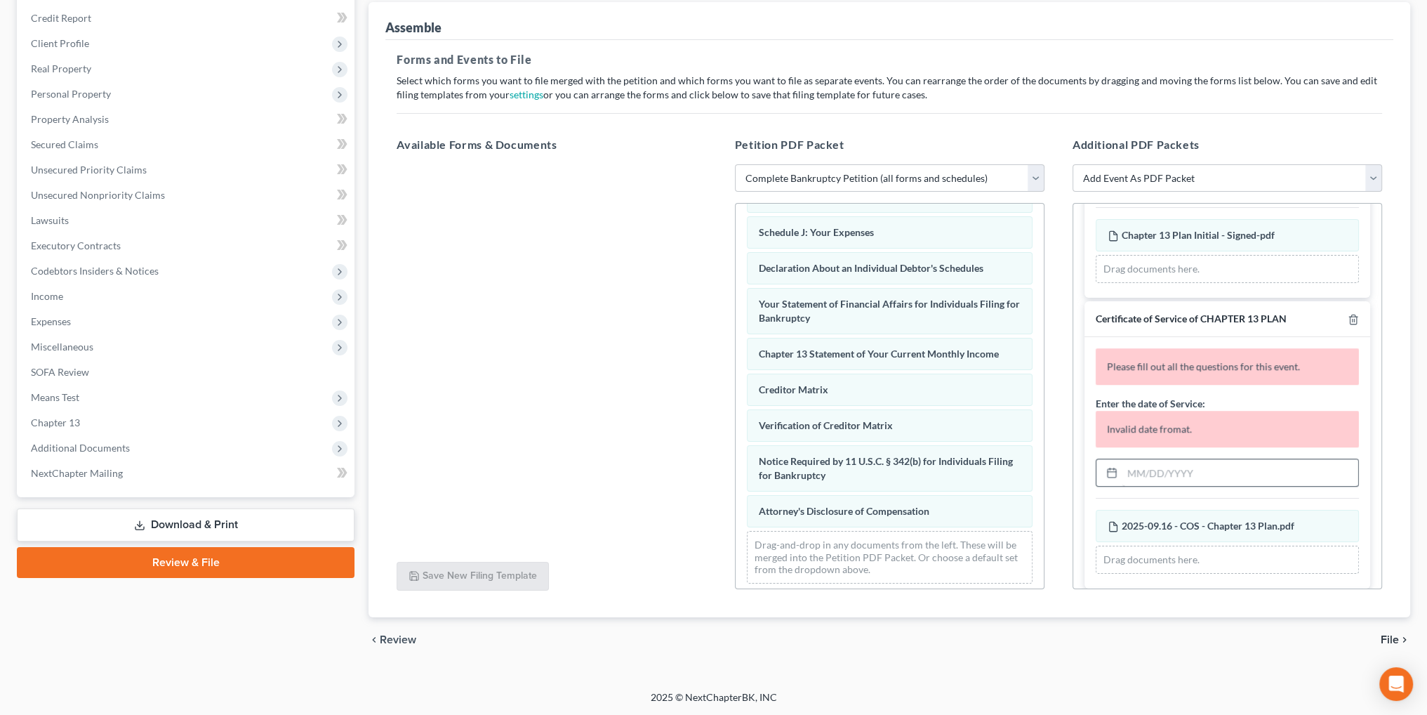
scroll to position [1193, 0]
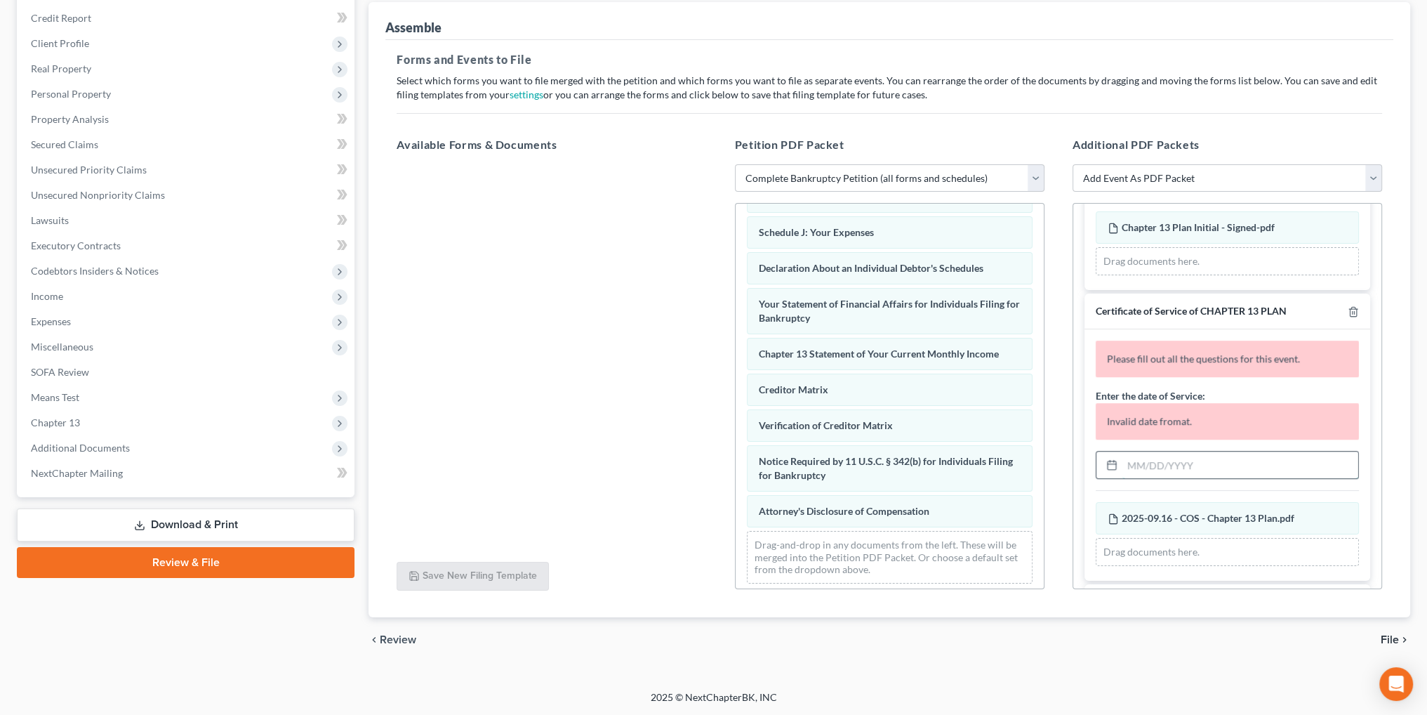
click at [1123, 478] on input "text" at bounding box center [1241, 464] width 236 height 27
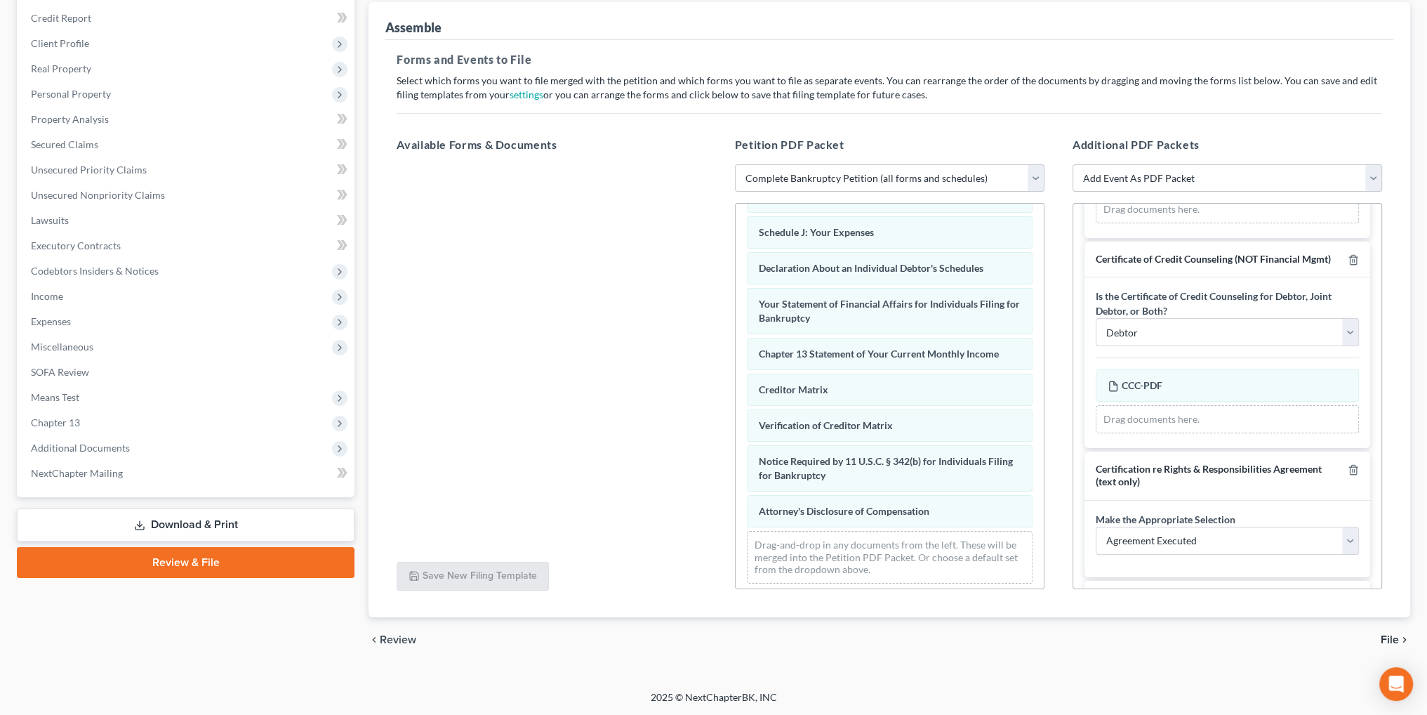
scroll to position [1474, 0]
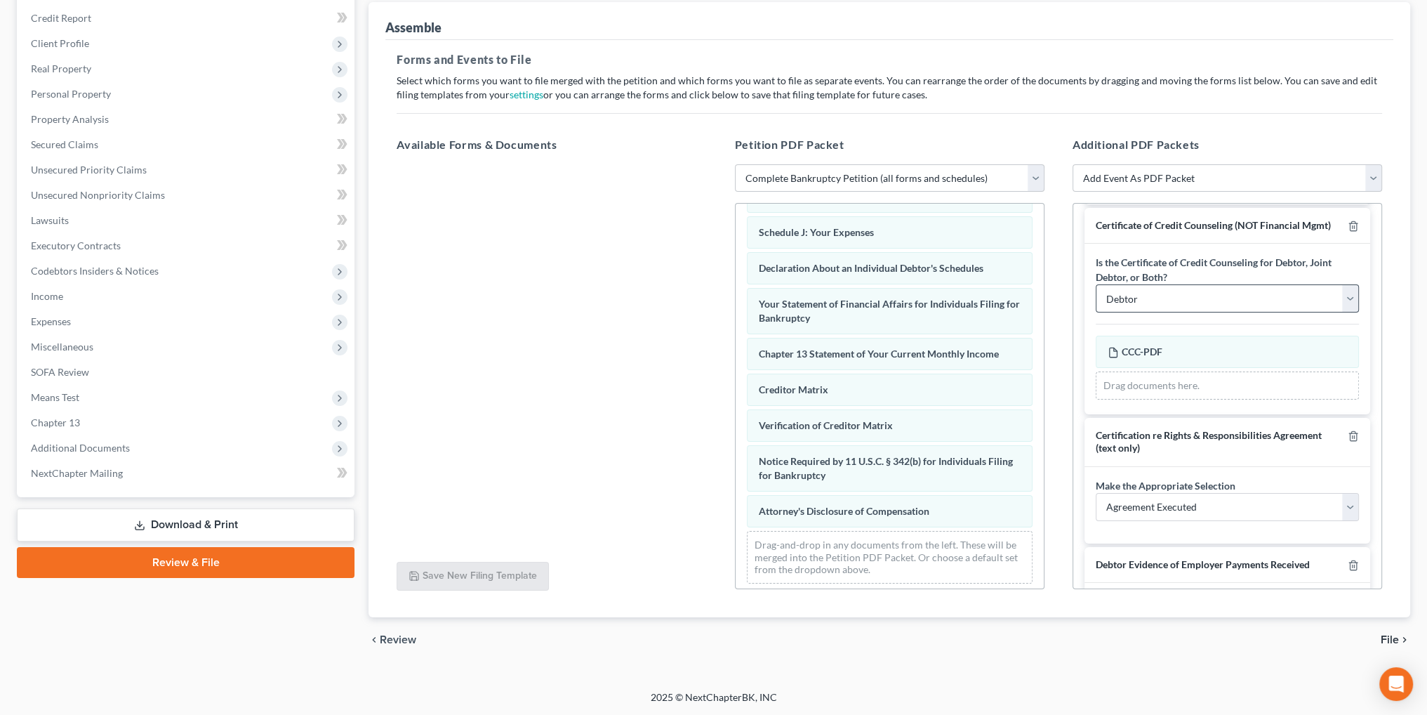
type input "09/18/2025"
click at [1177, 312] on select "Debtor Joint Debtor Debtor and Joint Debtor" at bounding box center [1227, 298] width 263 height 28
select select "2"
click at [1096, 307] on select "Debtor Joint Debtor Debtor and Joint Debtor" at bounding box center [1227, 298] width 263 height 28
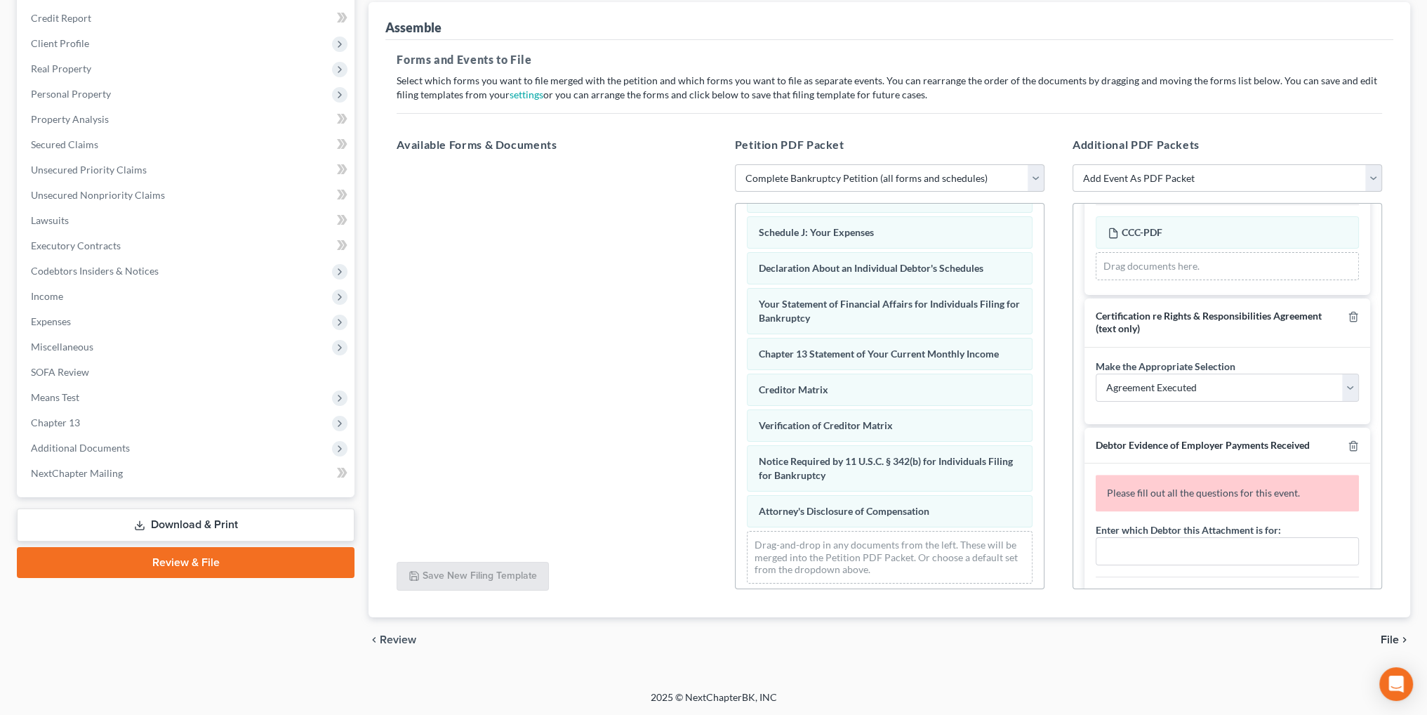
scroll to position [1615, 0]
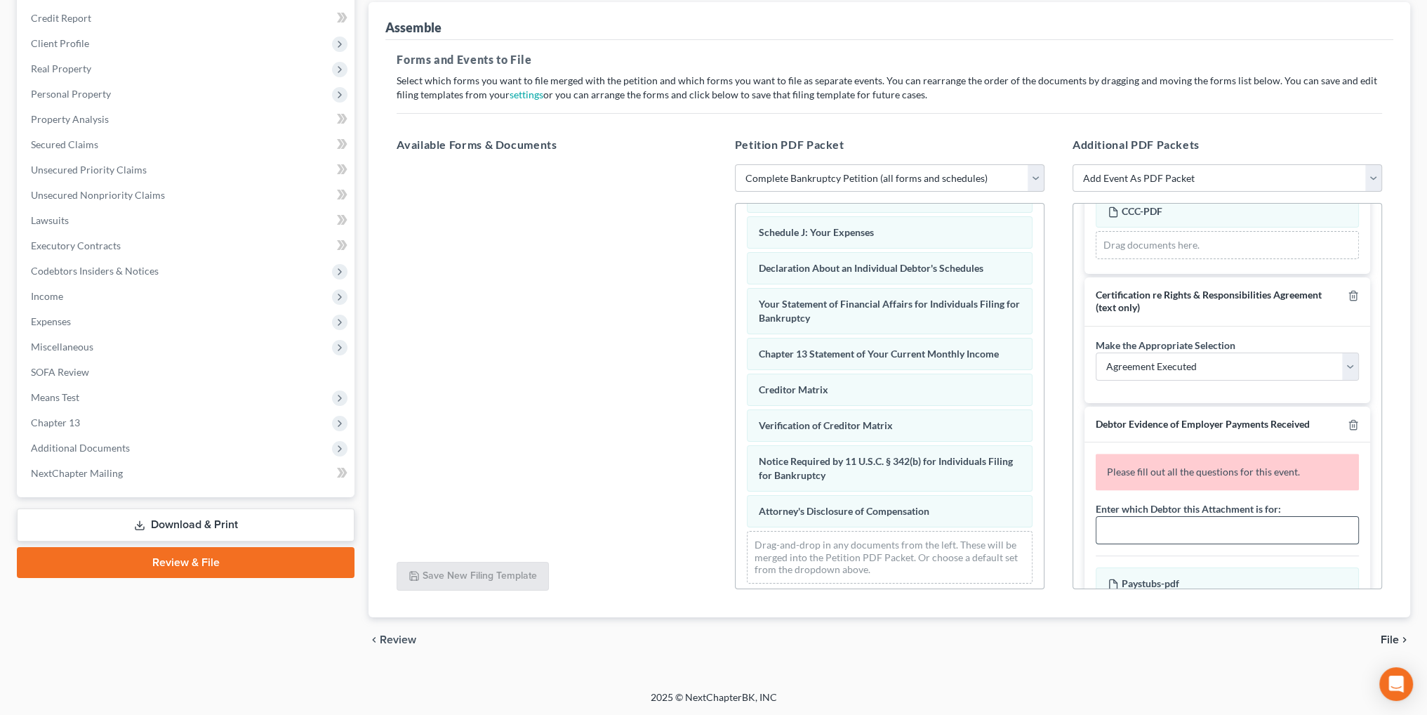
click at [1184, 543] on input "text" at bounding box center [1228, 530] width 262 height 27
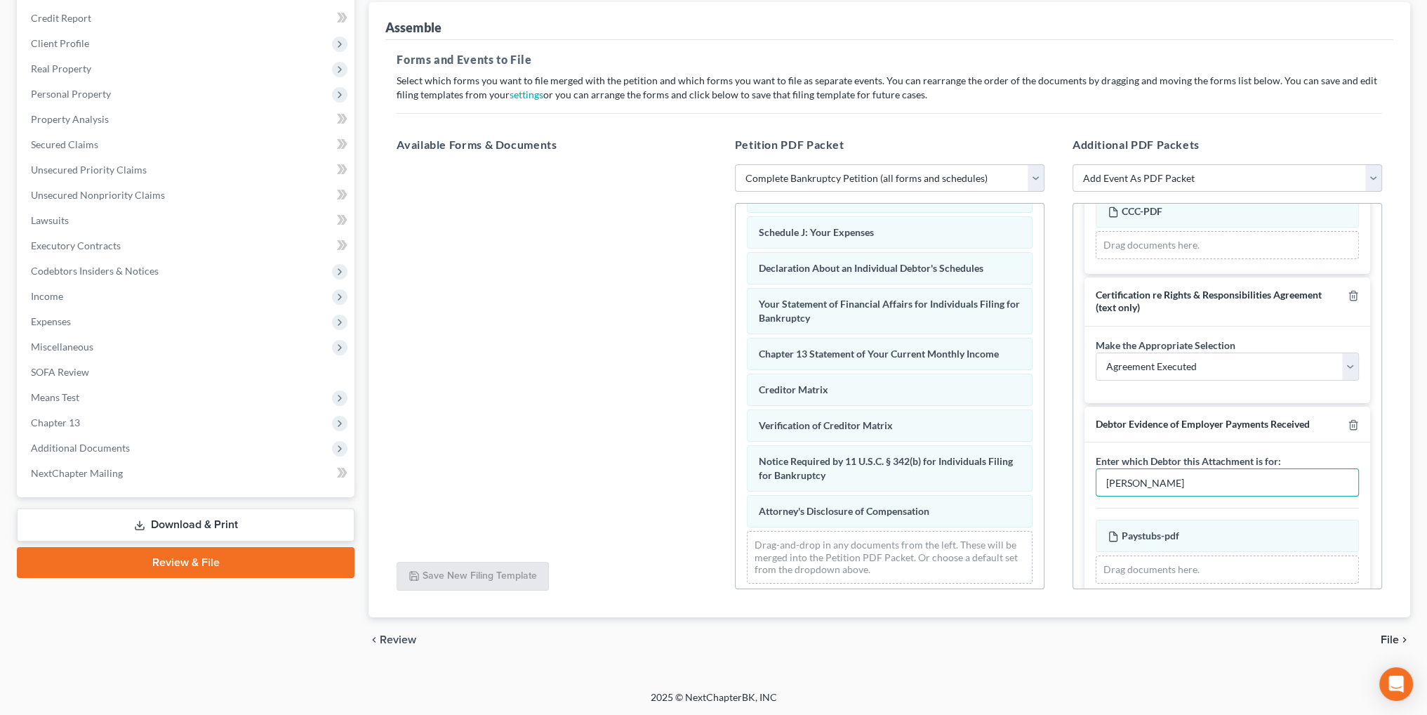
scroll to position [1656, 0]
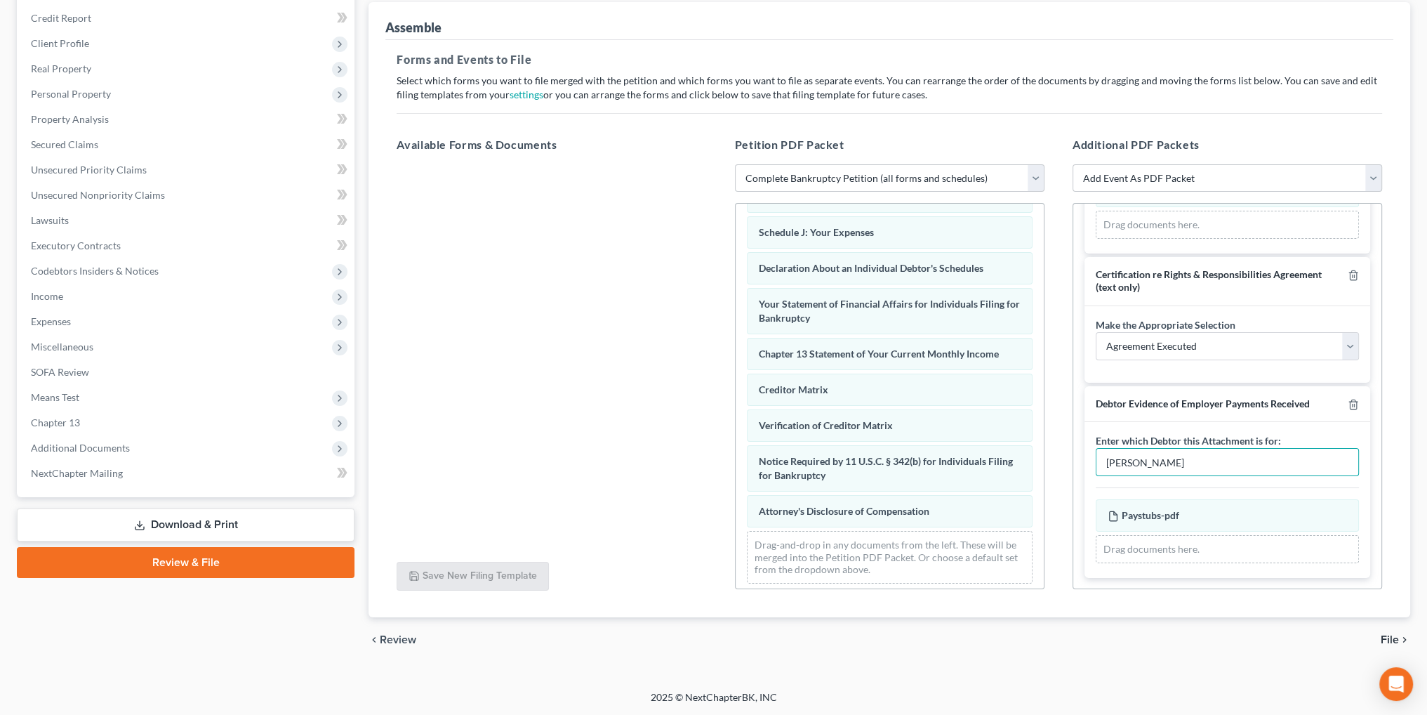
type input "Elias Lopez"
click at [1387, 640] on span "File" at bounding box center [1390, 639] width 18 height 11
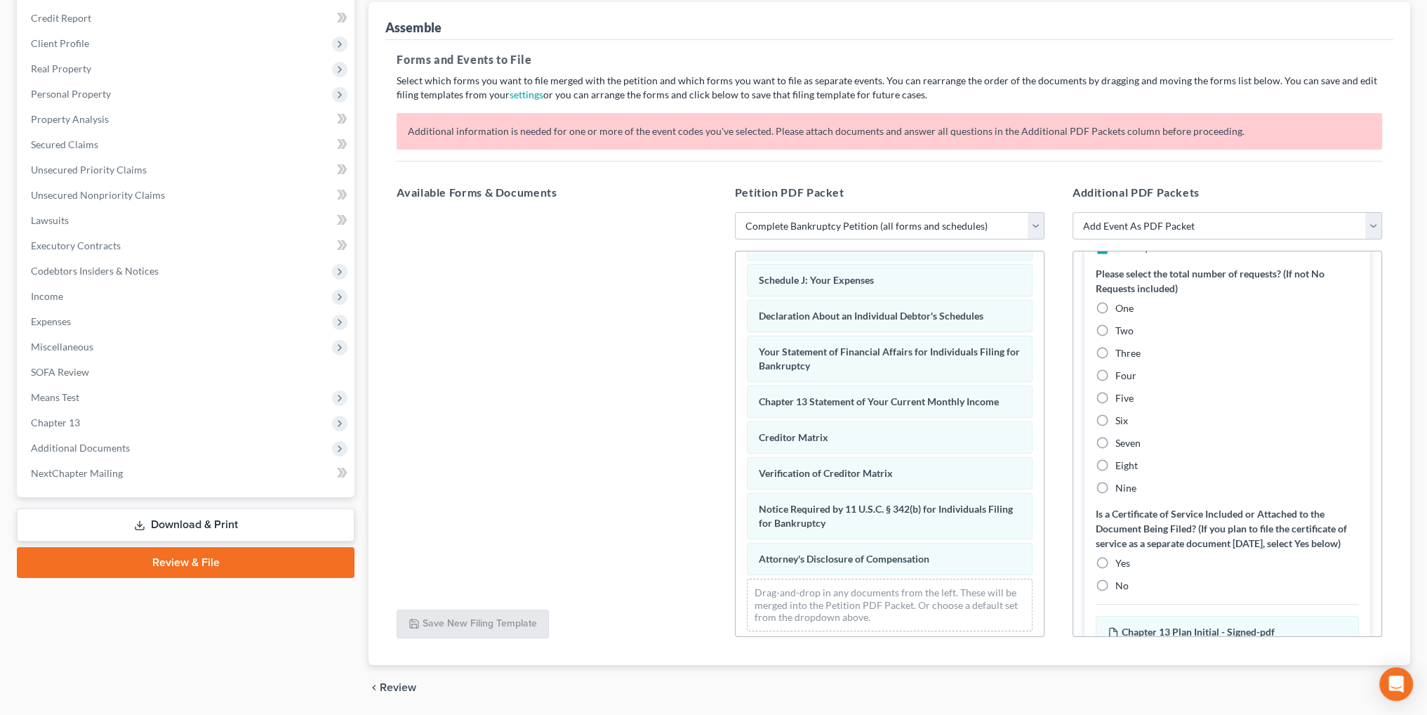
scroll to position [884, 0]
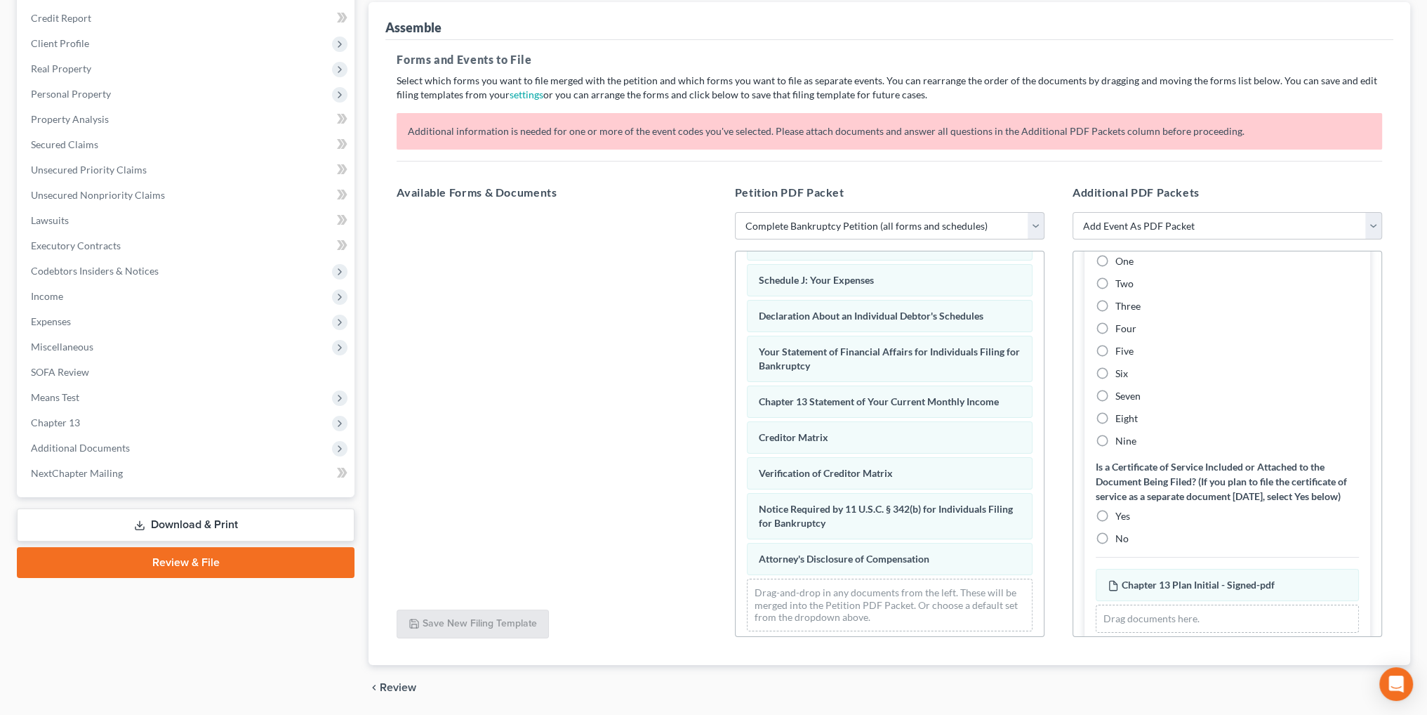
click at [1116, 523] on label "Yes" at bounding box center [1123, 516] width 15 height 14
click at [1121, 518] on input "Yes" at bounding box center [1125, 513] width 9 height 9
radio input "true"
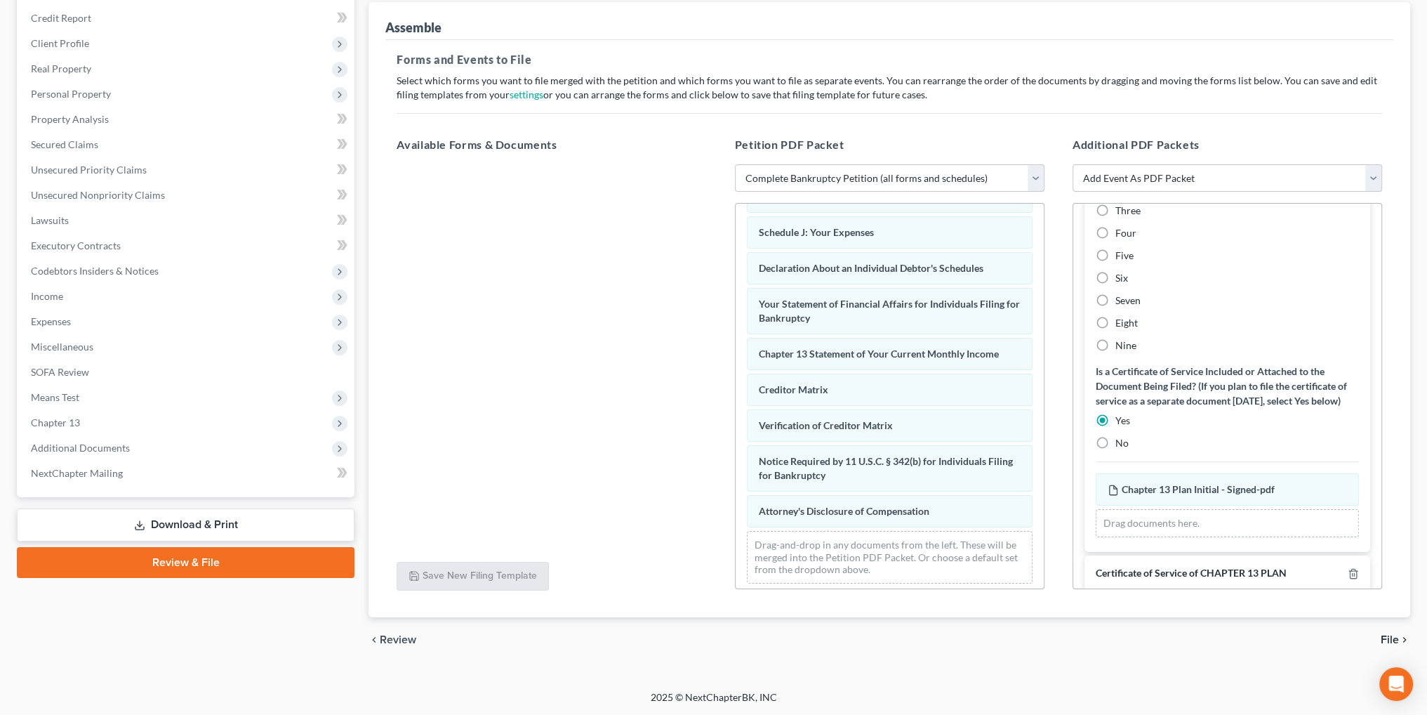
scroll to position [836, 0]
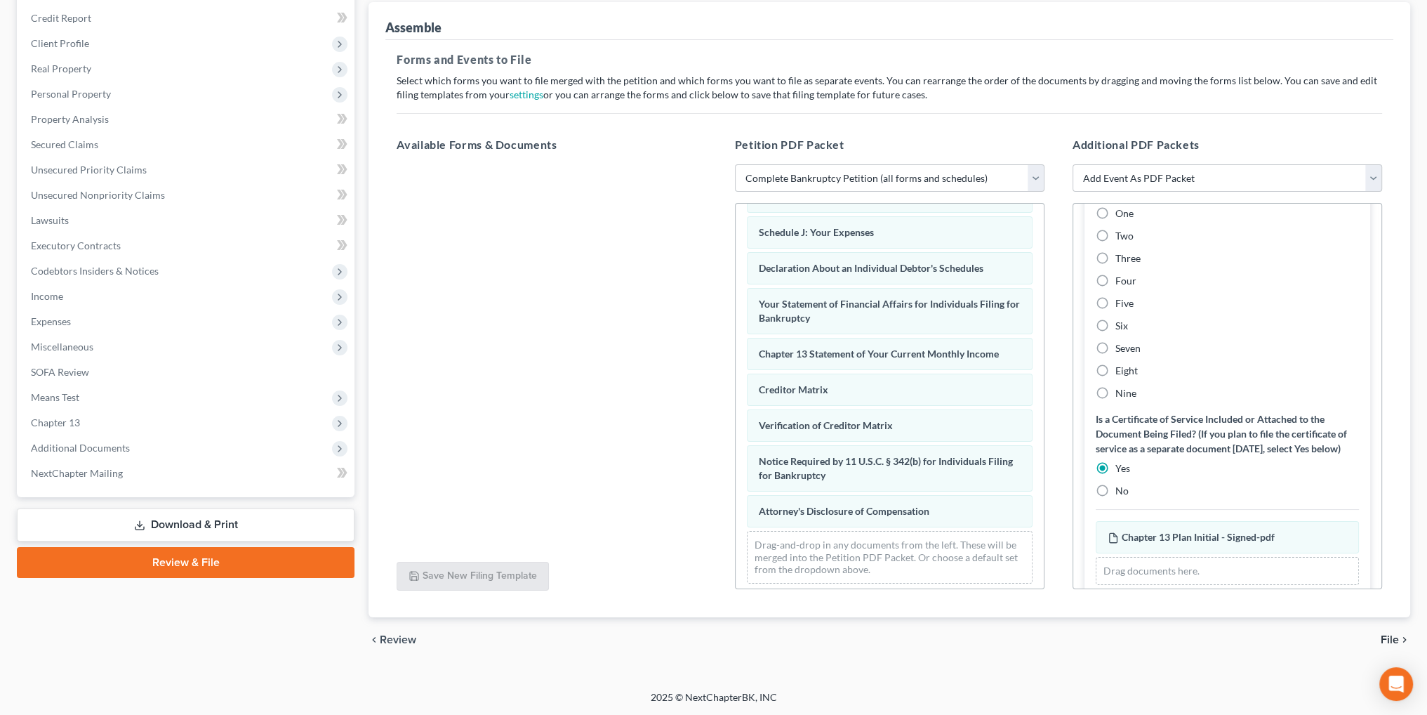
click at [1390, 635] on span "File" at bounding box center [1390, 639] width 18 height 11
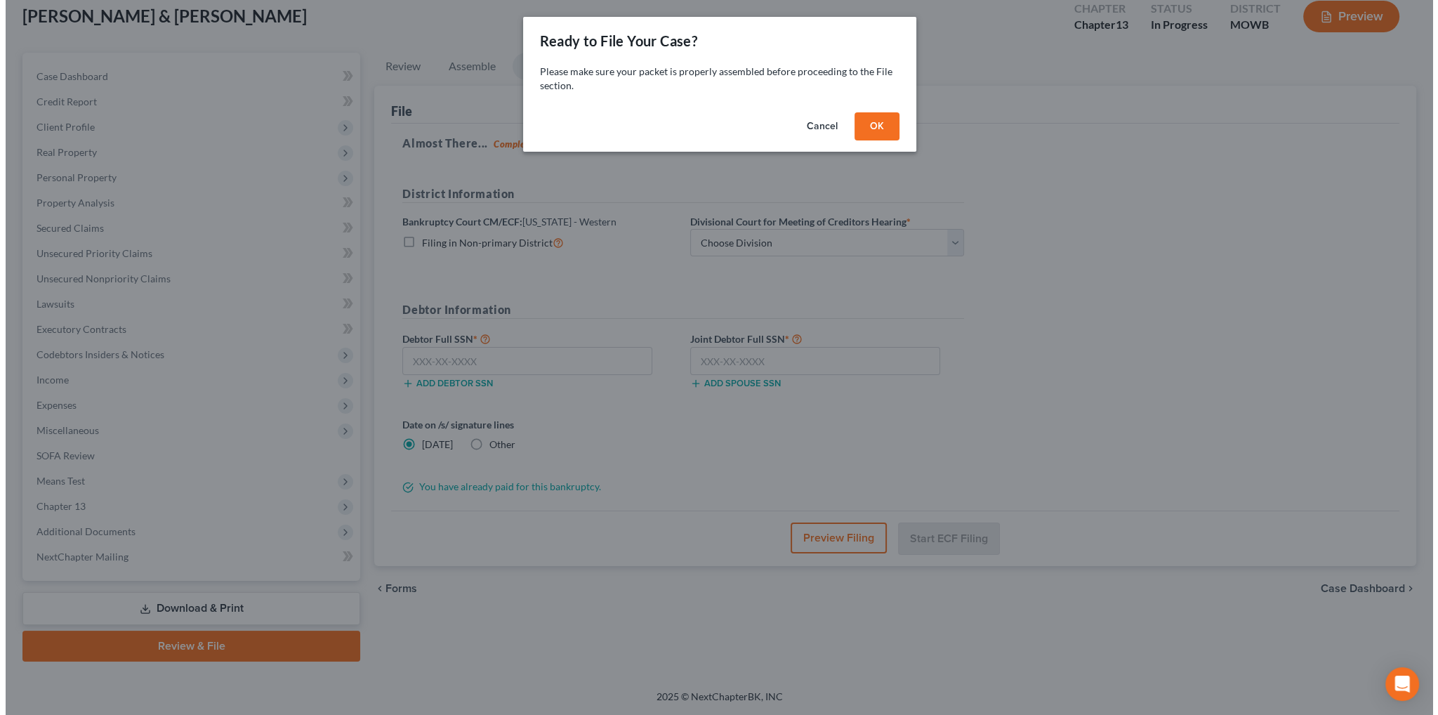
scroll to position [81, 0]
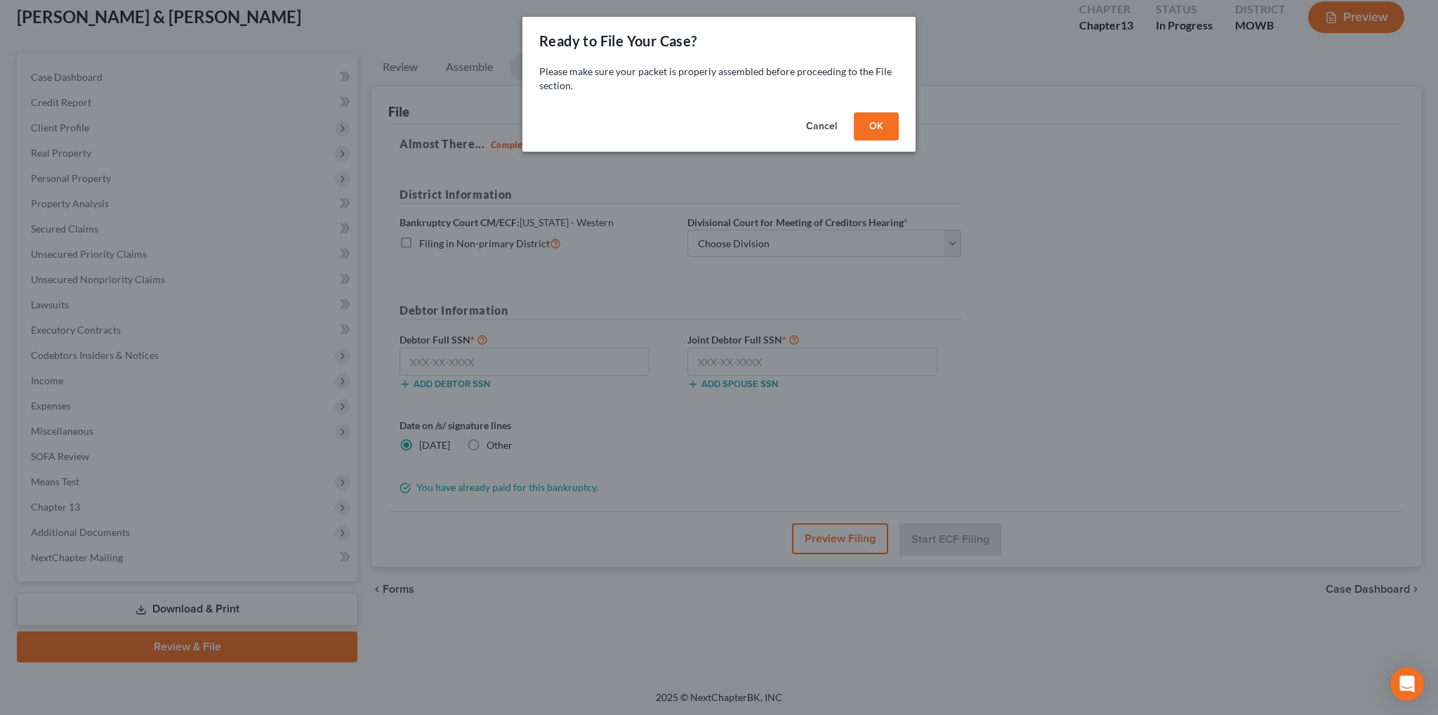
click at [878, 131] on button "OK" at bounding box center [876, 126] width 45 height 28
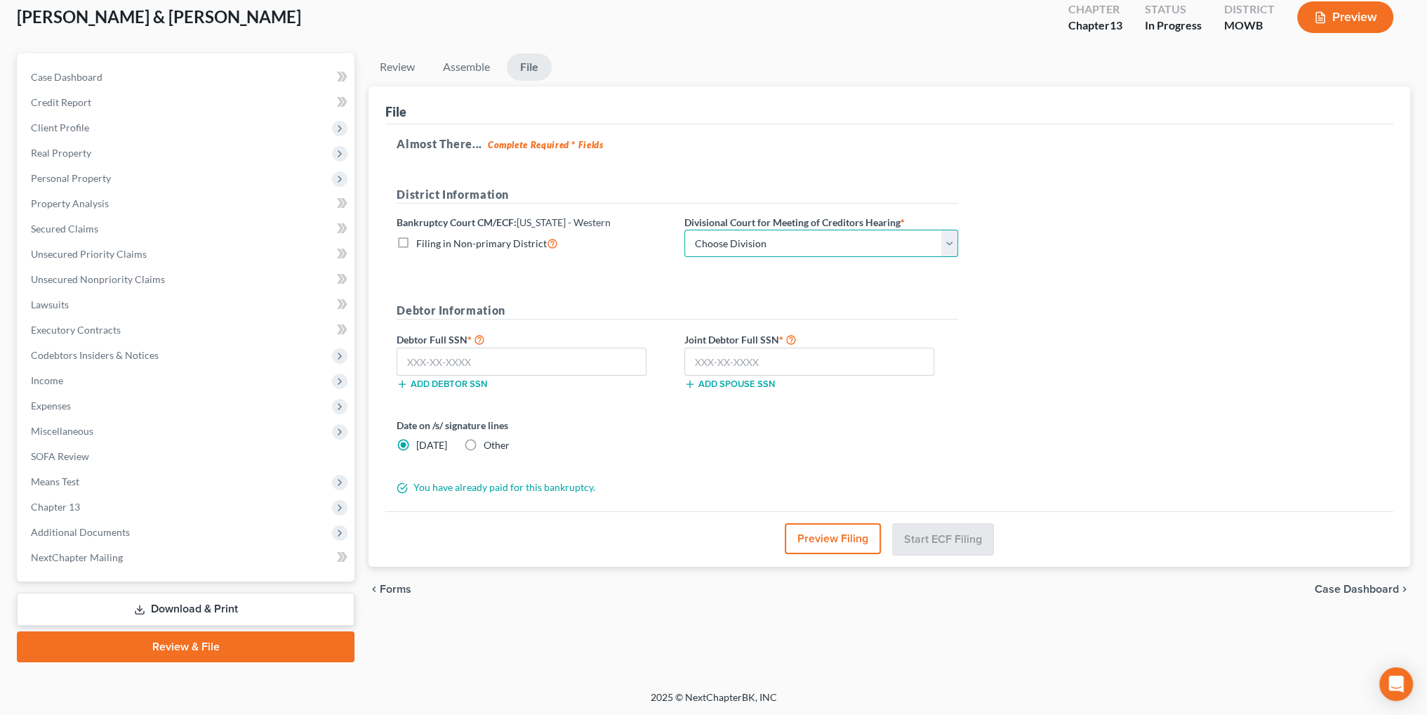
click at [769, 239] on select "Choose Division Central Southern Southwestern St. Joseph Western" at bounding box center [821, 244] width 274 height 28
select select "4"
click at [684, 230] on select "Choose Division Central Southern Southwestern St. Joseph Western" at bounding box center [821, 244] width 274 height 28
click at [494, 354] on input "text" at bounding box center [522, 362] width 250 height 28
click at [472, 364] on input "text" at bounding box center [522, 362] width 250 height 28
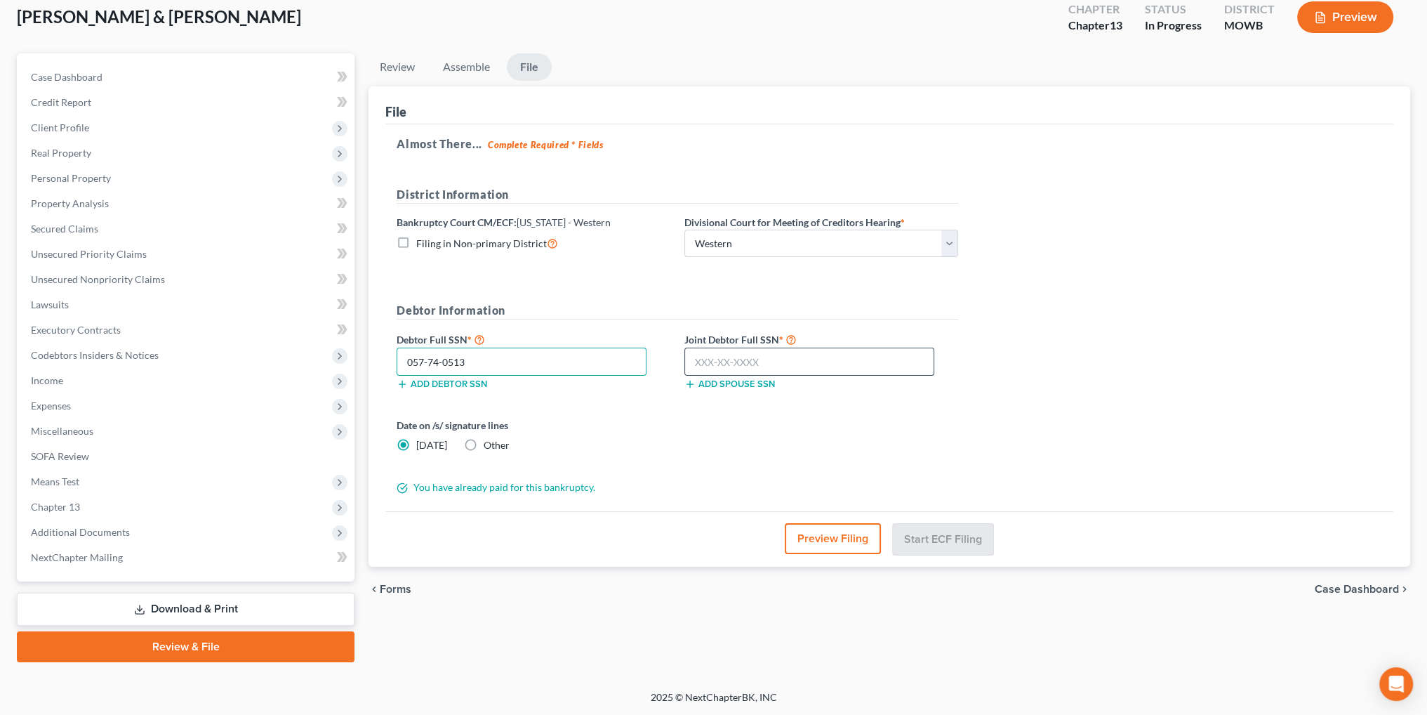
type input "057-74-0513"
click at [789, 366] on input "text" at bounding box center [809, 362] width 250 height 28
type input "625-30-6788"
click at [817, 534] on button "Preview Filing" at bounding box center [834, 538] width 96 height 31
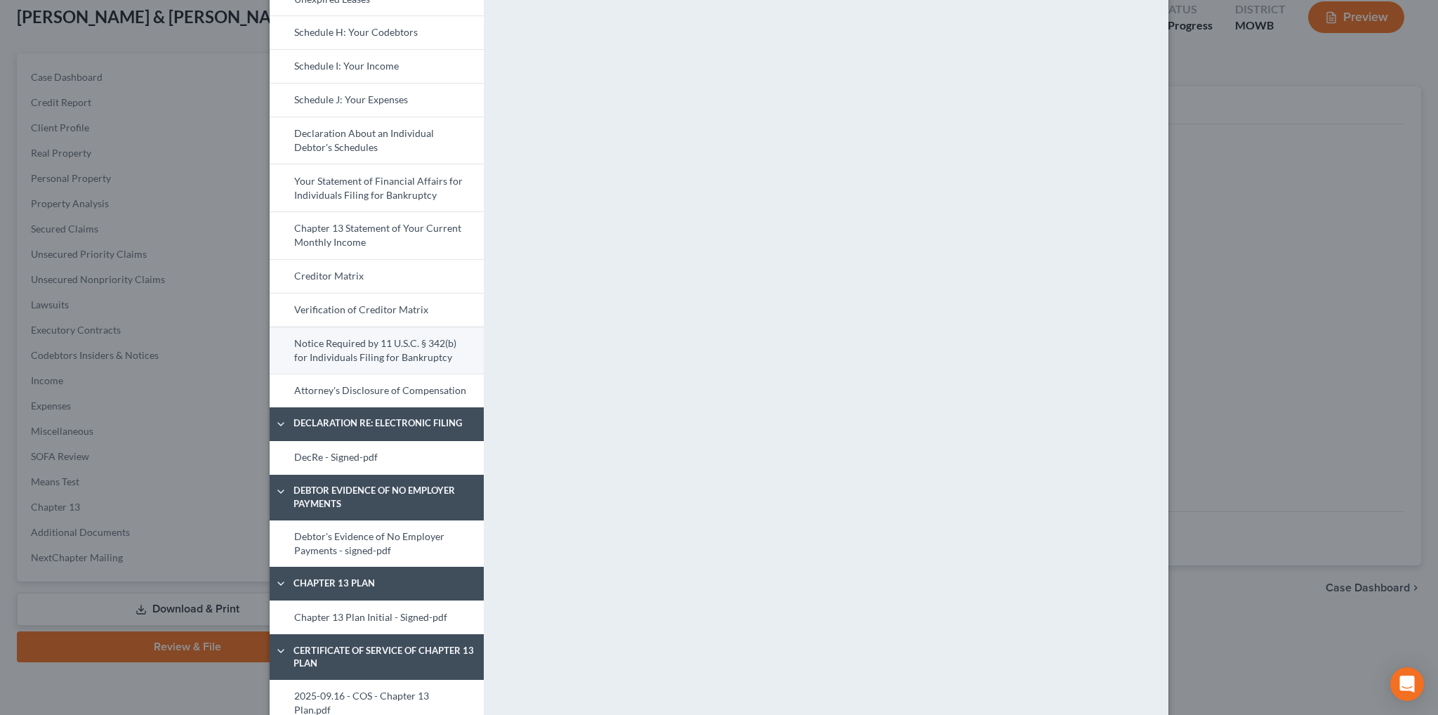
scroll to position [421, 0]
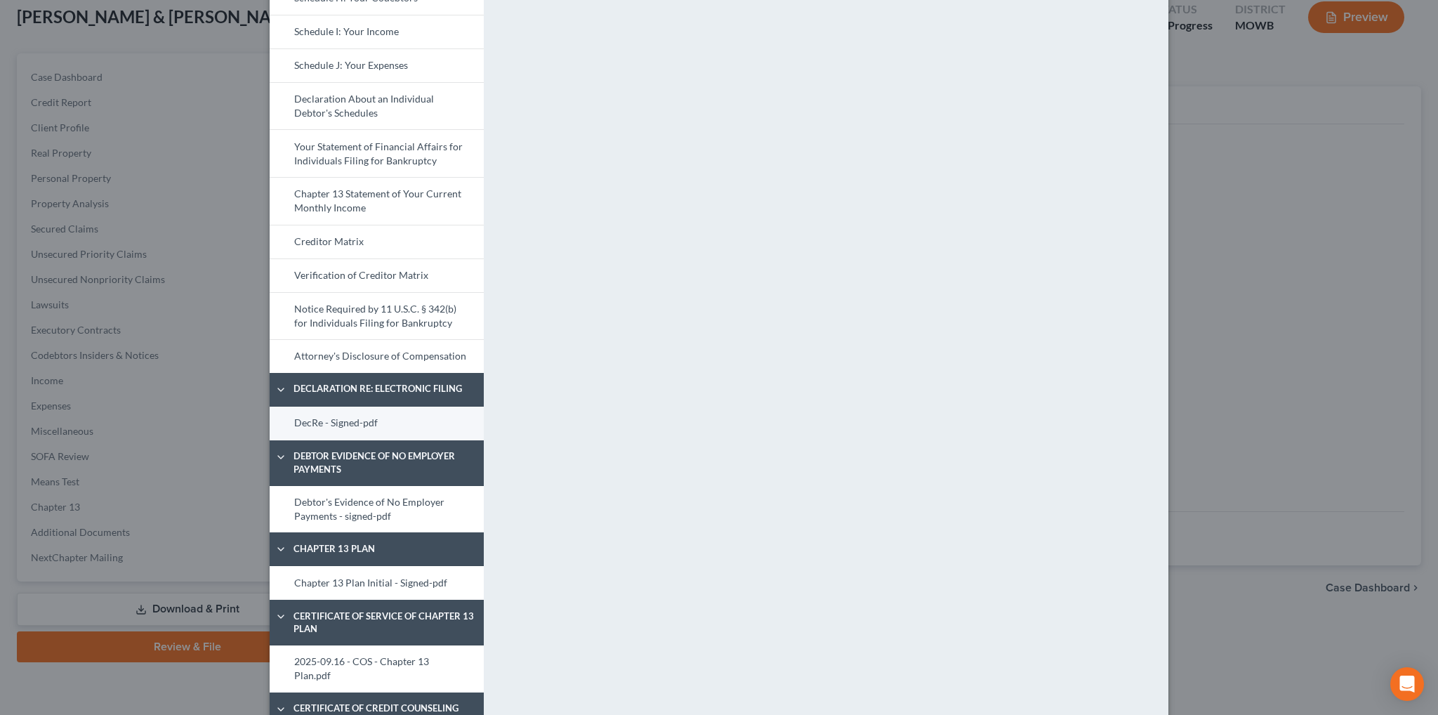
click at [329, 421] on link "DecRe - Signed-pdf" at bounding box center [377, 423] width 214 height 34
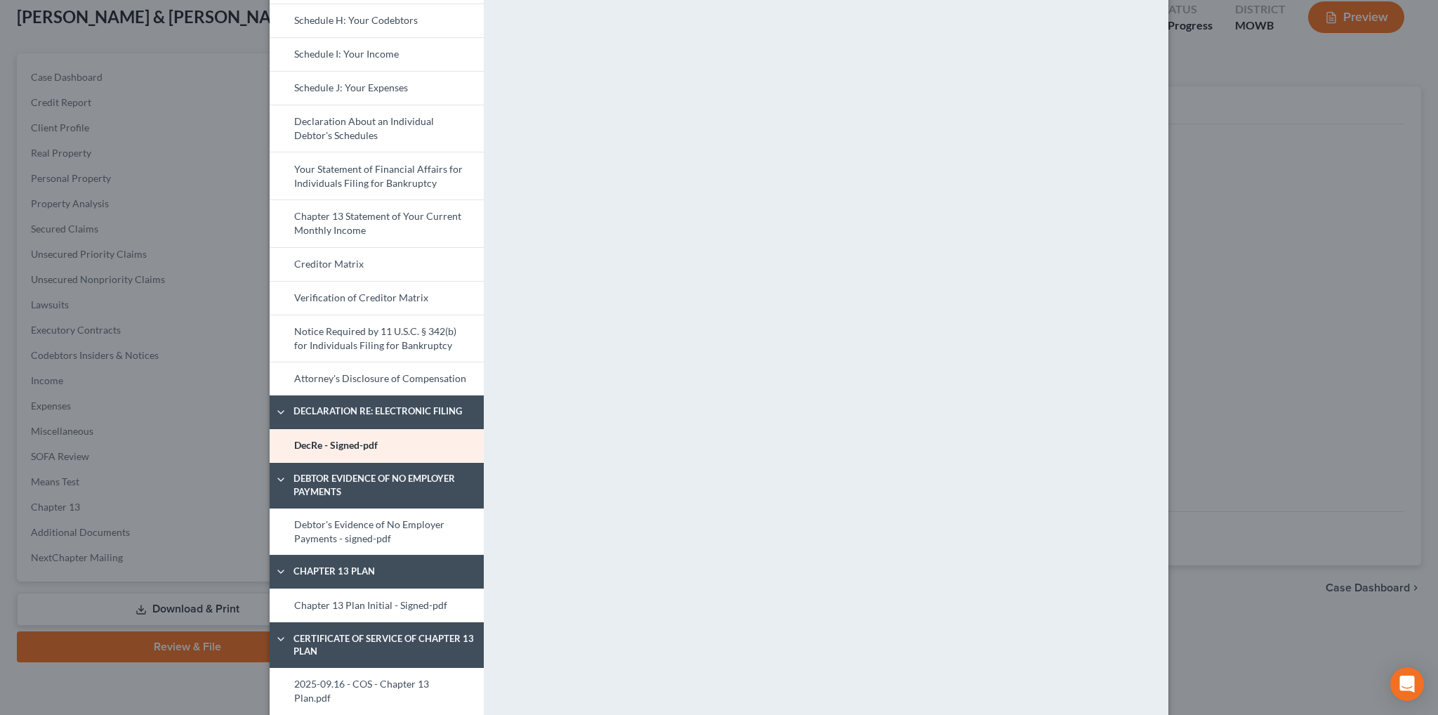
scroll to position [491, 0]
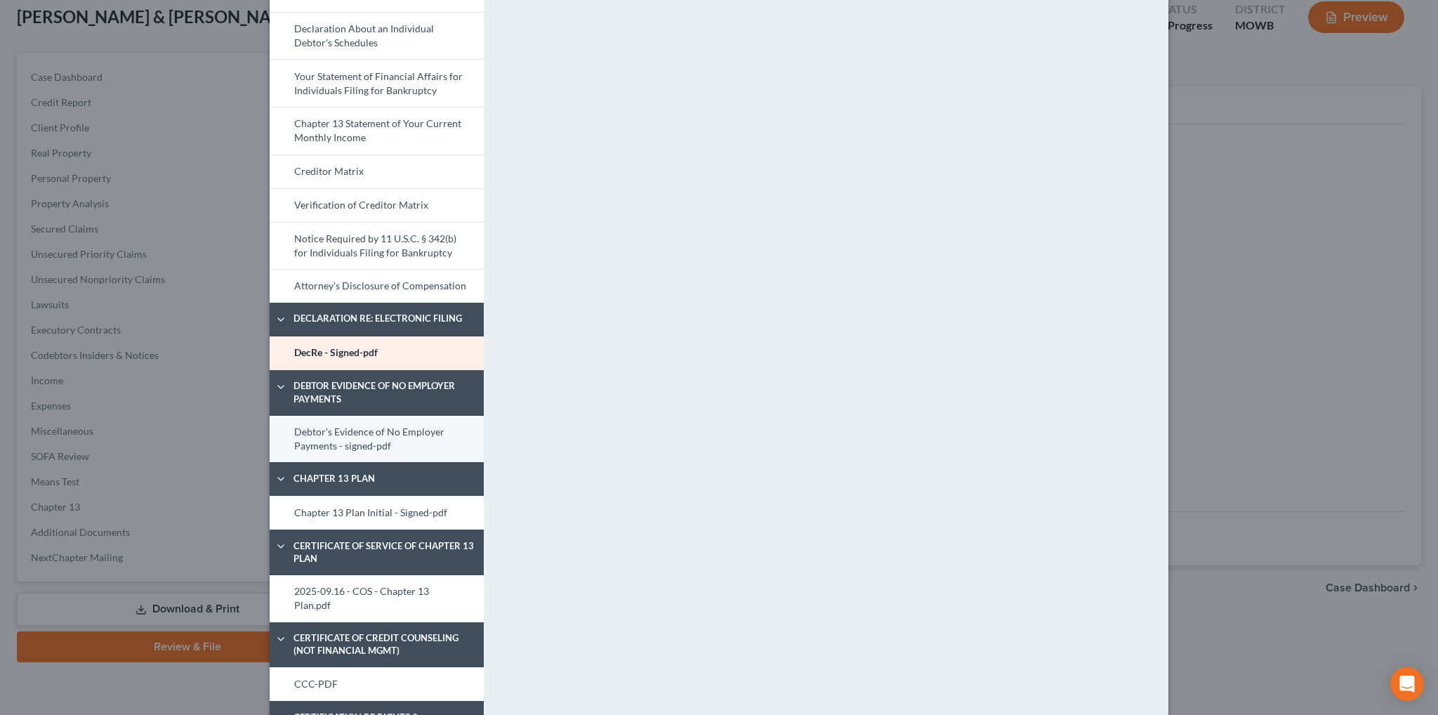
click at [343, 433] on link "Debtor's Evidence of No Employer Payments - signed-pdf" at bounding box center [377, 439] width 214 height 47
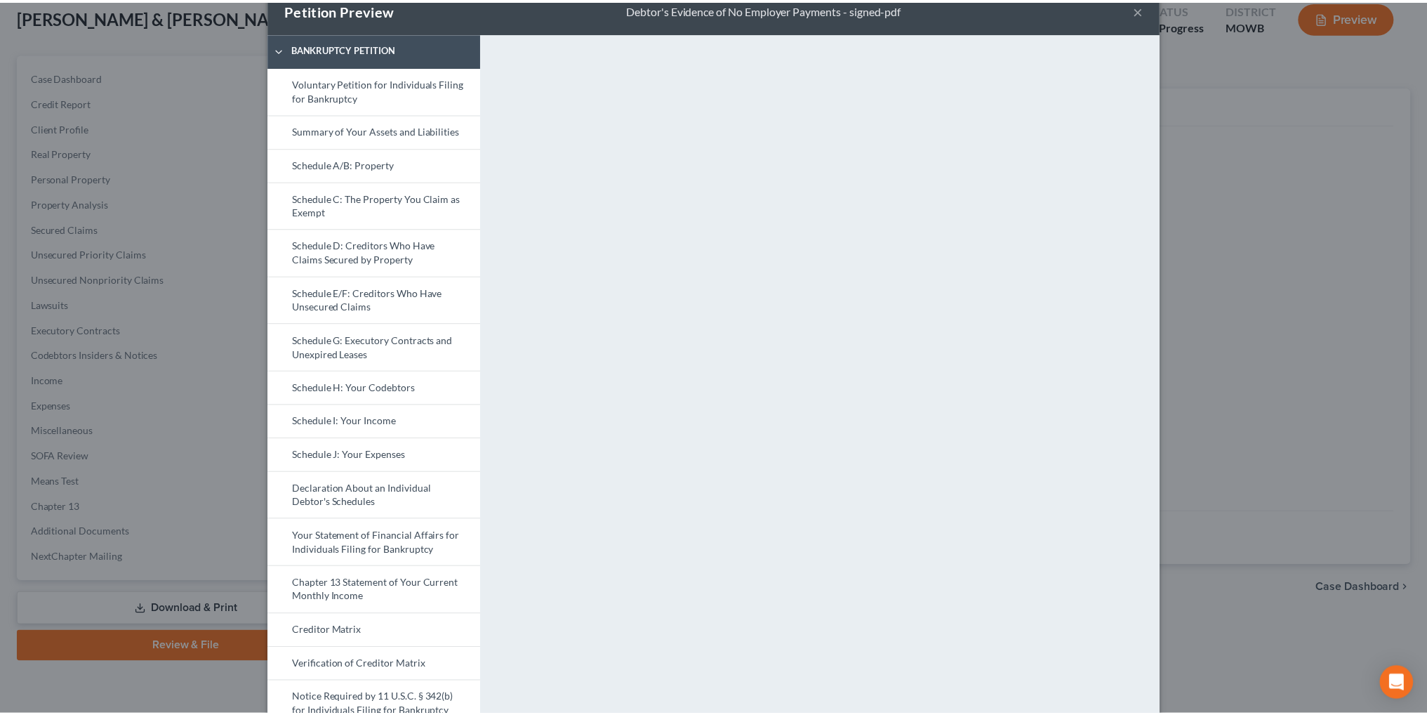
scroll to position [0, 0]
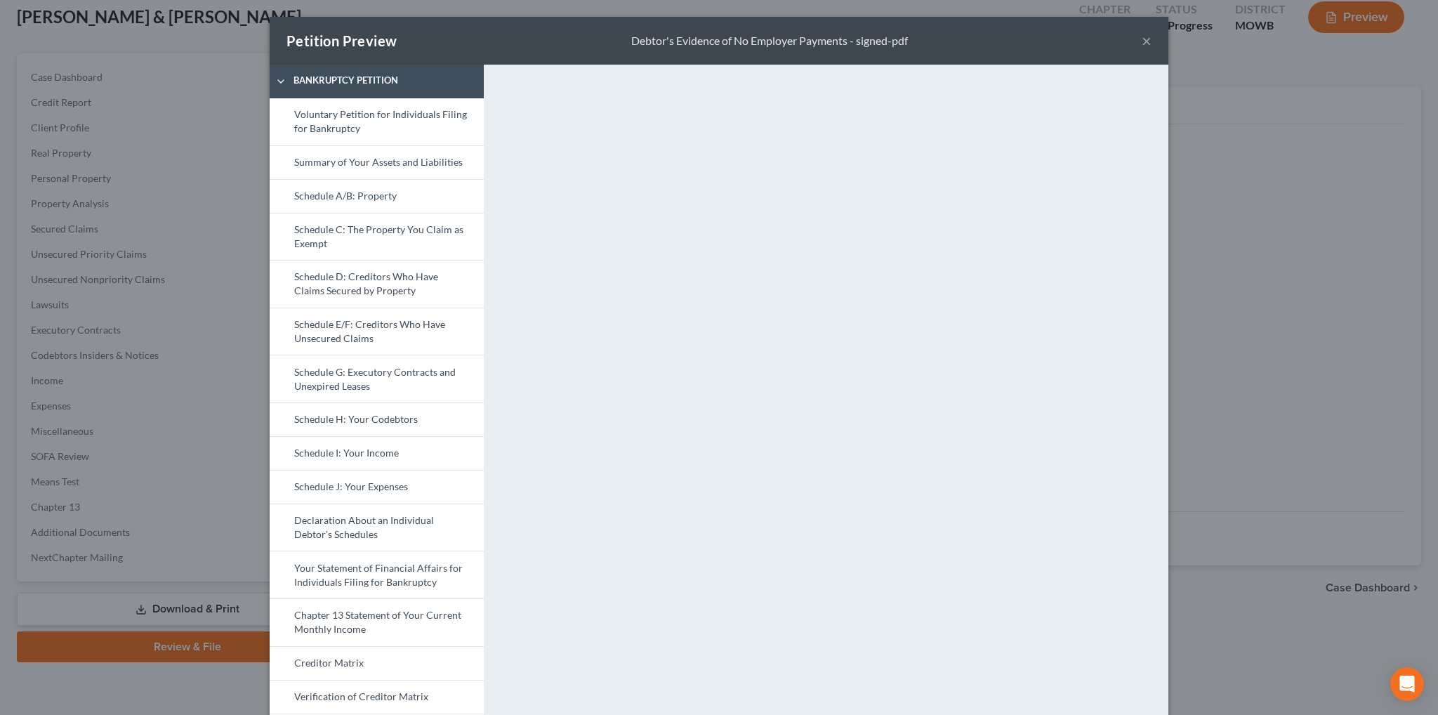
click at [1142, 40] on button "×" at bounding box center [1147, 40] width 10 height 17
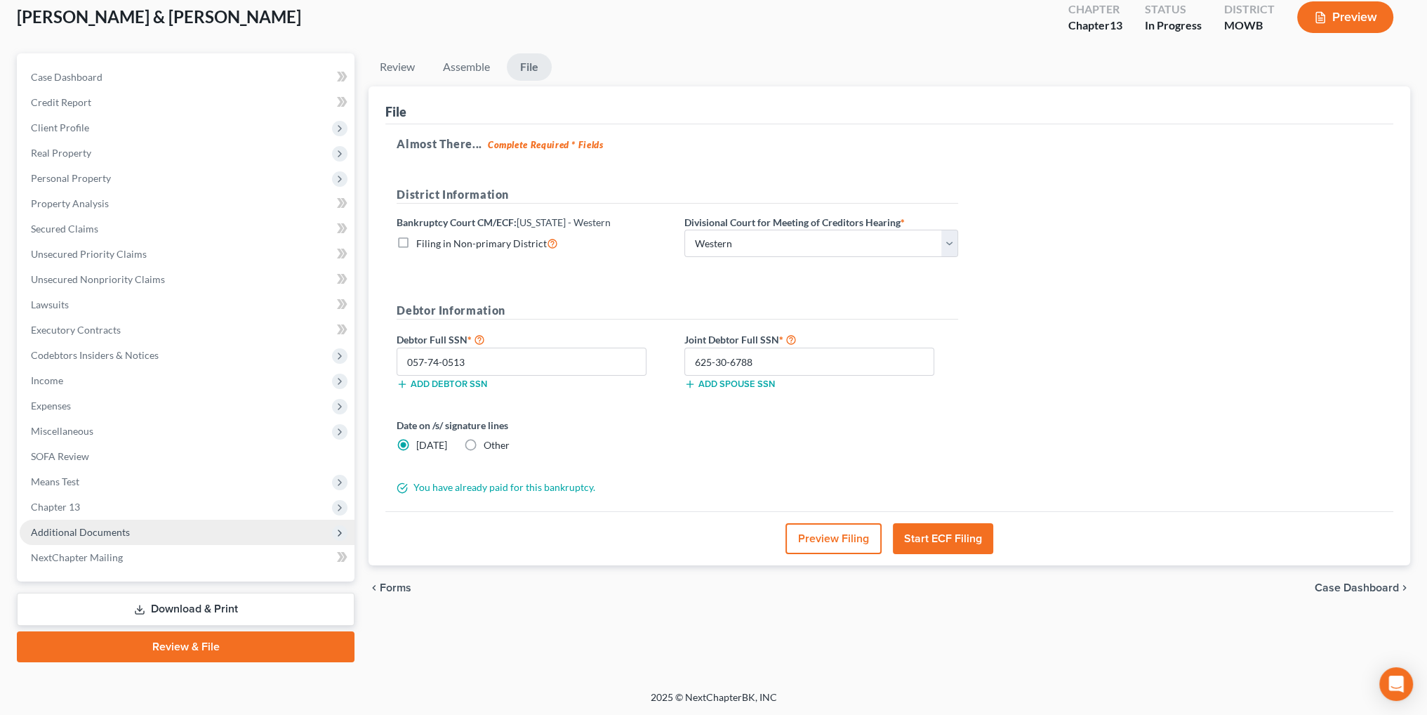
click at [98, 529] on span "Additional Documents" at bounding box center [80, 532] width 99 height 12
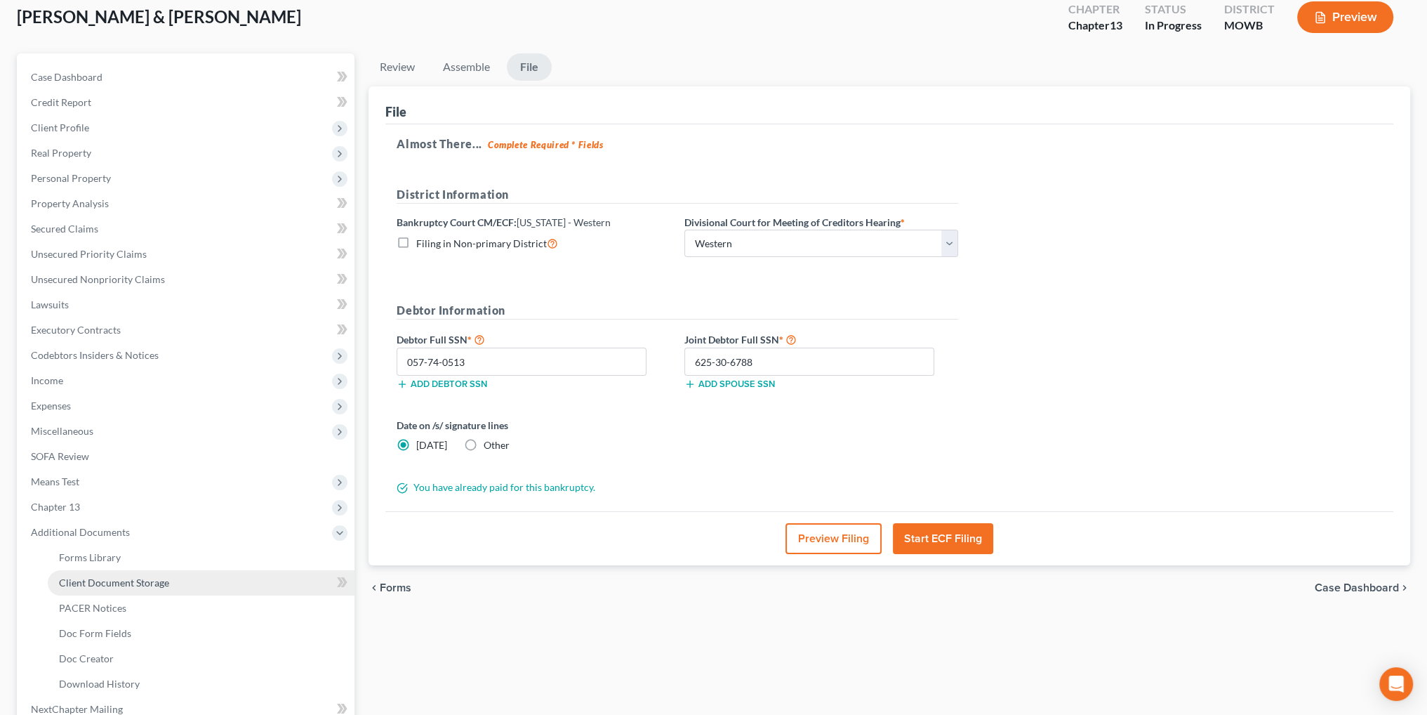
click at [145, 583] on span "Client Document Storage" at bounding box center [114, 582] width 110 height 12
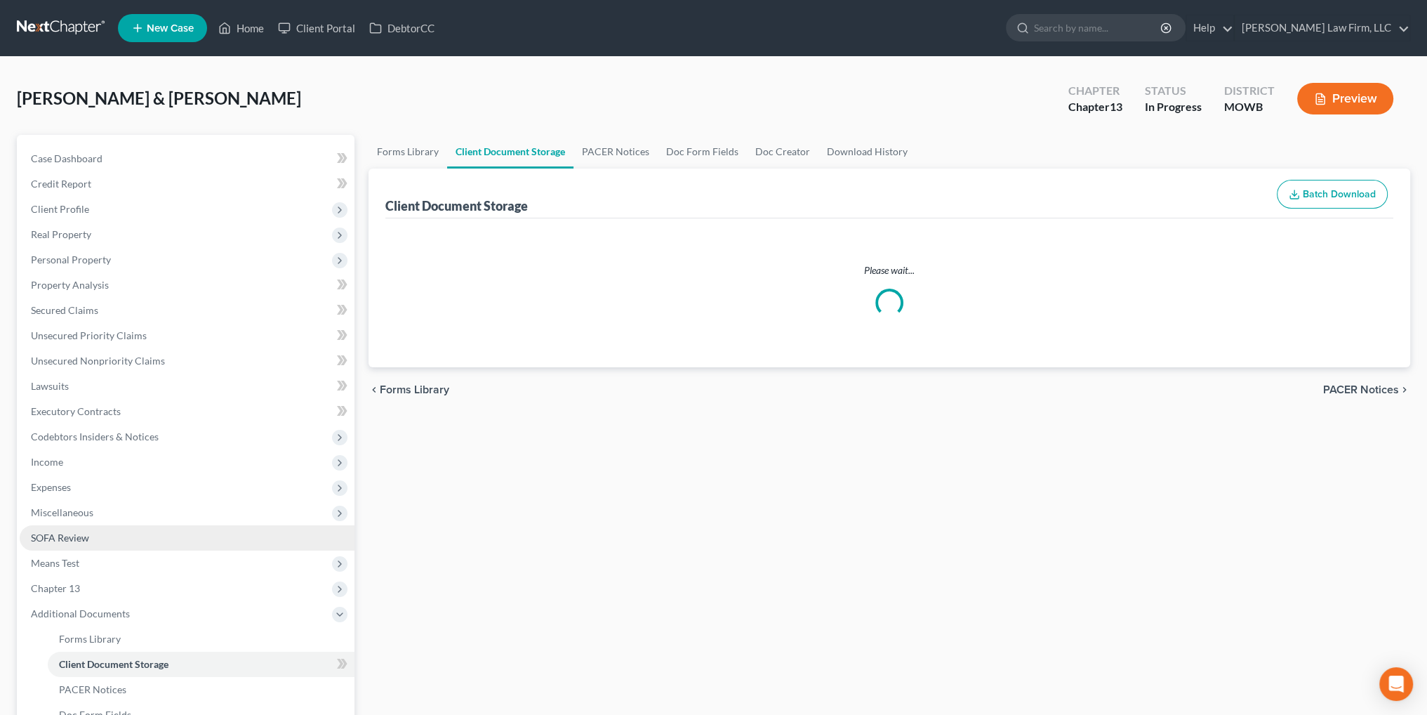
select select "24"
select select "22"
select select "18"
select select "7"
select select "5"
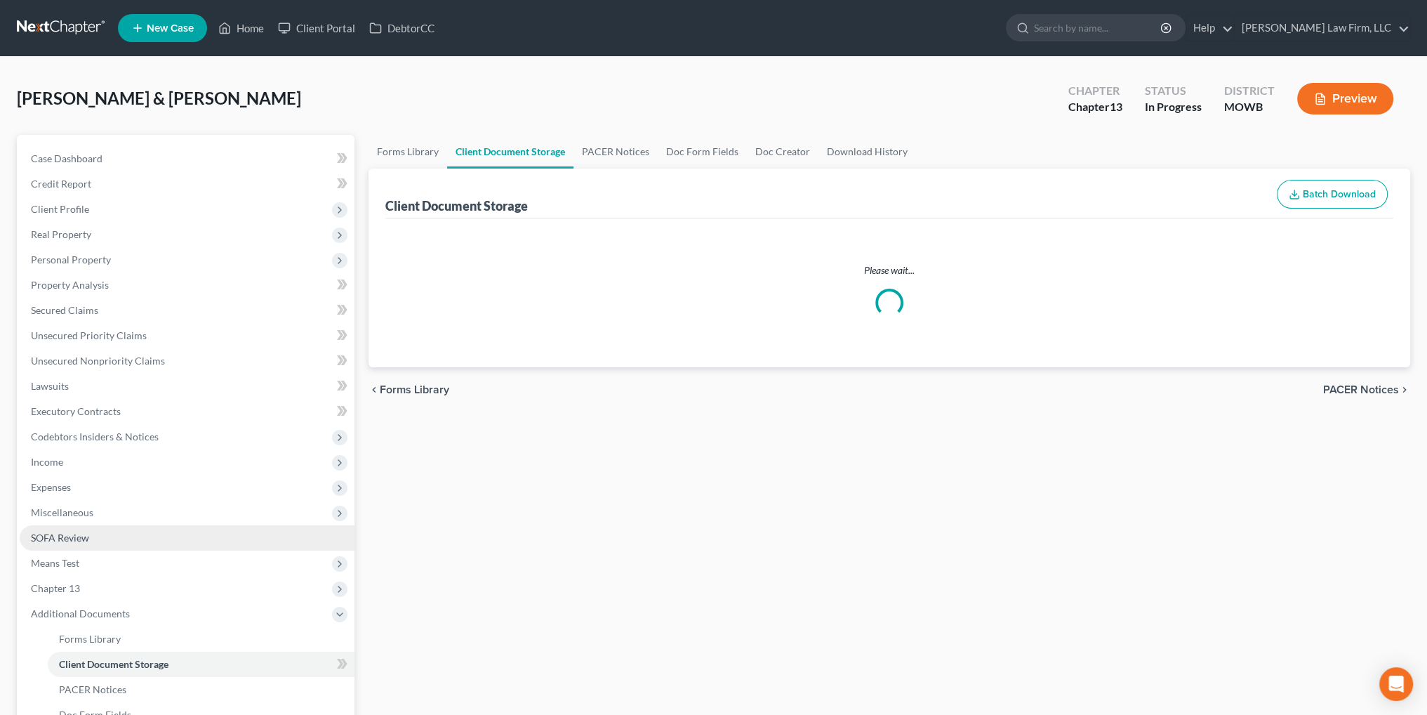
select select "9"
select select "21"
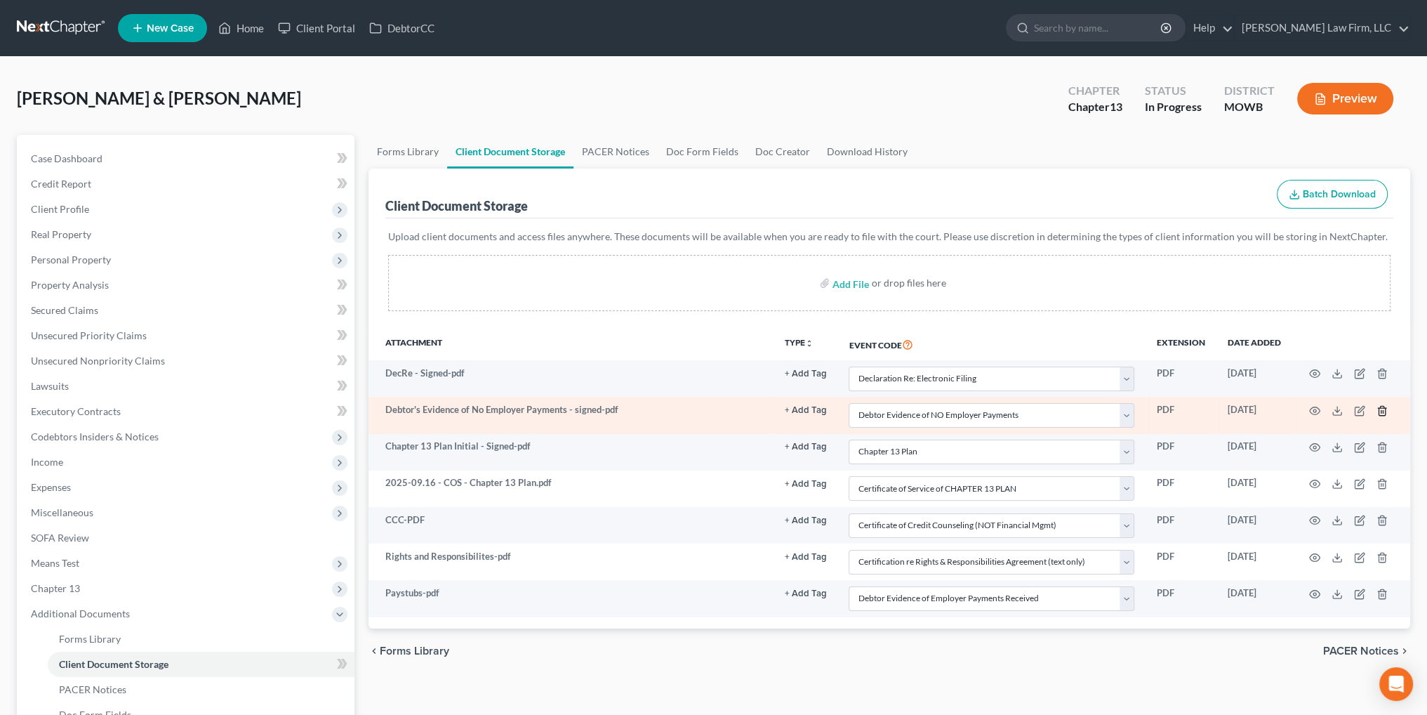
click at [1379, 409] on icon "button" at bounding box center [1382, 410] width 6 height 9
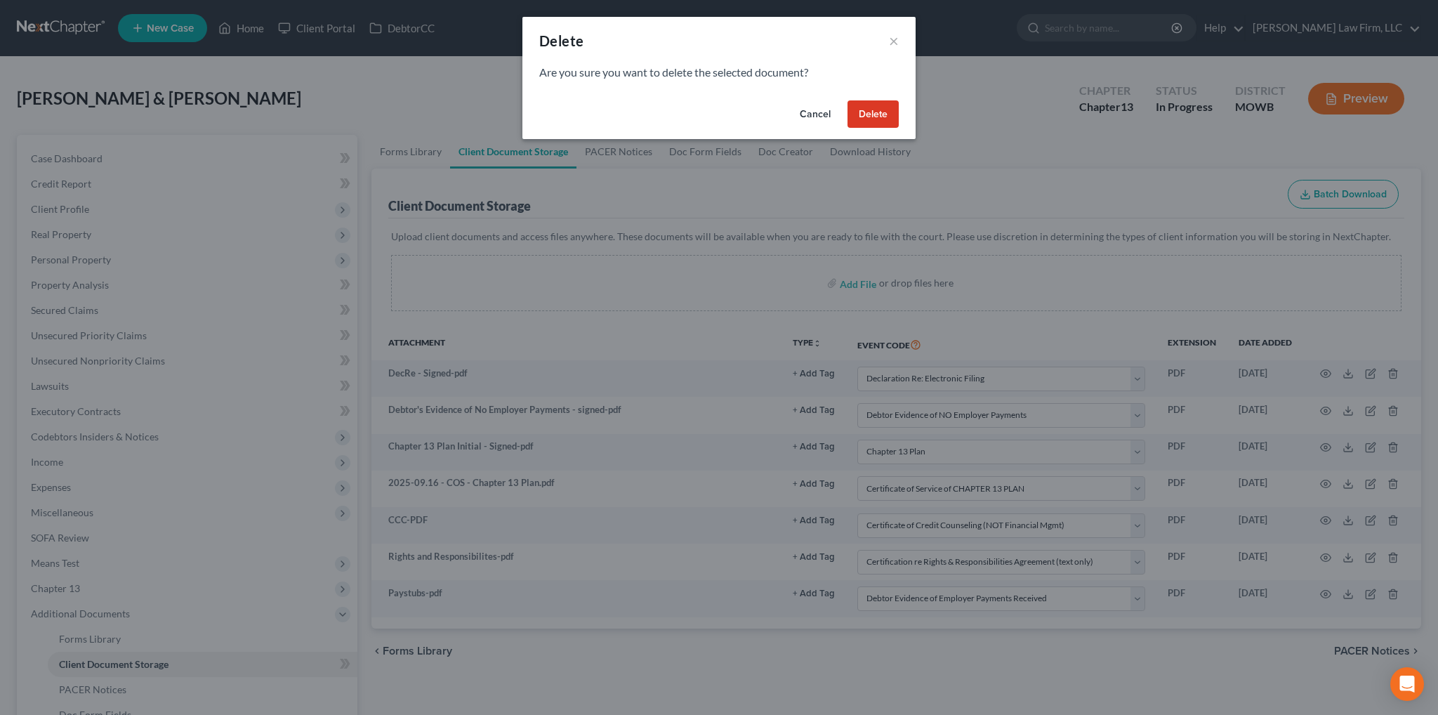
click at [871, 110] on button "Delete" at bounding box center [872, 114] width 51 height 28
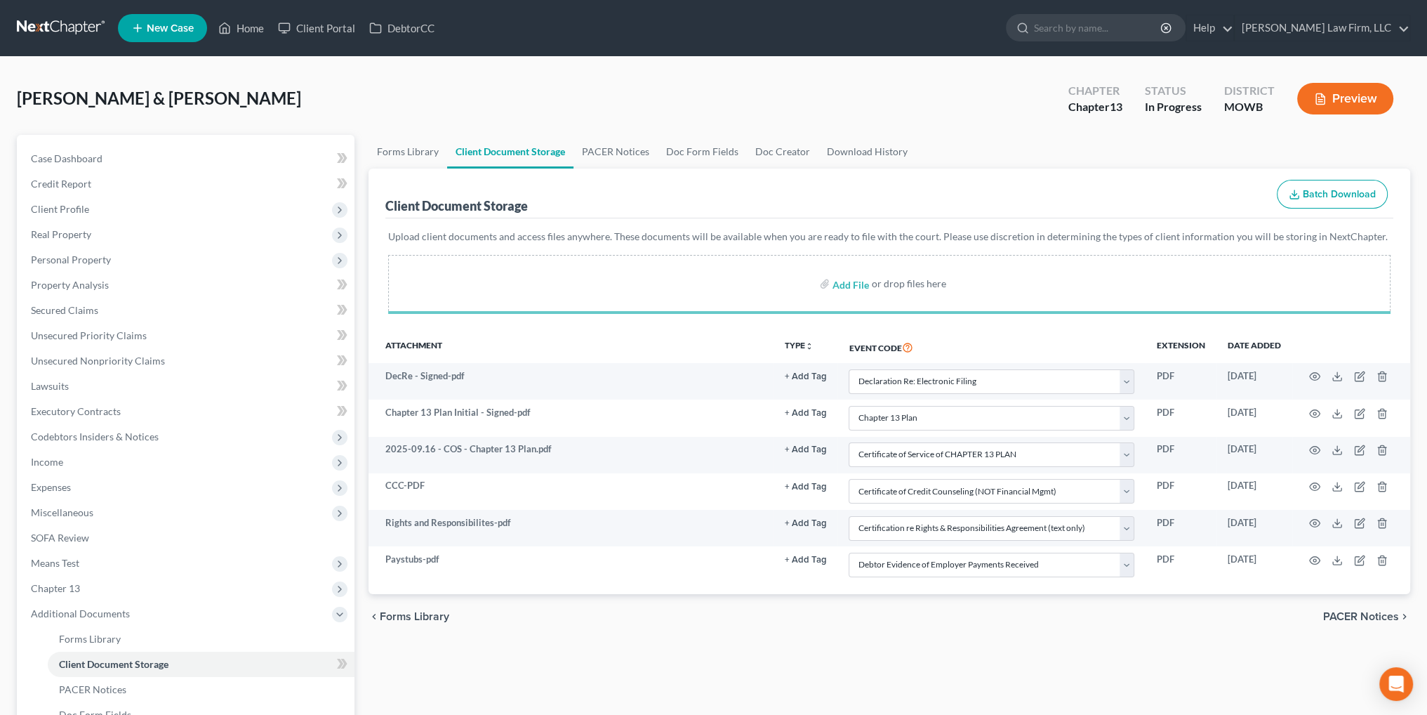
select select "24"
select select "18"
select select "7"
select select "5"
select select "9"
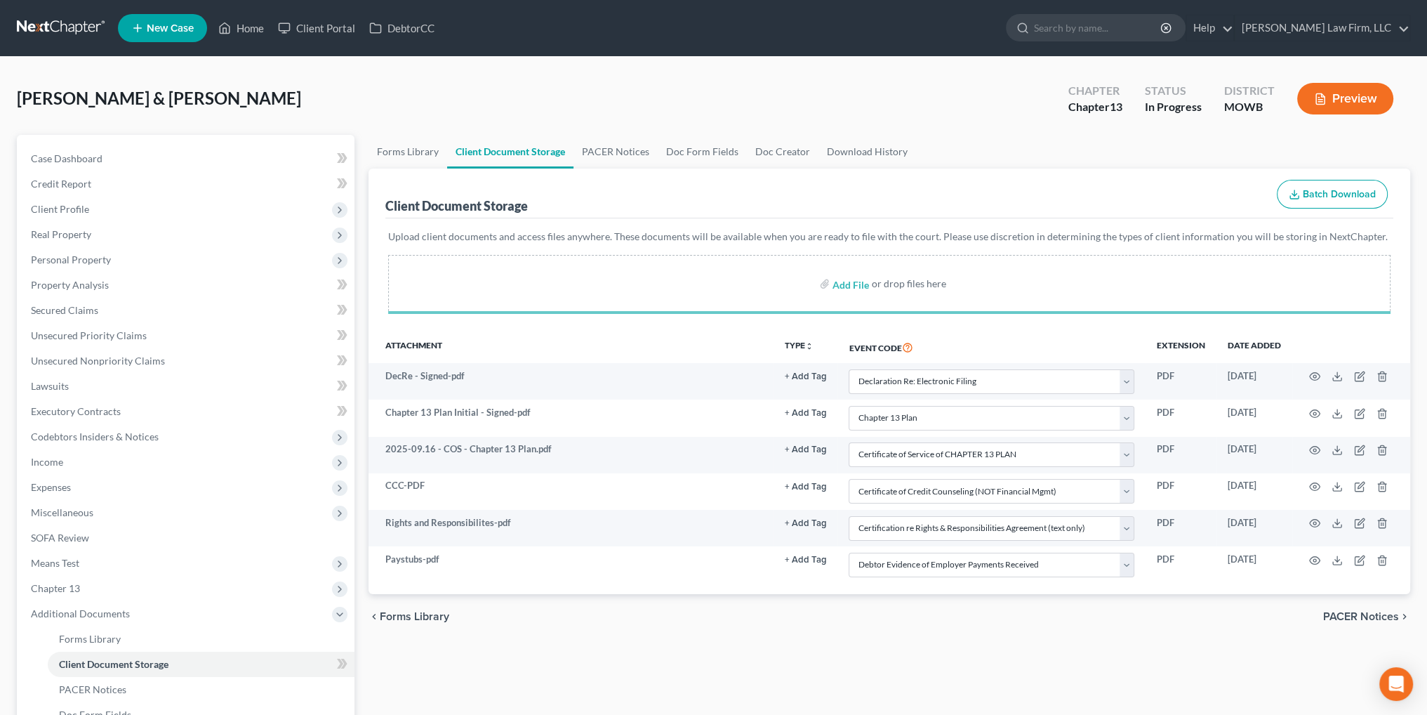
select select "21"
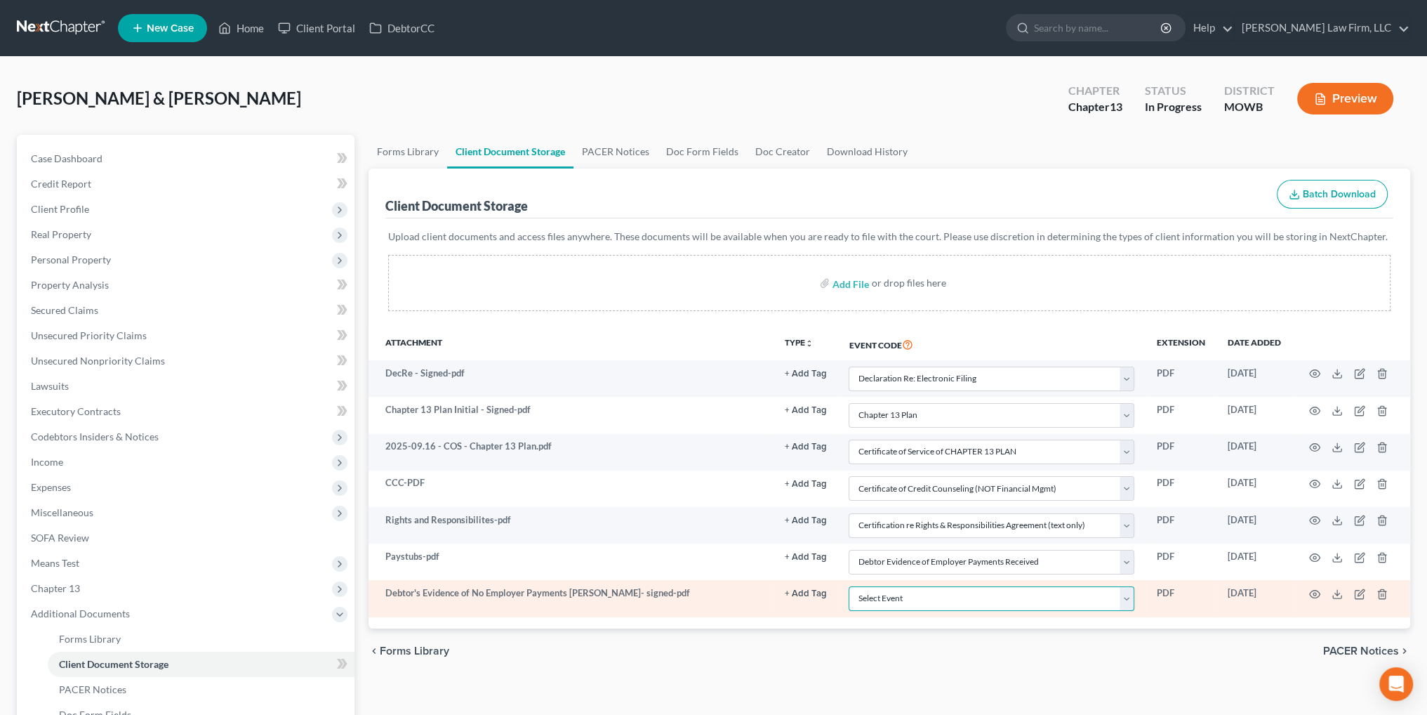
click at [946, 597] on select "Select Event 20 Largest Unsecured Creditors Affidavit re: NO Tax Returns Amende…" at bounding box center [992, 598] width 286 height 25
select select "22"
click at [849, 586] on select "Select Event 20 Largest Unsecured Creditors Affidavit re: NO Tax Returns Amende…" at bounding box center [992, 598] width 286 height 25
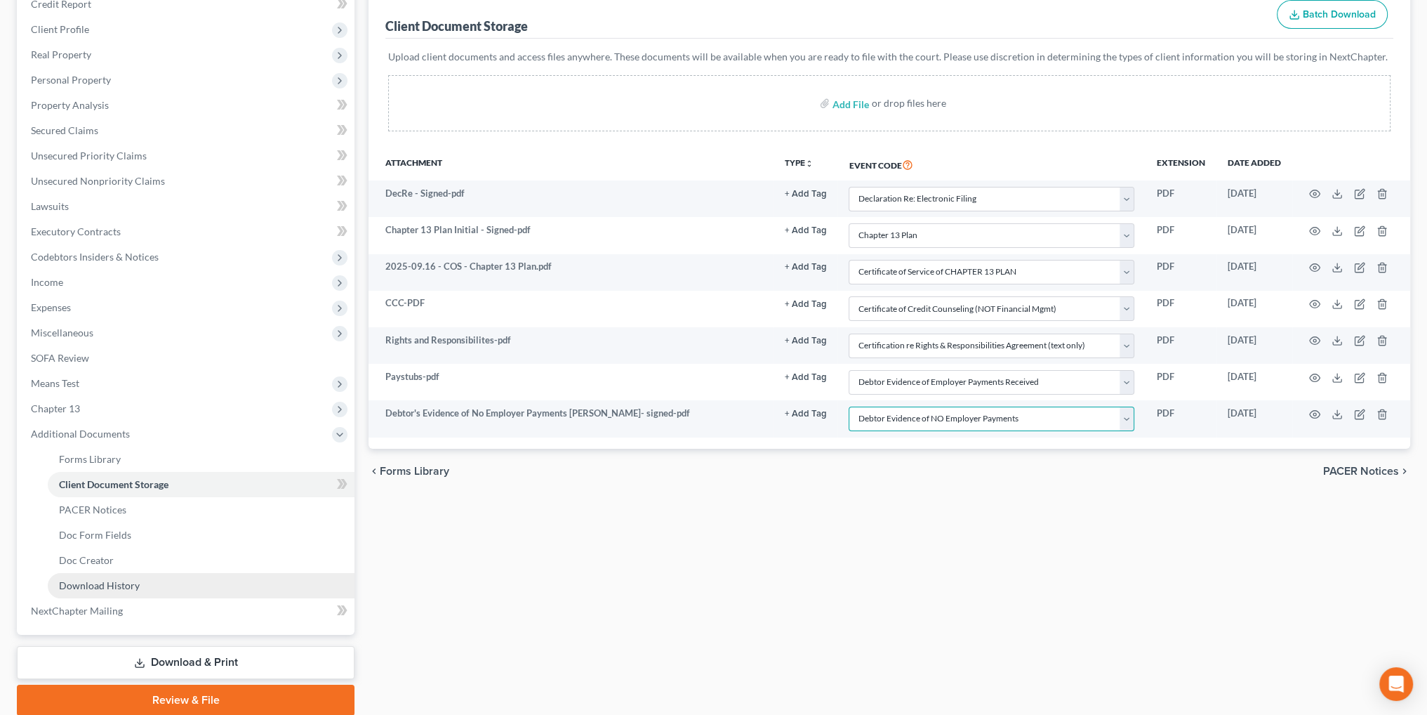
scroll to position [211, 0]
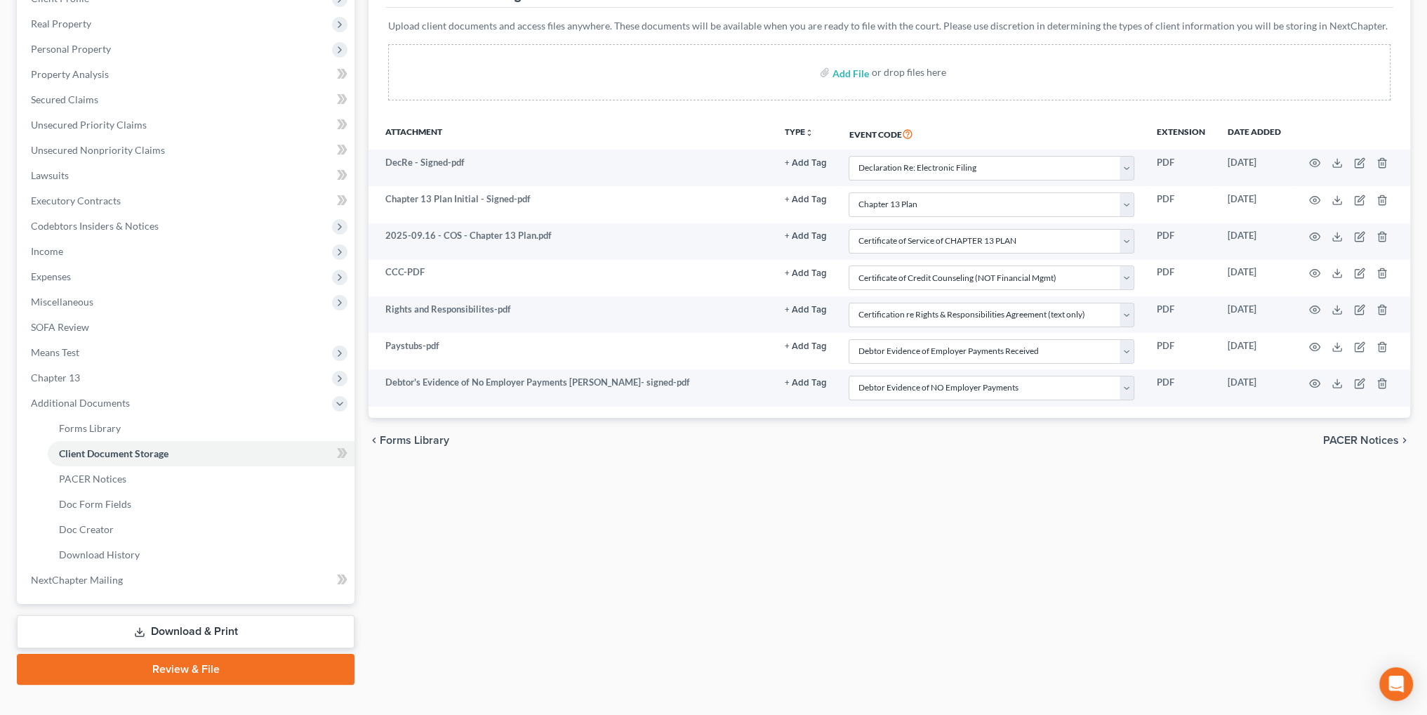
click at [202, 665] on link "Review & File" at bounding box center [186, 669] width 338 height 31
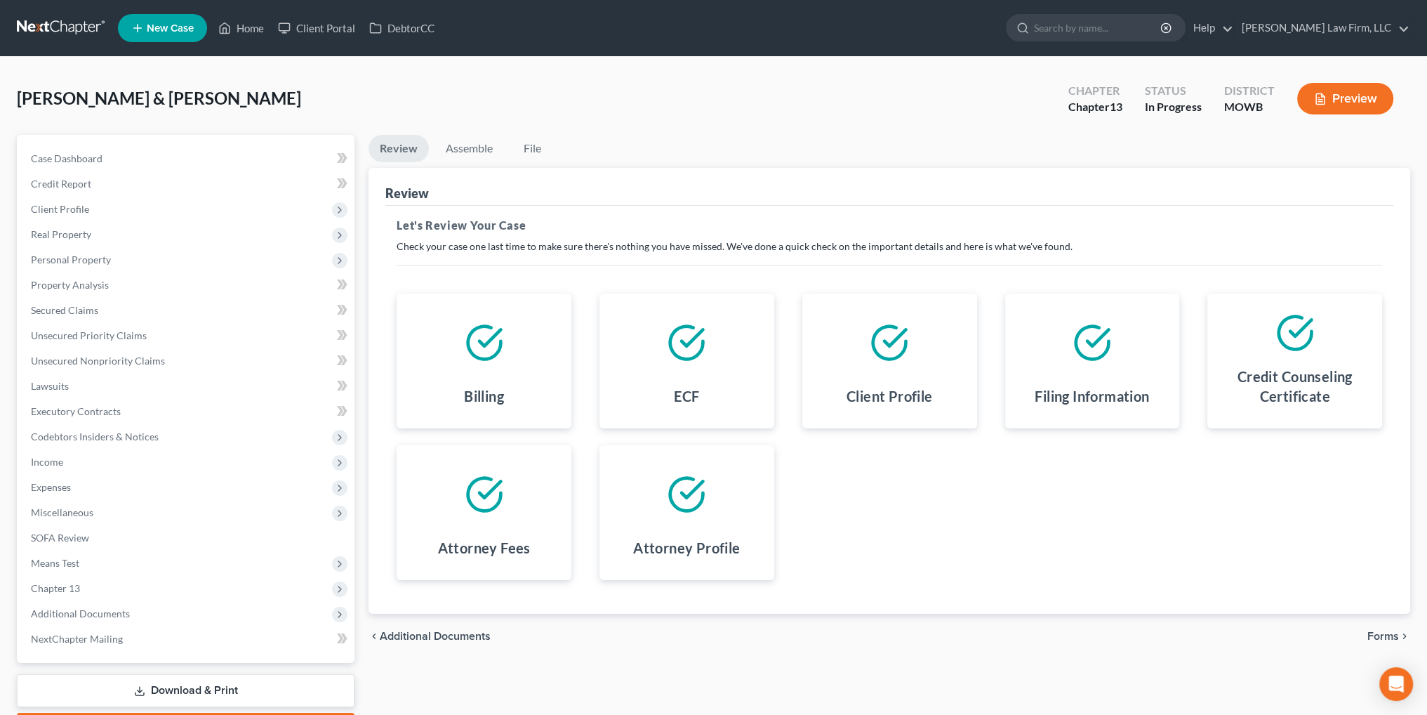
click at [1377, 635] on span "Forms" at bounding box center [1384, 635] width 32 height 11
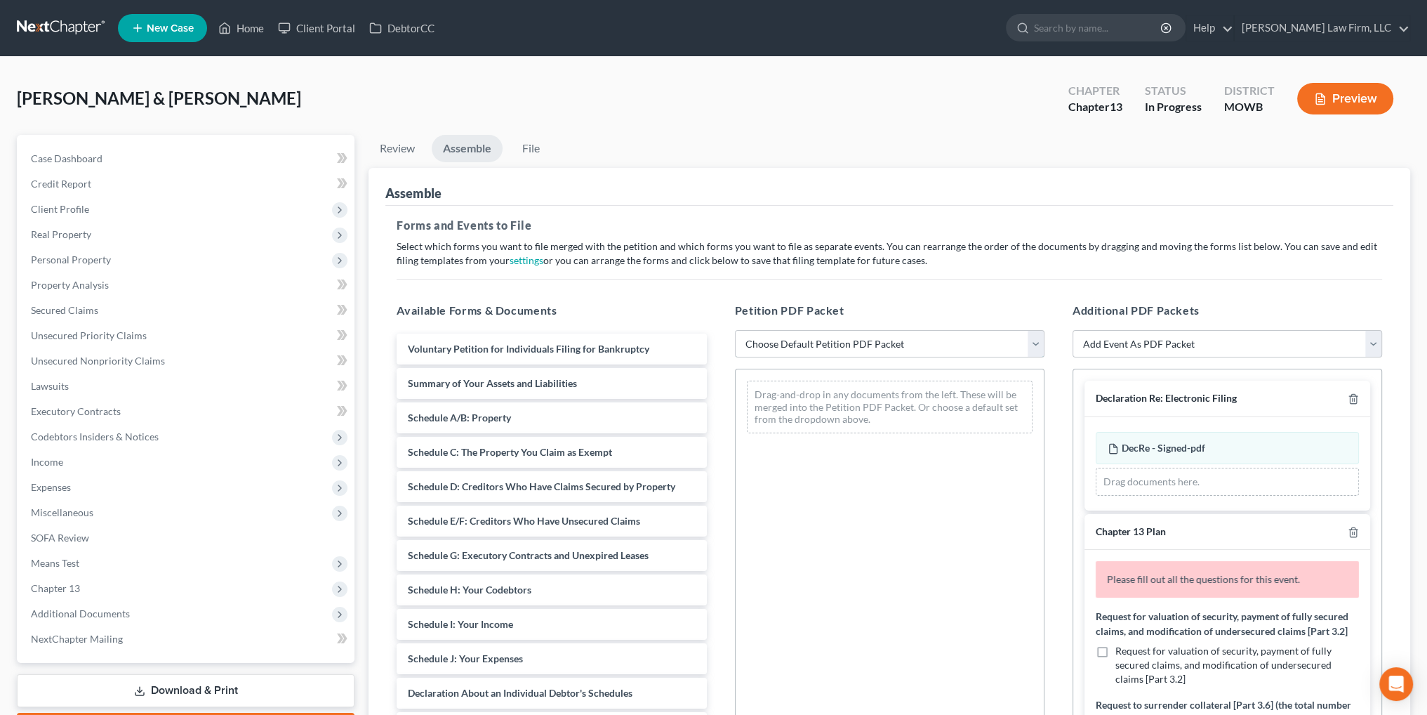
click at [894, 340] on select "Choose Default Petition PDF Packet Complete Bankruptcy Petition (all forms and …" at bounding box center [890, 344] width 310 height 28
select select "0"
click at [735, 330] on select "Choose Default Petition PDF Packet Complete Bankruptcy Petition (all forms and …" at bounding box center [890, 344] width 310 height 28
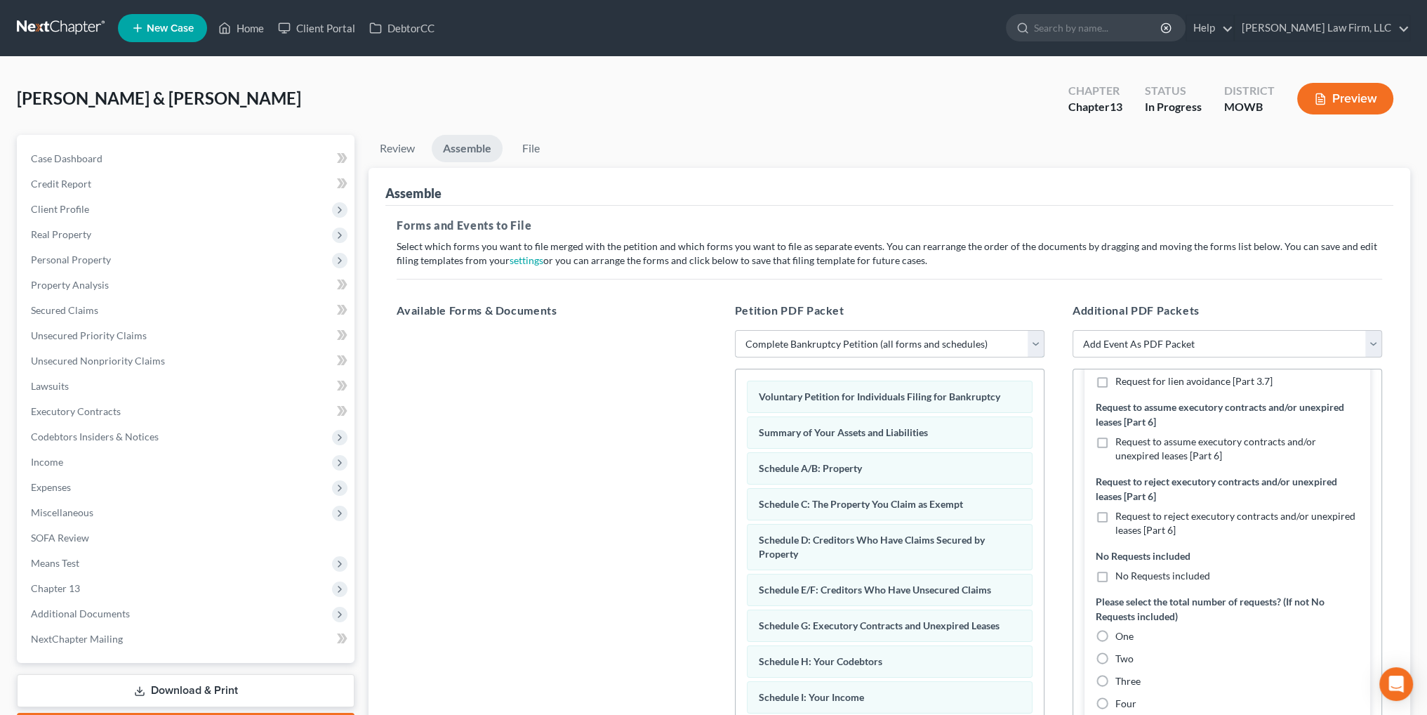
scroll to position [421, 0]
click at [1116, 579] on label "No Requests included" at bounding box center [1163, 572] width 95 height 14
click at [1121, 574] on input "No Requests included" at bounding box center [1125, 569] width 9 height 9
checkbox input "true"
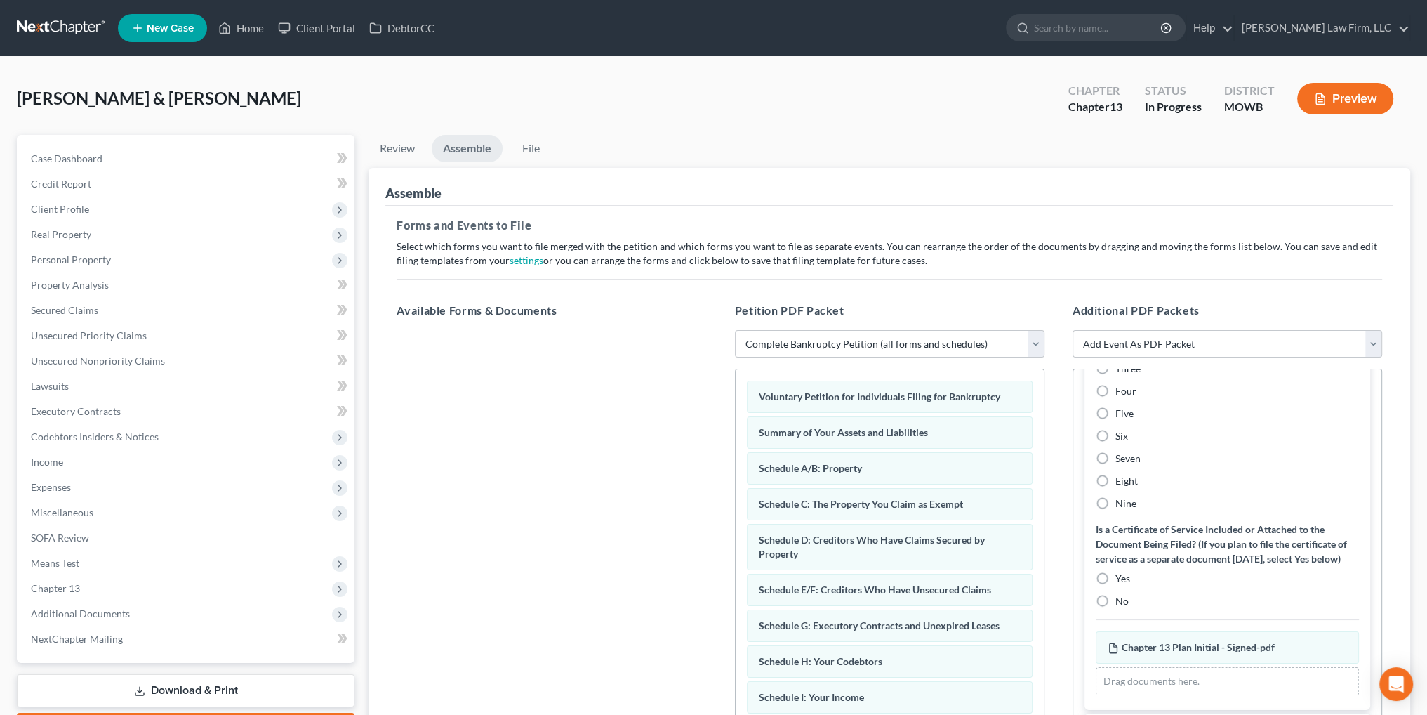
scroll to position [772, 0]
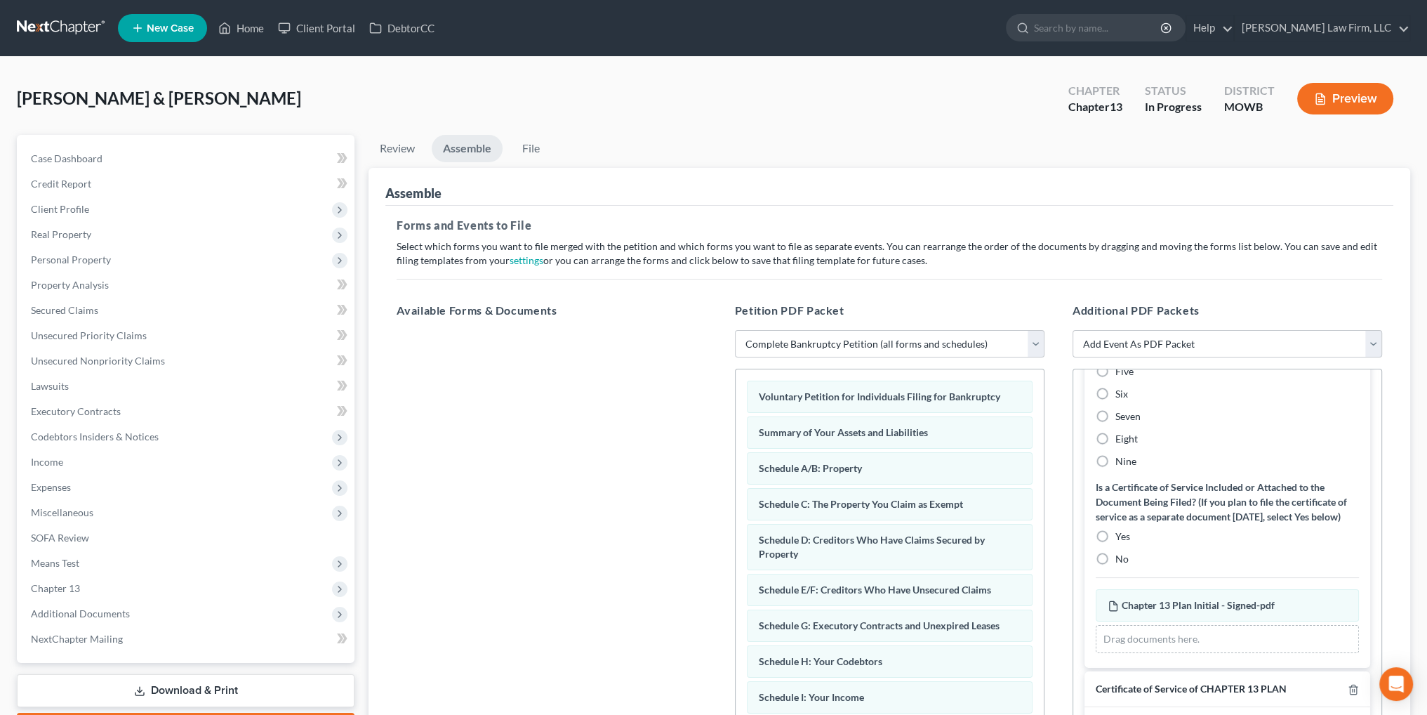
click at [1116, 543] on label "Yes" at bounding box center [1123, 536] width 15 height 14
click at [1121, 538] on input "Yes" at bounding box center [1125, 533] width 9 height 9
radio input "true"
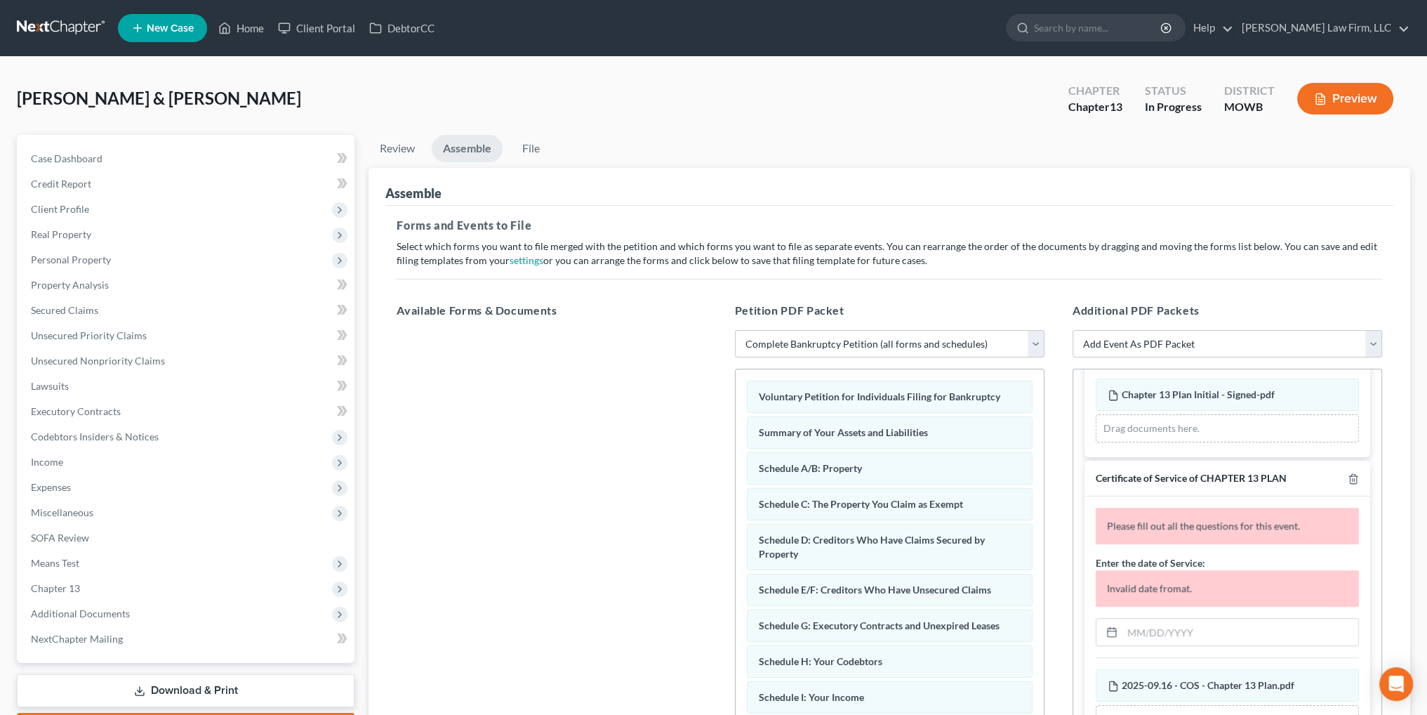
scroll to position [1005, 0]
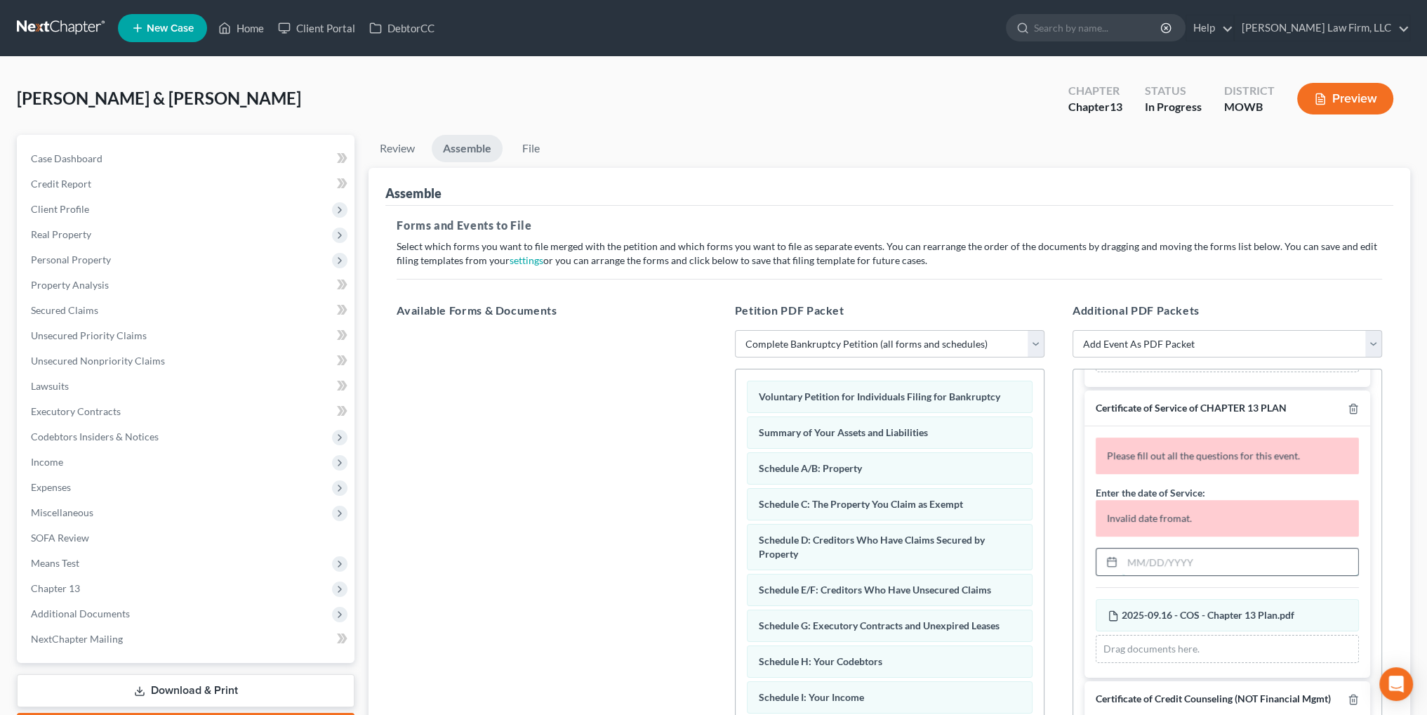
click at [1172, 575] on input "text" at bounding box center [1241, 561] width 236 height 27
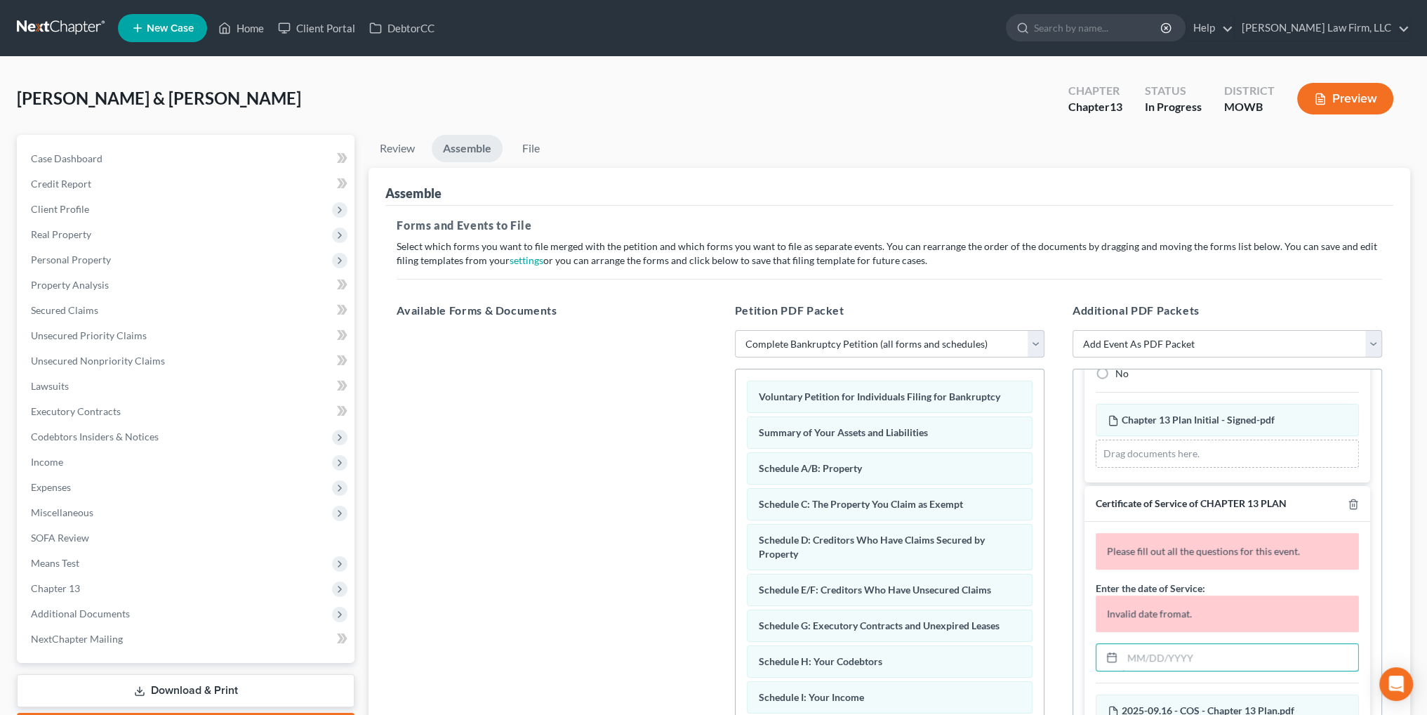
scroll to position [913, 0]
click at [1139, 666] on input "text" at bounding box center [1241, 654] width 236 height 27
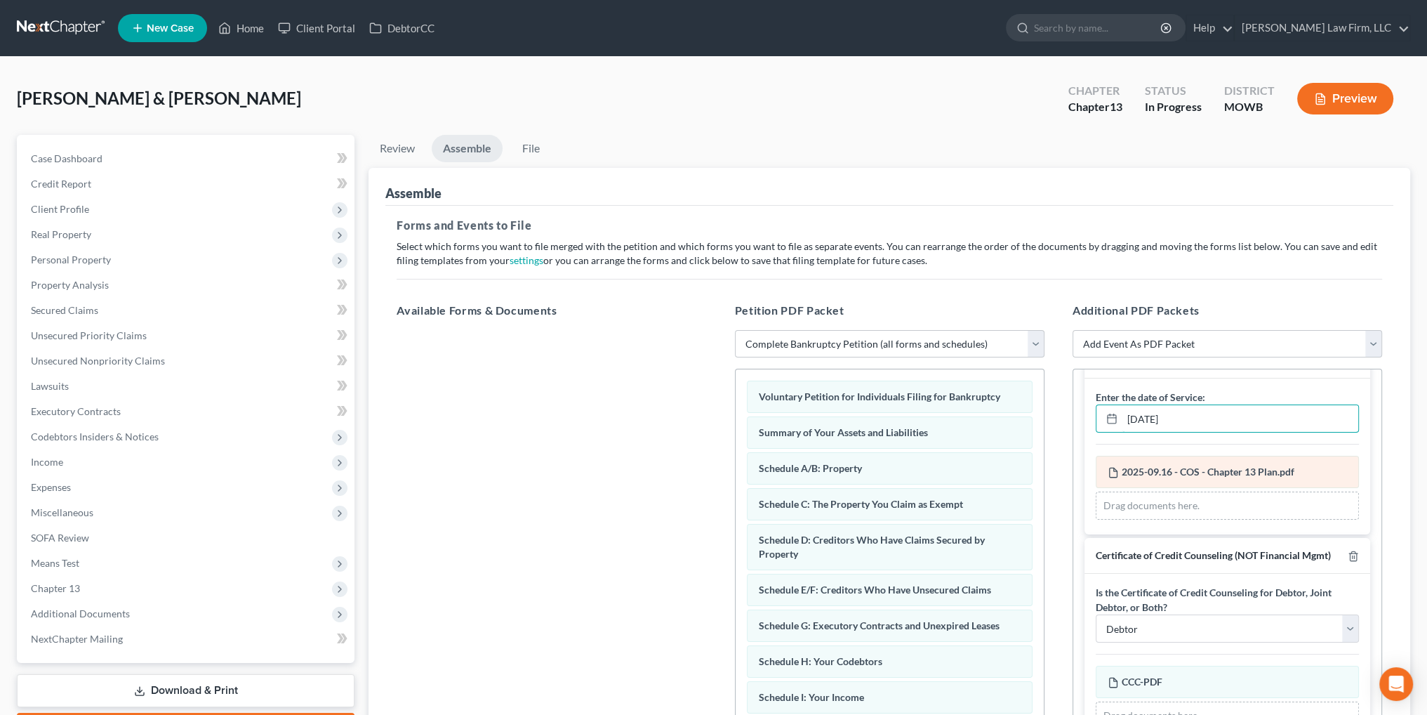
scroll to position [1123, 0]
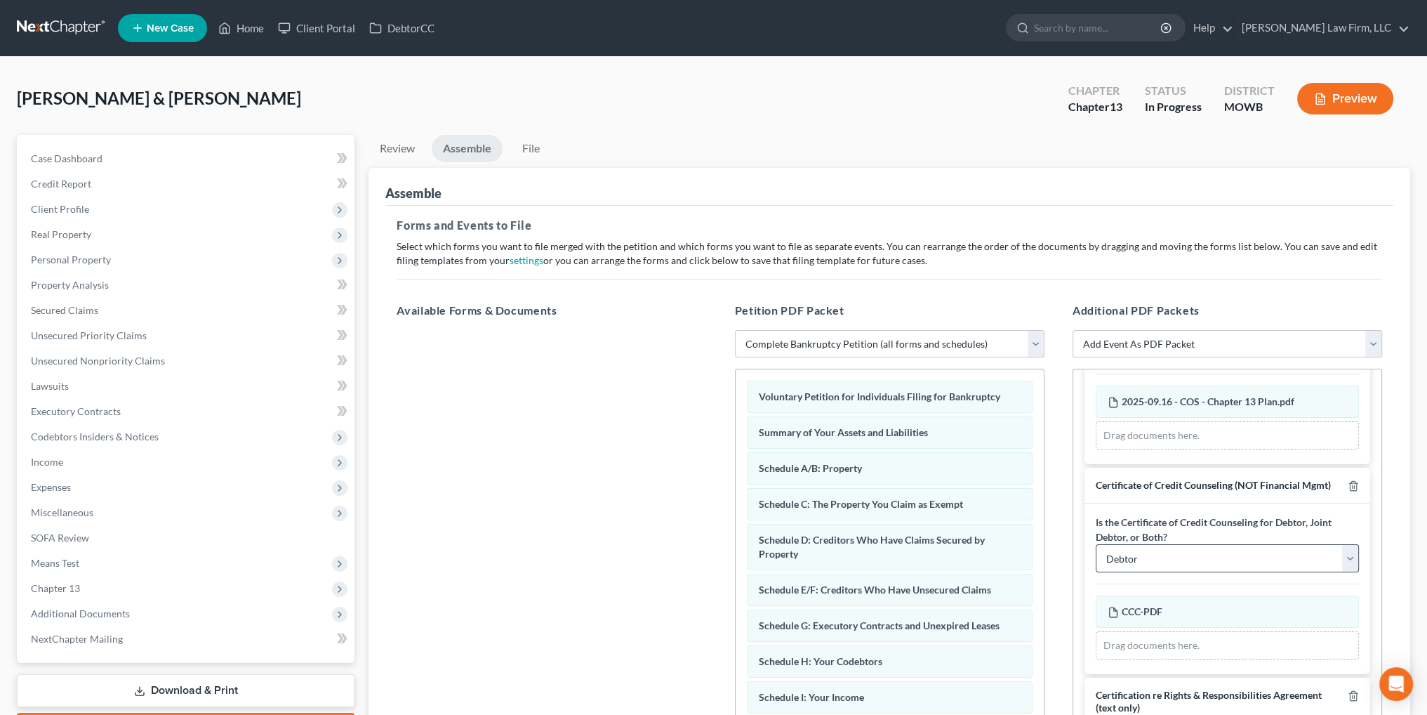
type input "09/18/2025"
click at [1226, 572] on select "Debtor Joint Debtor Debtor and Joint Debtor" at bounding box center [1227, 558] width 263 height 28
select select "2"
click at [1096, 568] on select "Debtor Joint Debtor Debtor and Joint Debtor" at bounding box center [1227, 558] width 263 height 28
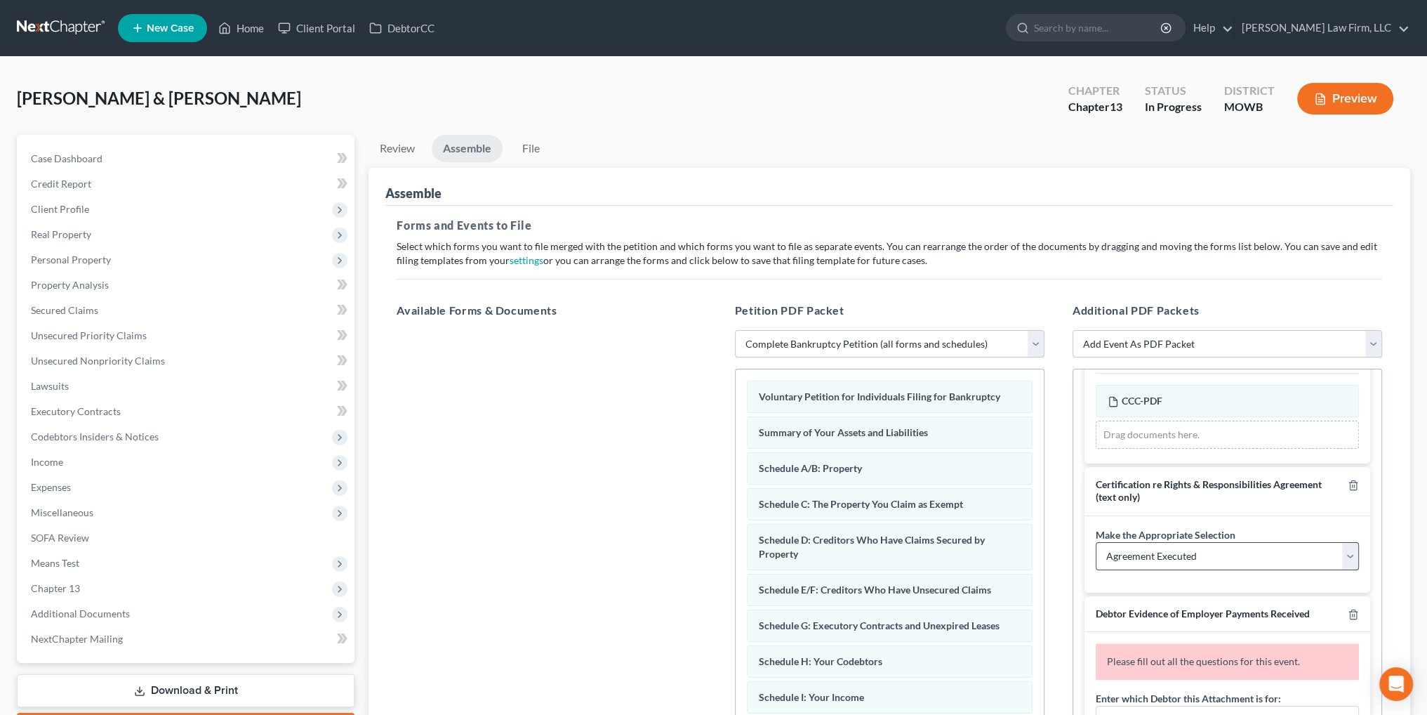
scroll to position [1404, 0]
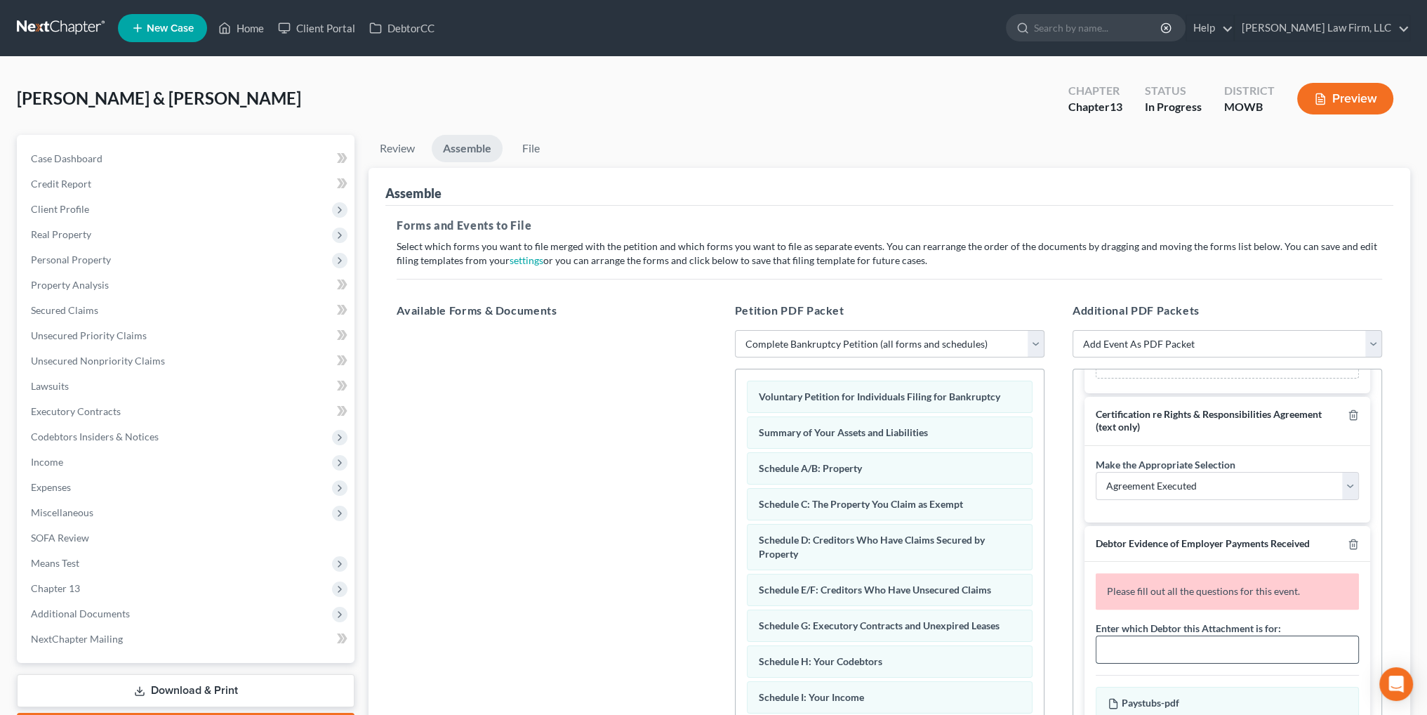
click at [1165, 663] on input "text" at bounding box center [1228, 649] width 262 height 27
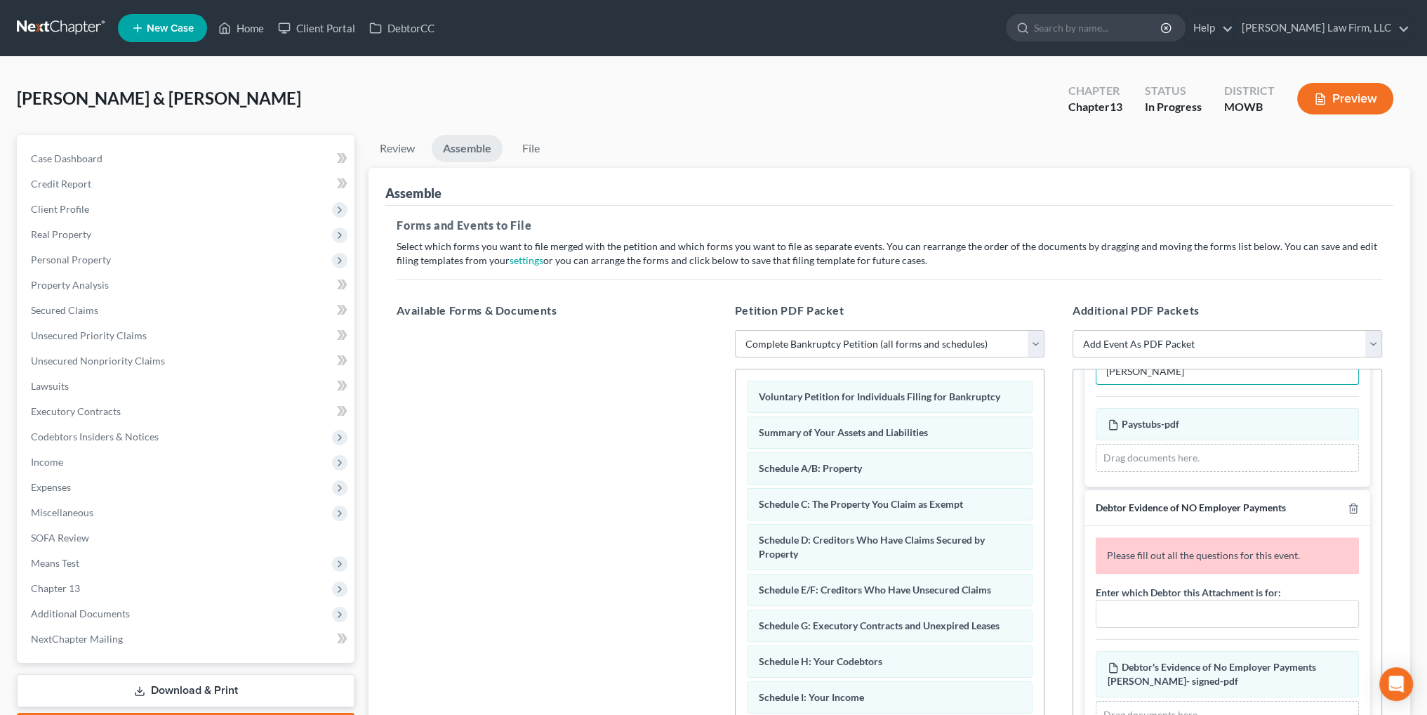
scroll to position [1656, 0]
type input "Elias Lopez"
click at [1213, 615] on input "text" at bounding box center [1228, 613] width 262 height 27
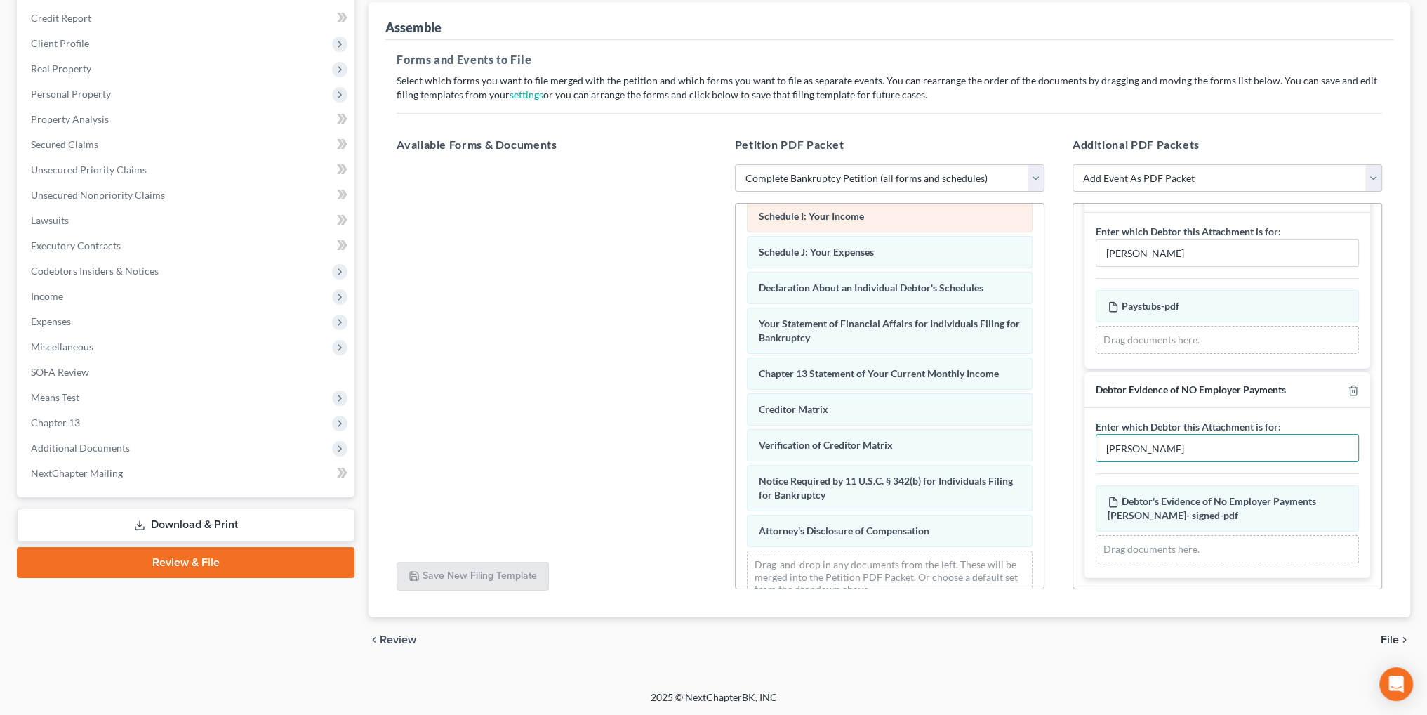
scroll to position [335, 0]
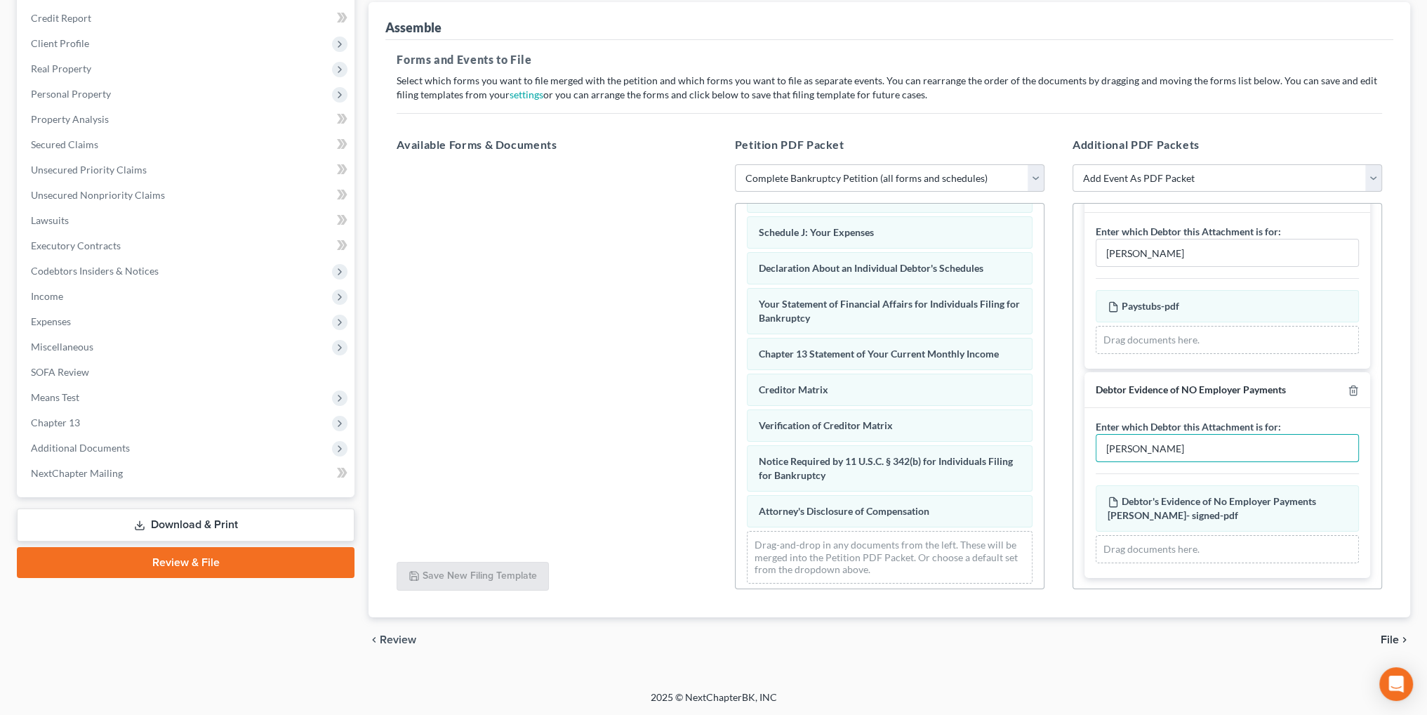
type input "Alycia Lopez"
click at [1390, 635] on span "File" at bounding box center [1390, 639] width 18 height 11
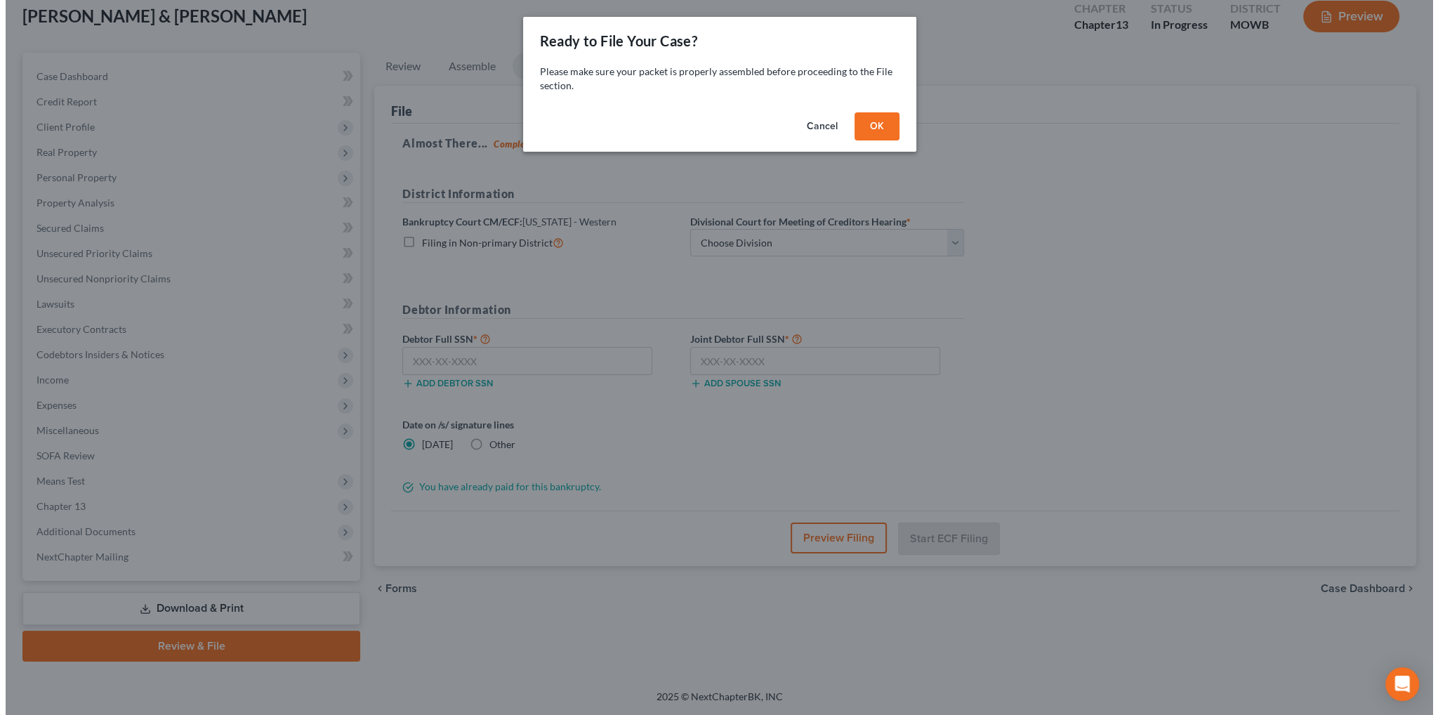
scroll to position [81, 0]
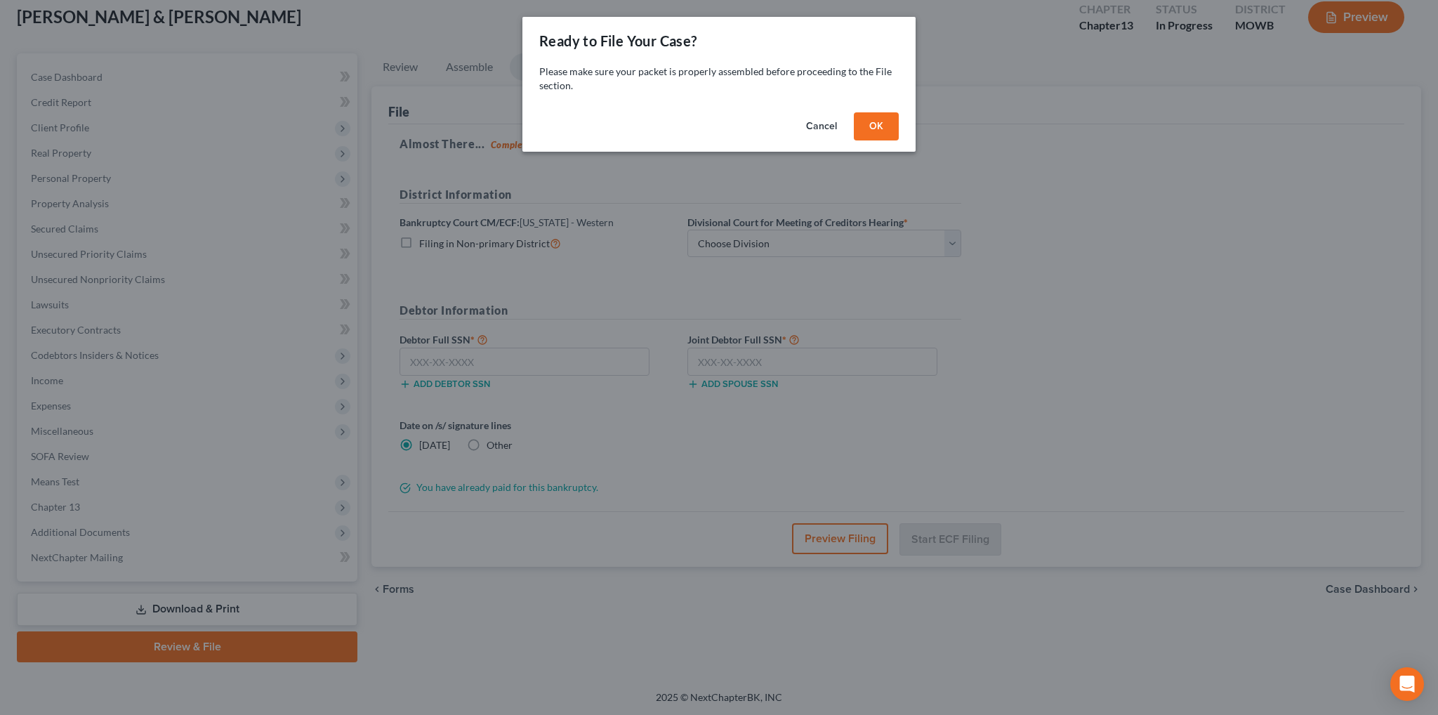
click at [875, 133] on button "OK" at bounding box center [876, 126] width 45 height 28
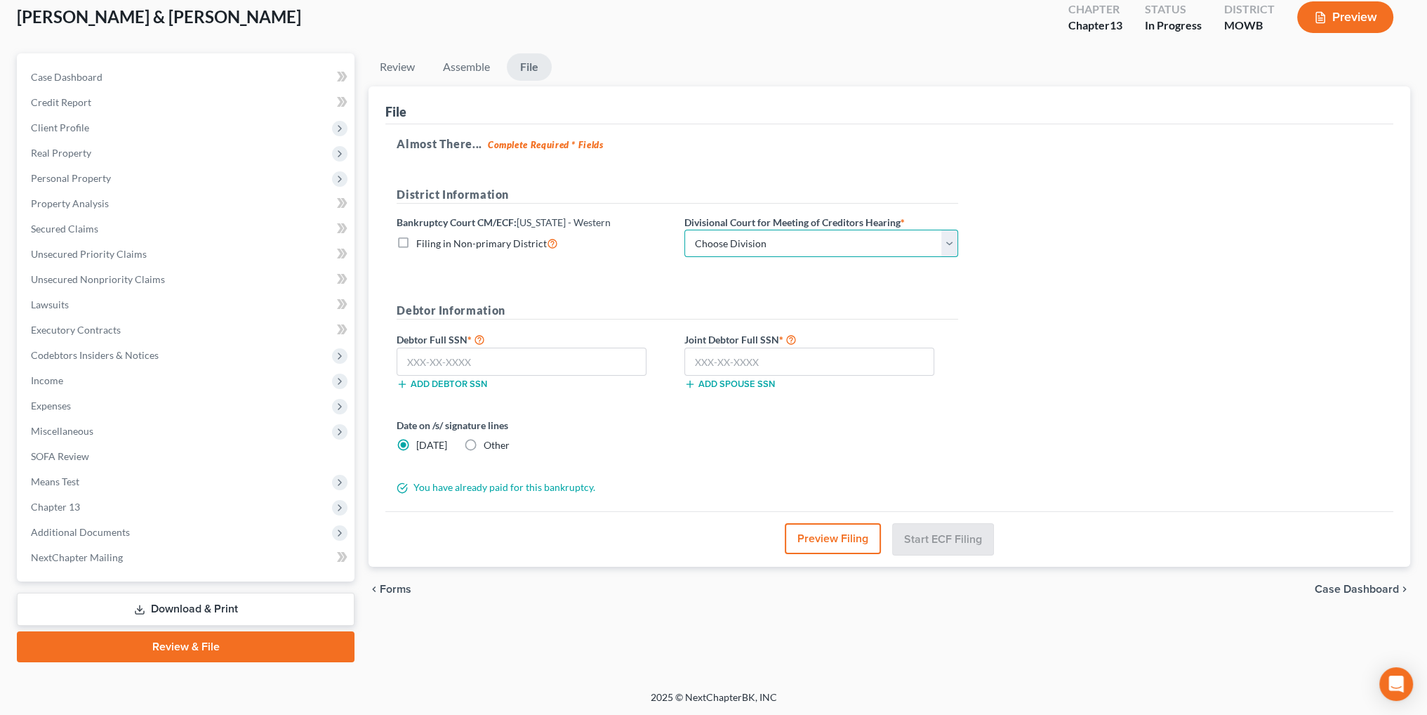
click at [788, 245] on select "Choose Division Central Southern Southwestern St. Joseph Western" at bounding box center [821, 244] width 274 height 28
select select "4"
click at [684, 230] on select "Choose Division Central Southern Southwestern St. Joseph Western" at bounding box center [821, 244] width 274 height 28
click at [572, 359] on input "text" at bounding box center [522, 362] width 250 height 28
type input "057-74-0513"
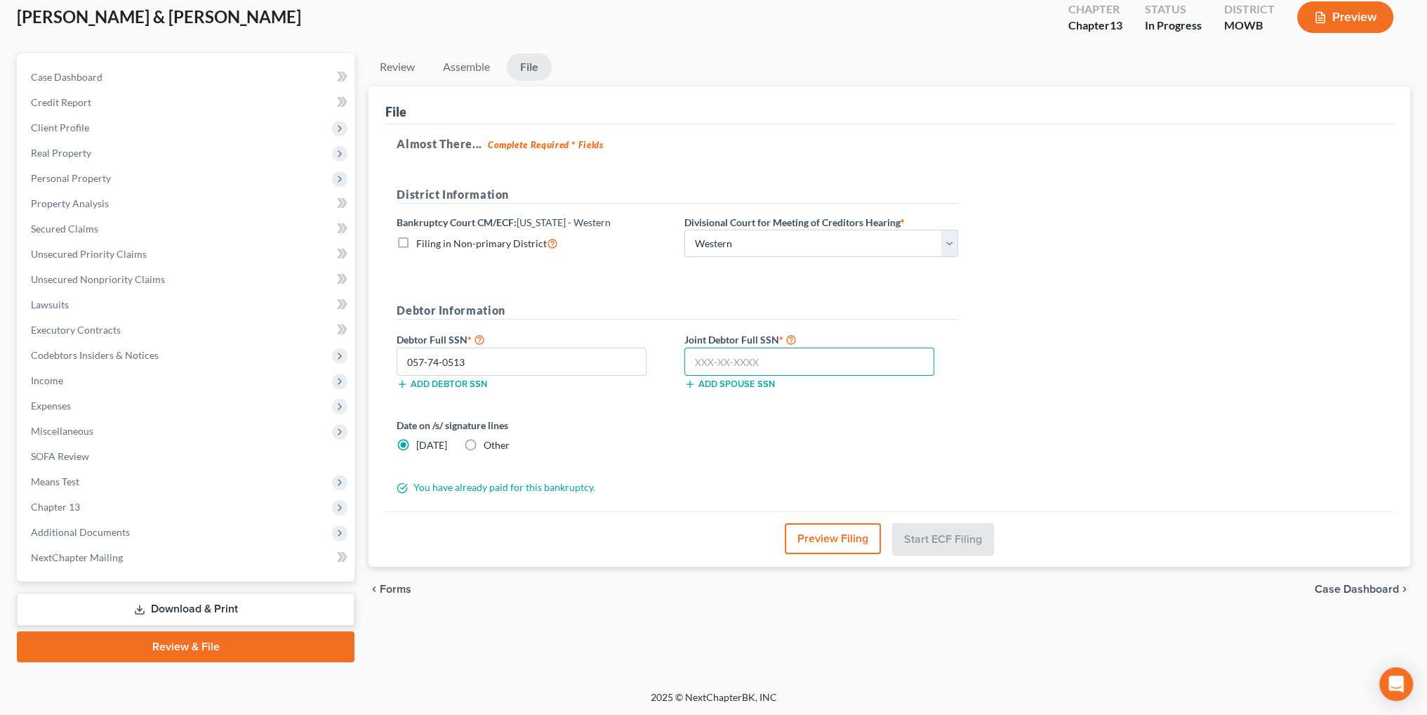
click at [816, 362] on input "text" at bounding box center [809, 362] width 250 height 28
type input "625-30-6788"
click at [840, 537] on button "Preview Filing" at bounding box center [834, 538] width 96 height 31
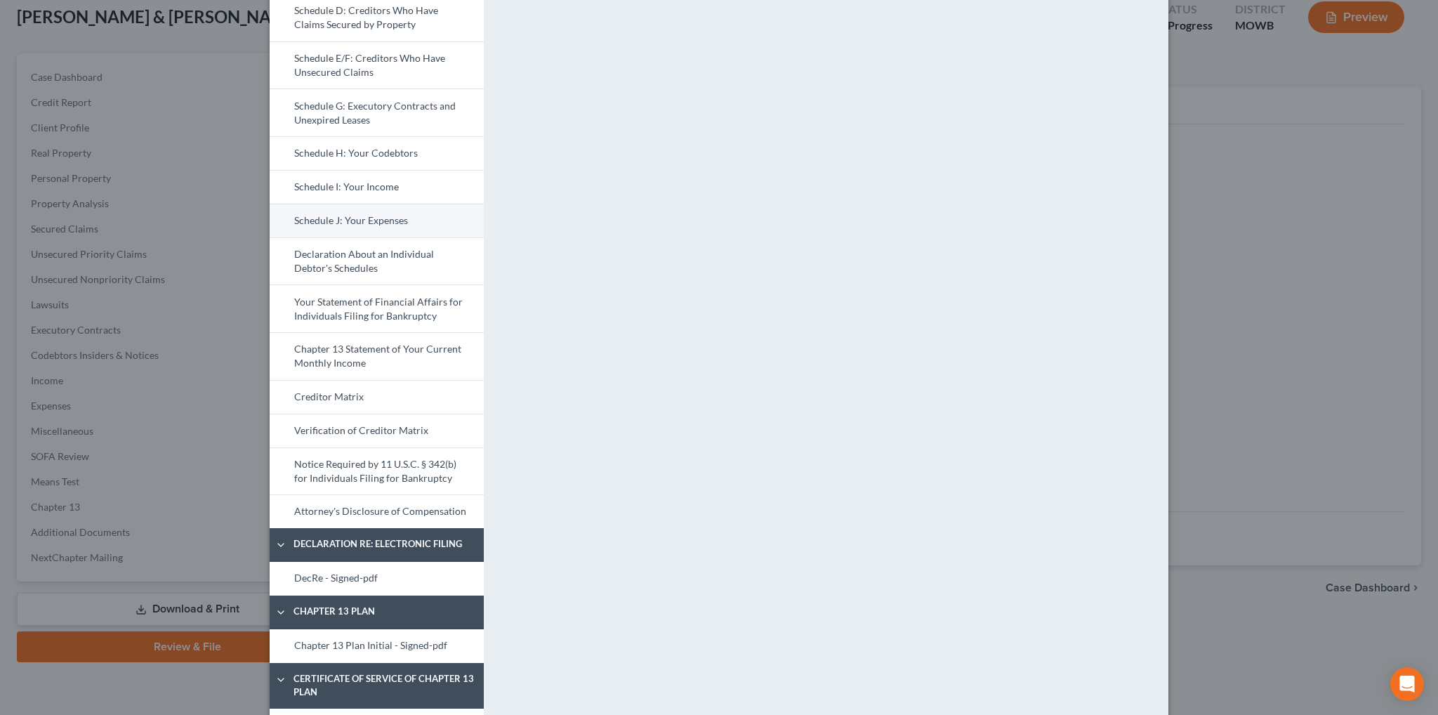
scroll to position [281, 0]
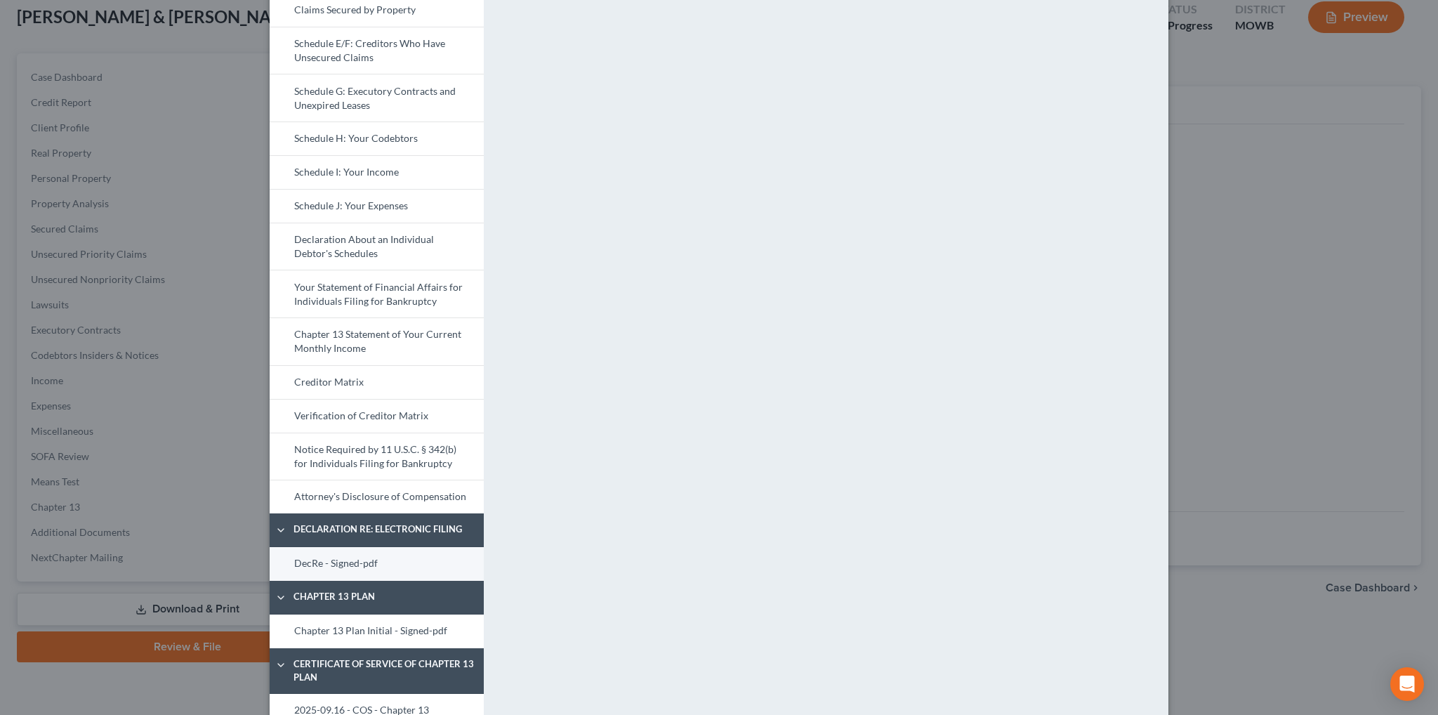
click at [321, 560] on link "DecRe - Signed-pdf" at bounding box center [377, 564] width 214 height 34
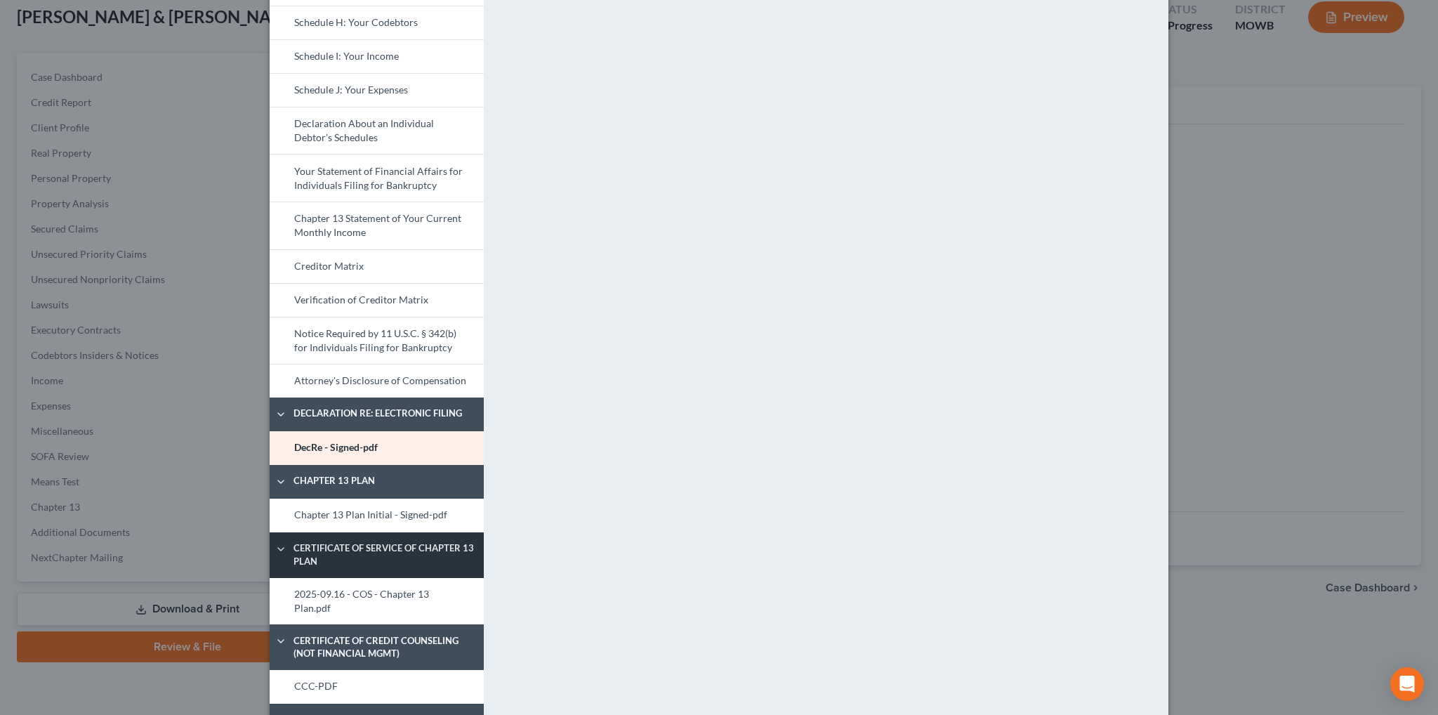
scroll to position [421, 0]
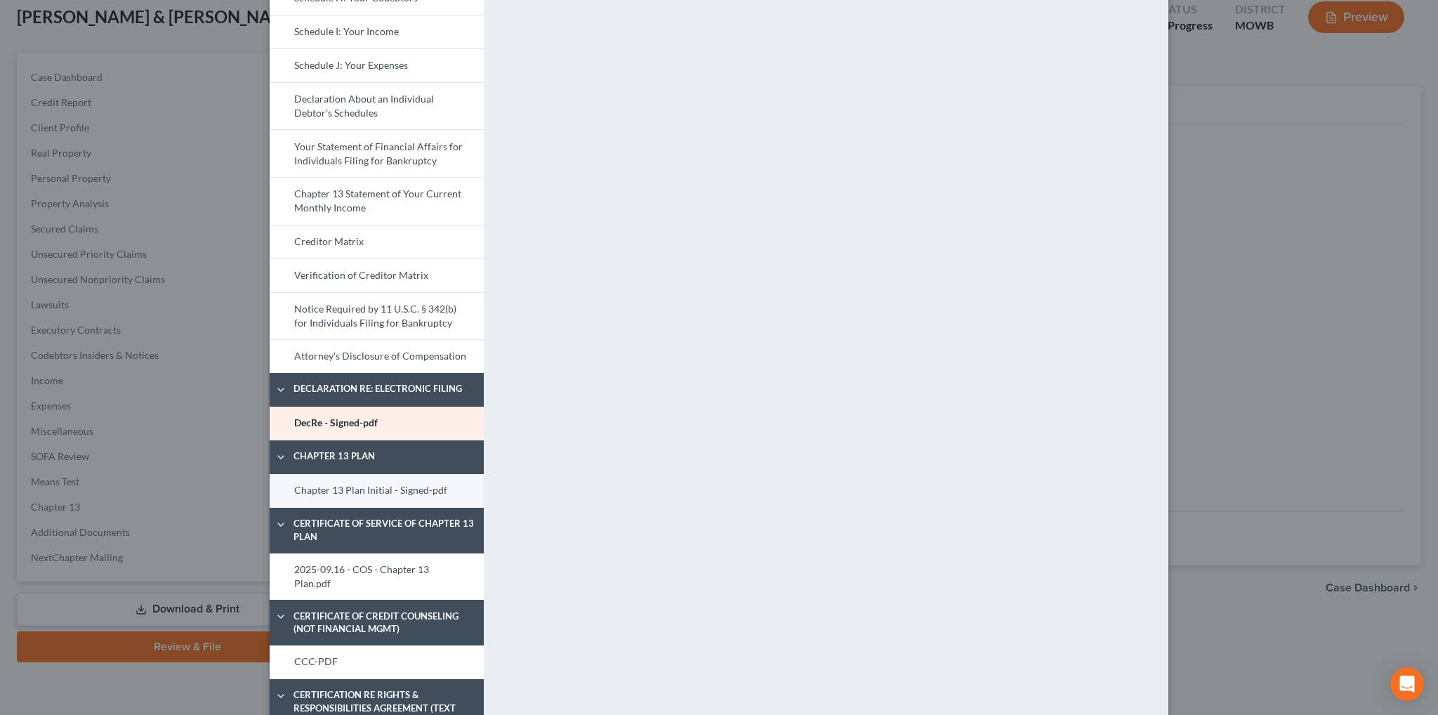
click at [390, 486] on link "Chapter 13 Plan Initial - Signed-pdf" at bounding box center [377, 491] width 214 height 34
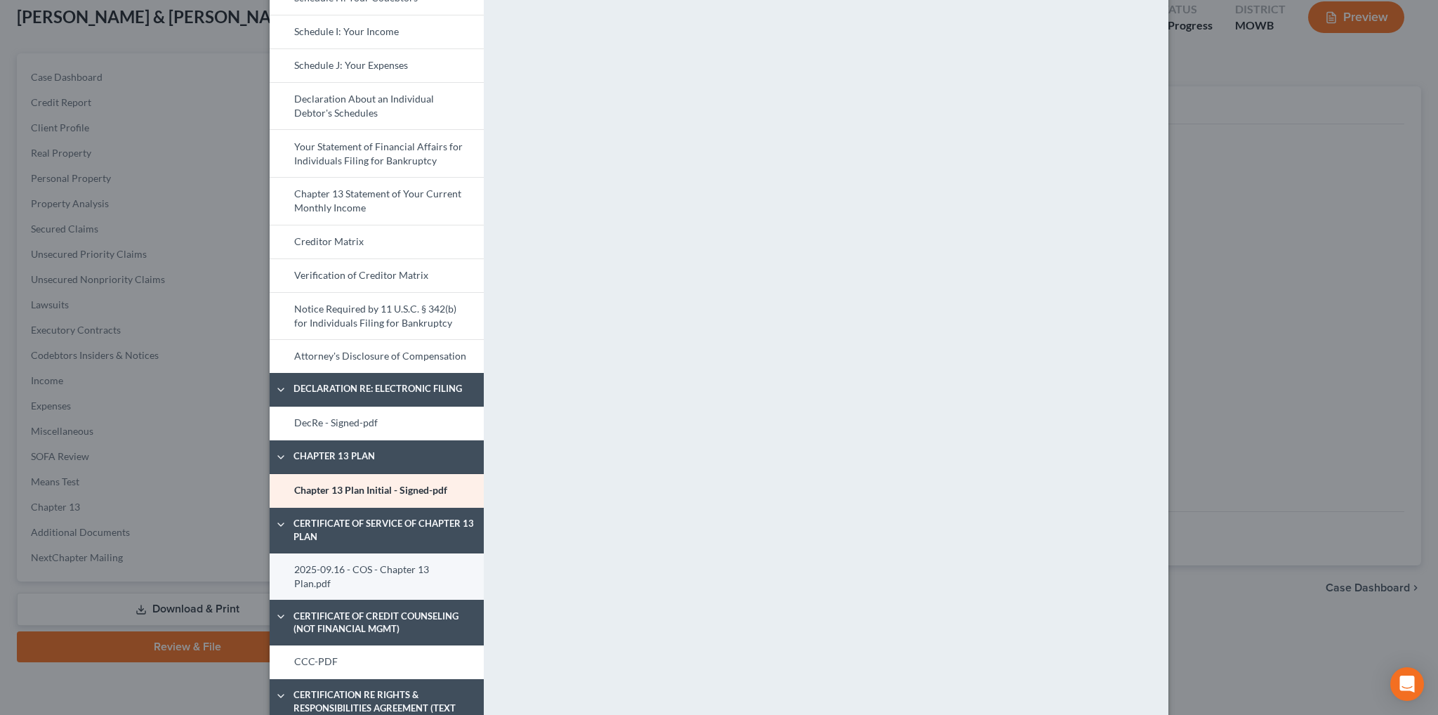
click at [387, 565] on link "2025-09.16 - COS - Chapter 13 Plan.pdf" at bounding box center [377, 576] width 214 height 47
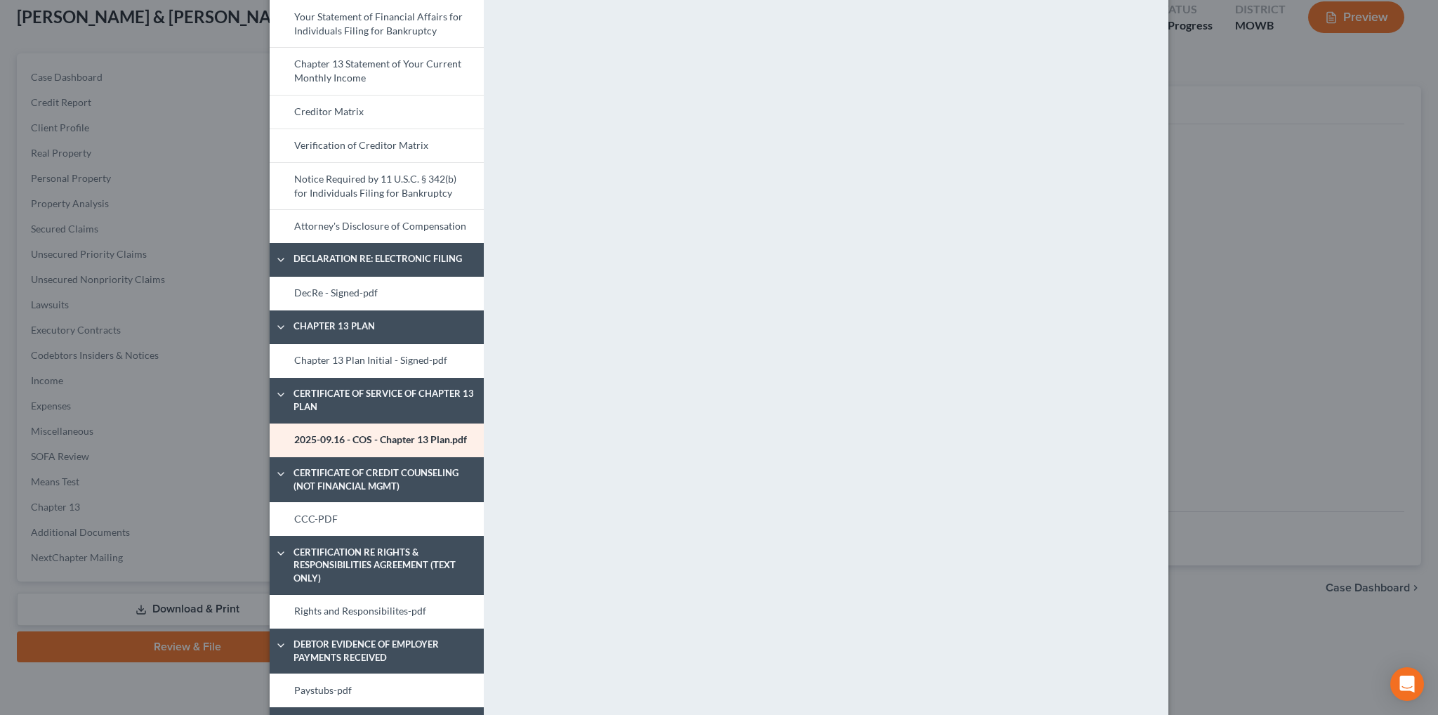
scroll to position [562, 0]
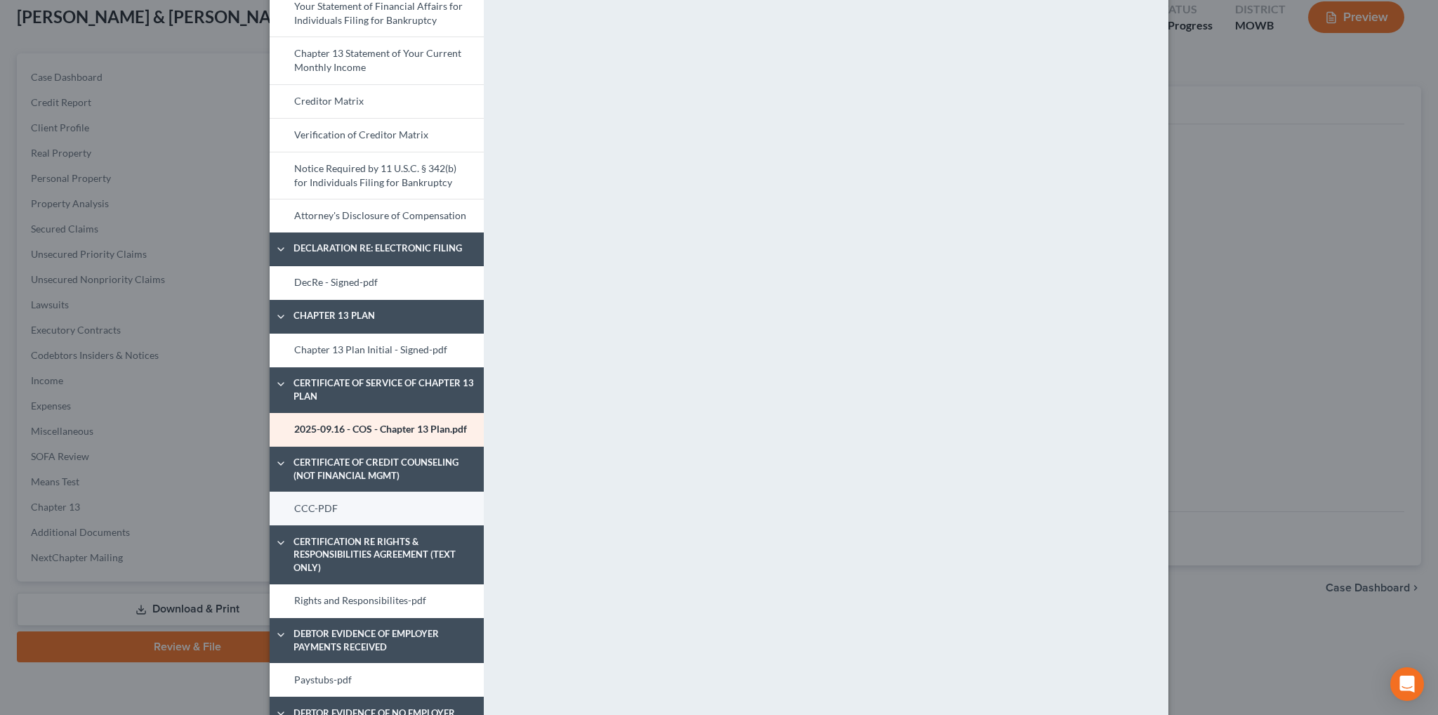
click at [332, 512] on link "CCC-PDF" at bounding box center [377, 508] width 214 height 34
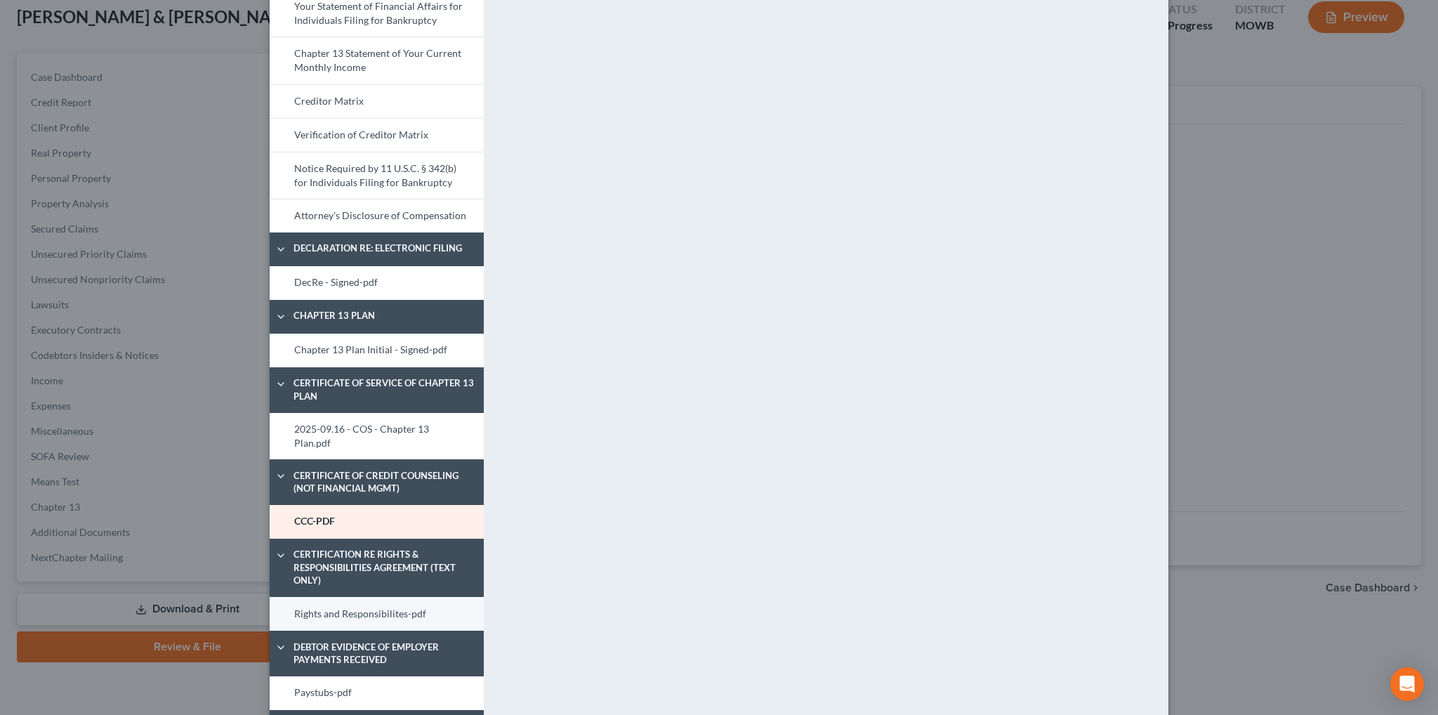
click at [357, 597] on link "Rights and Responsibilites-pdf" at bounding box center [377, 614] width 214 height 34
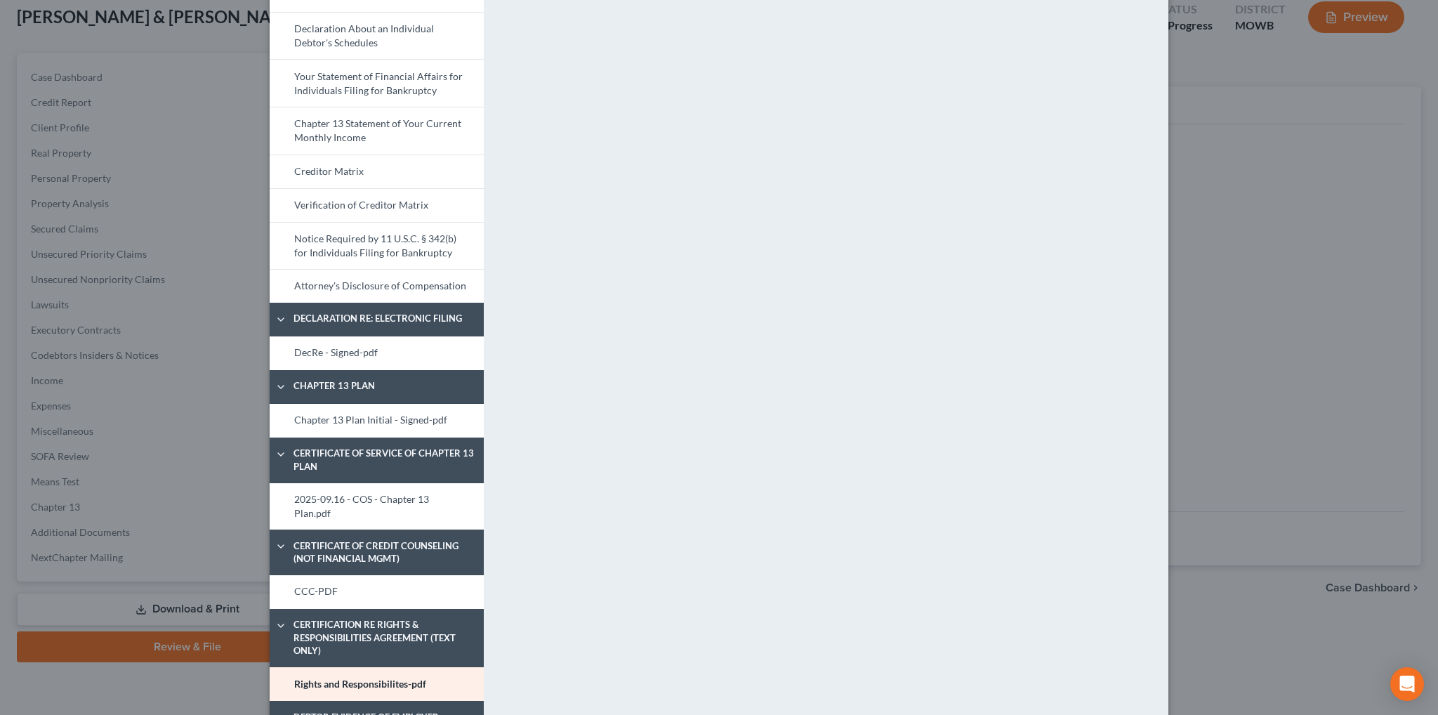
scroll to position [682, 0]
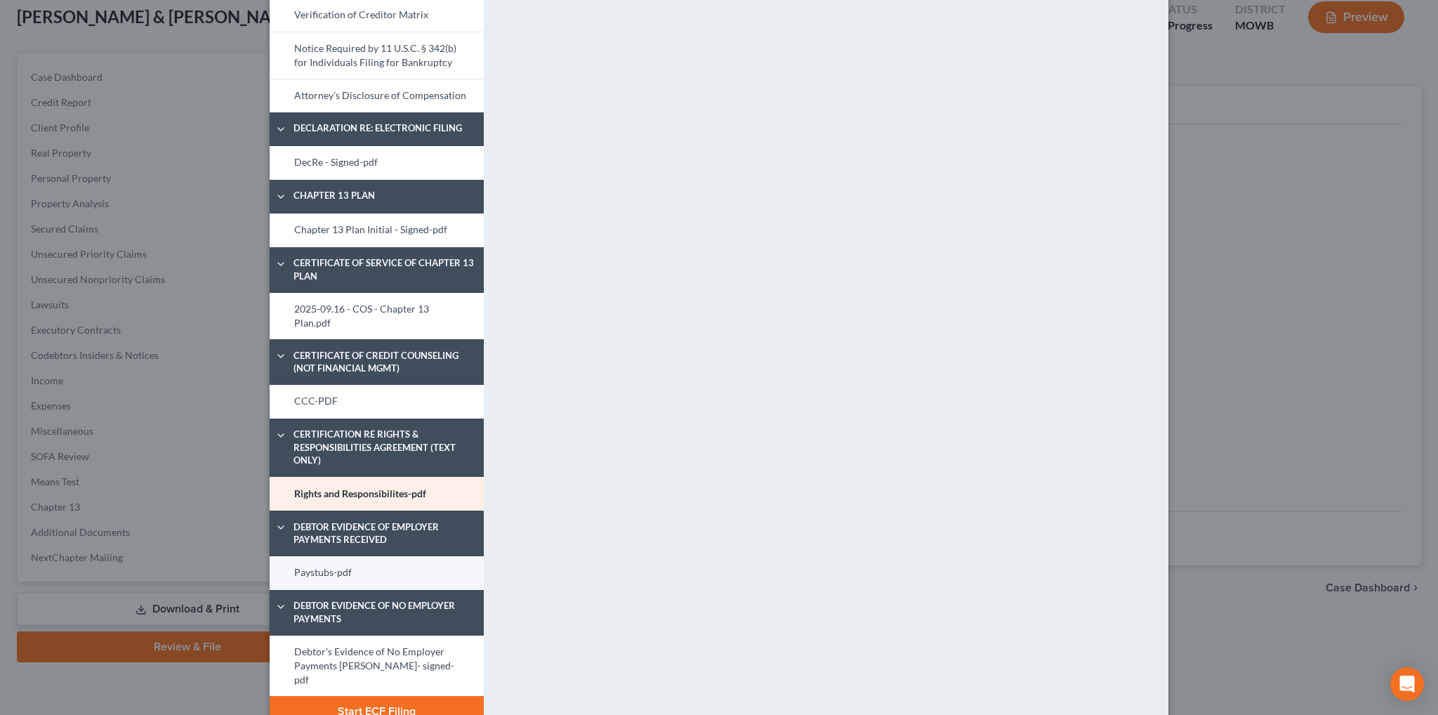
click at [319, 556] on link "Paystubs-pdf" at bounding box center [377, 573] width 214 height 34
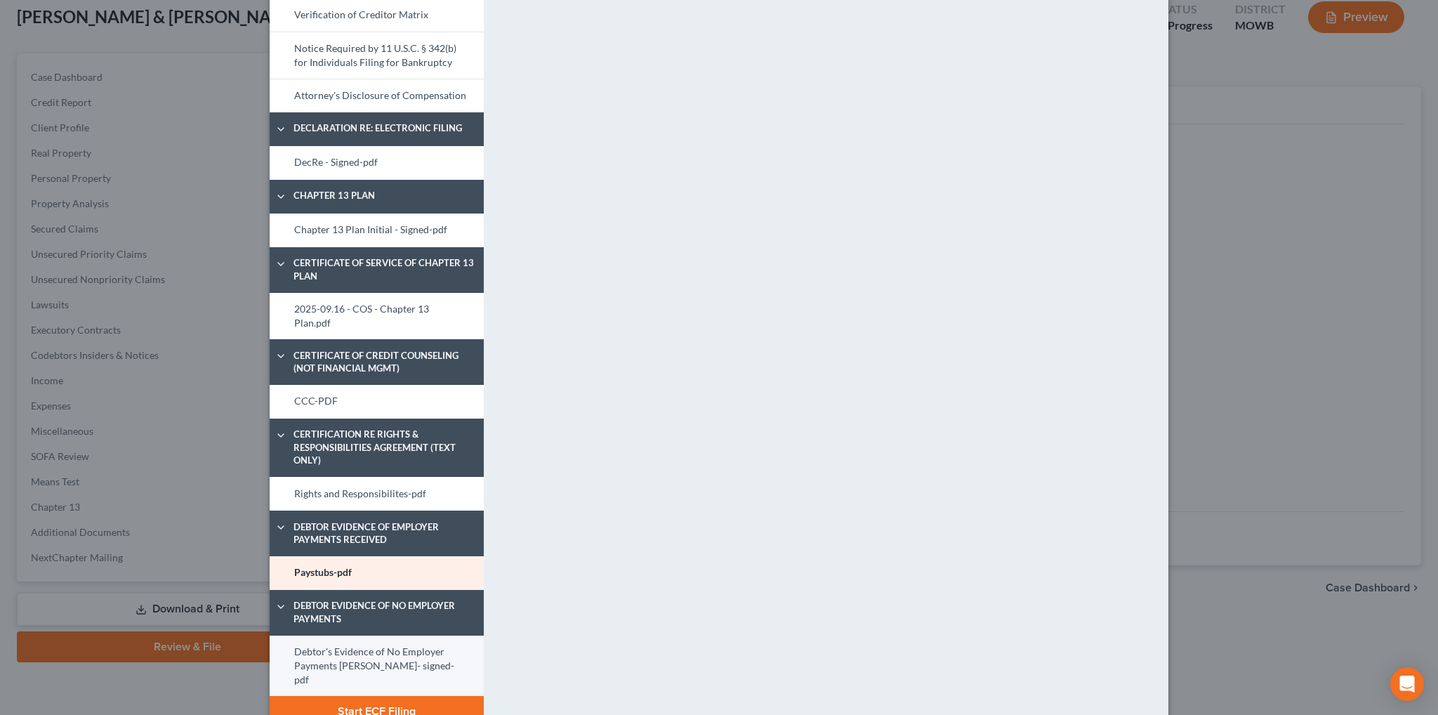
click at [357, 642] on link "Debtor's Evidence of No Employer Payments Alycia- signed-pdf" at bounding box center [377, 665] width 214 height 61
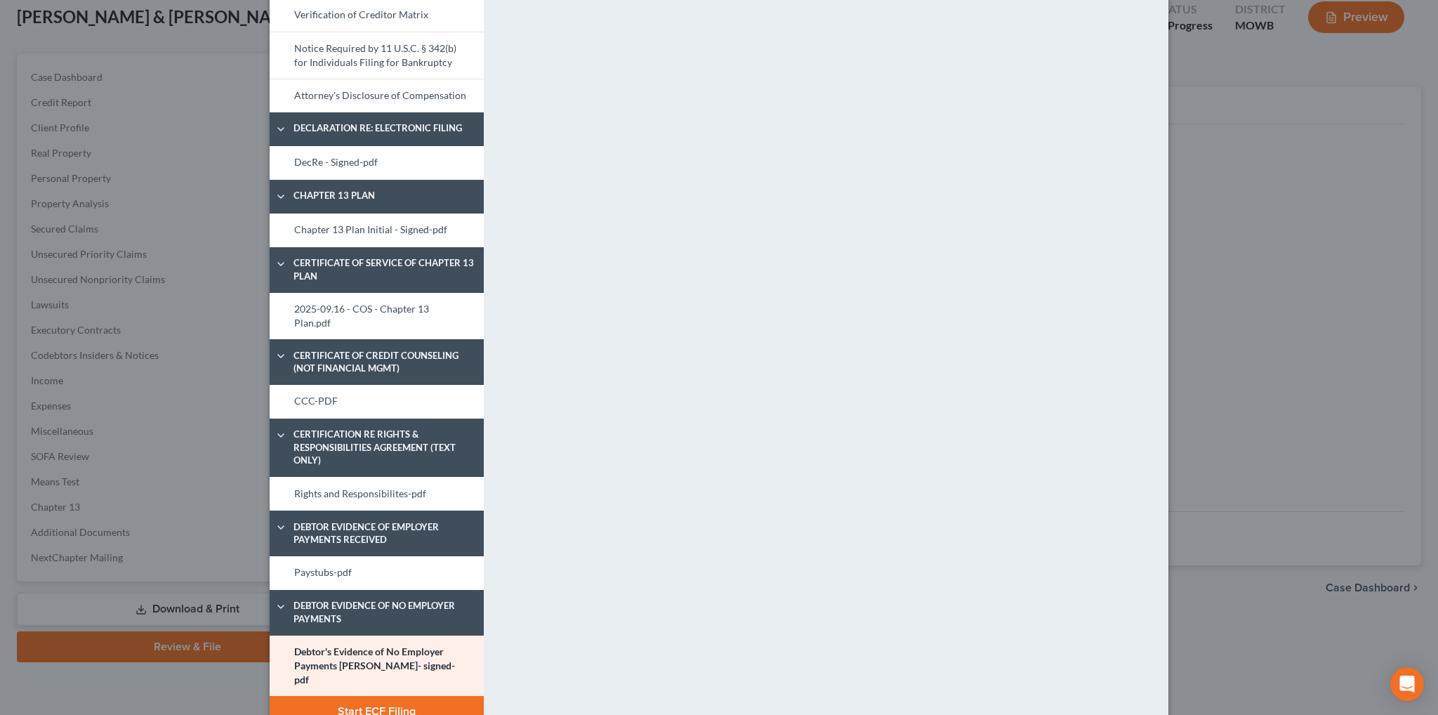
click at [353, 696] on button "Start ECF Filing" at bounding box center [377, 711] width 214 height 31
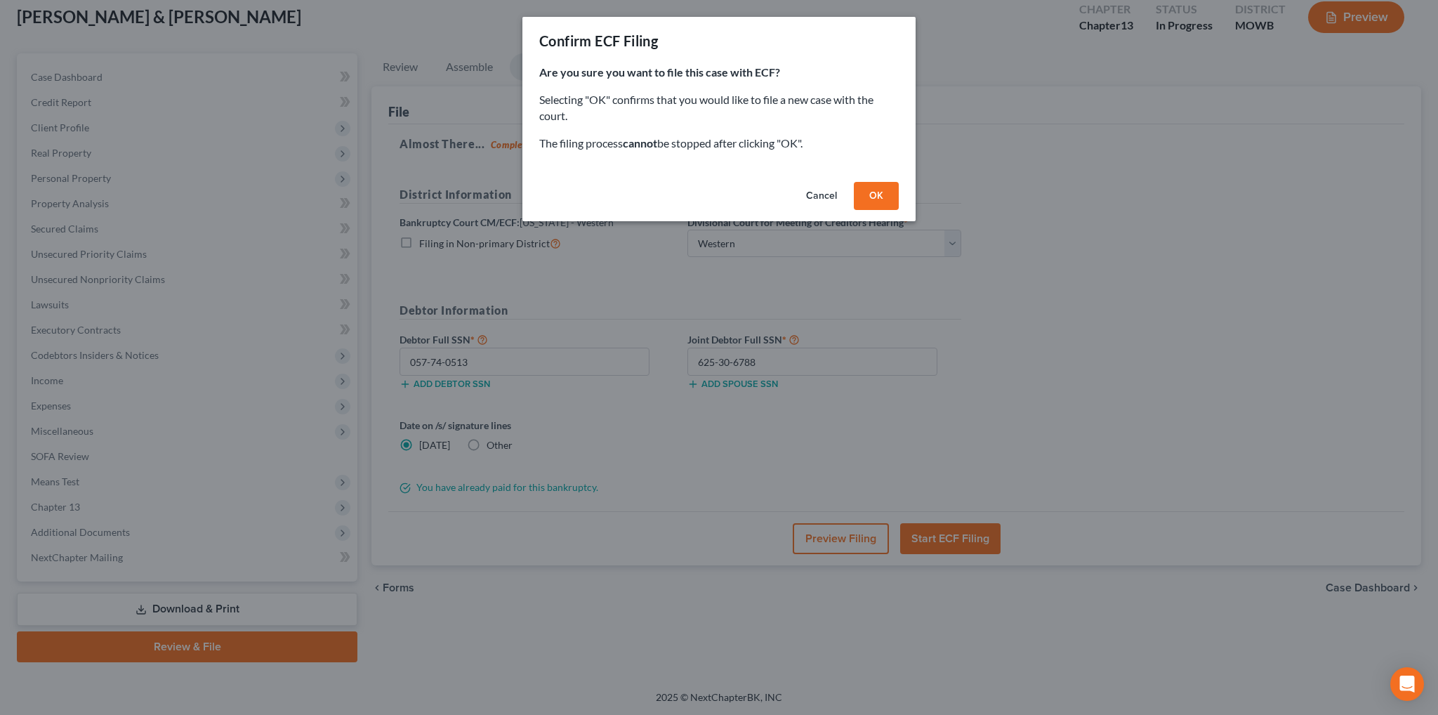
click at [882, 192] on button "OK" at bounding box center [876, 196] width 45 height 28
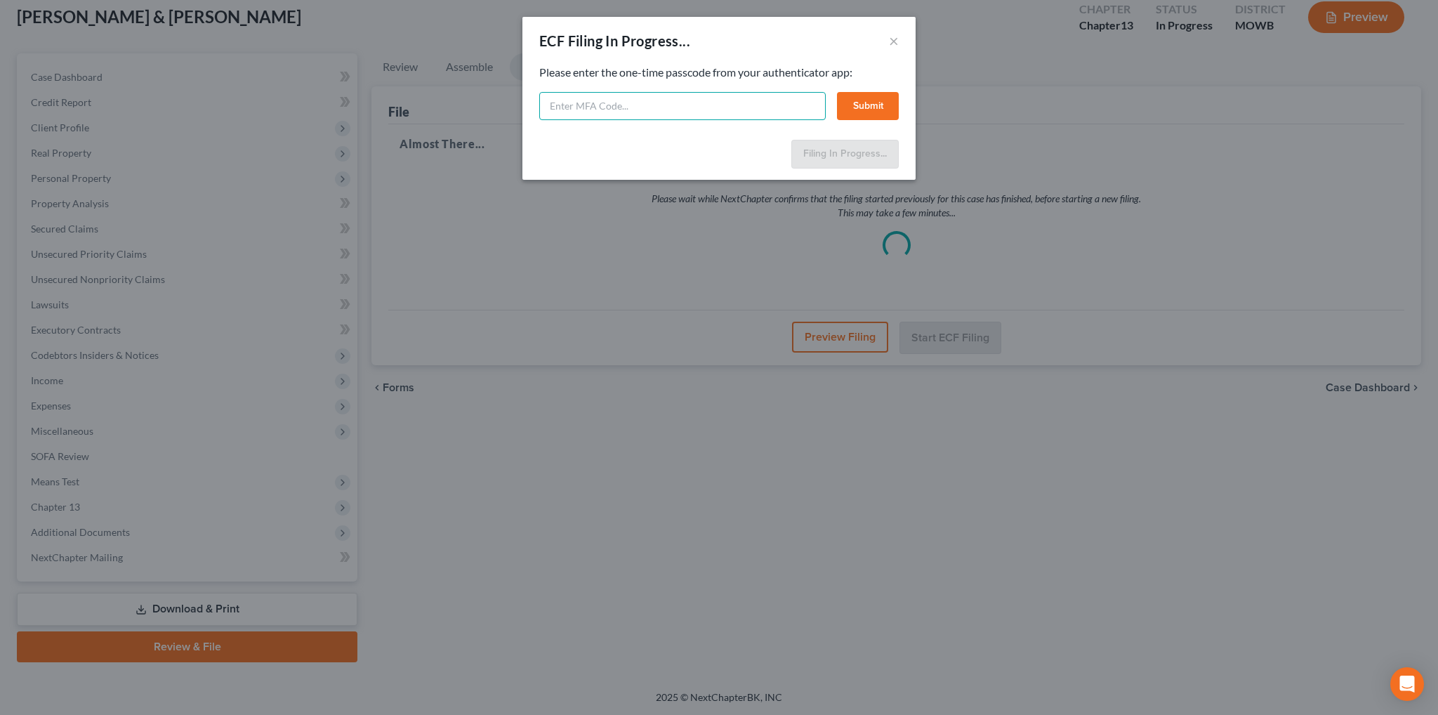
click at [619, 98] on input "text" at bounding box center [682, 106] width 286 height 28
type input "093457"
click at [854, 102] on button "Submit" at bounding box center [868, 106] width 62 height 28
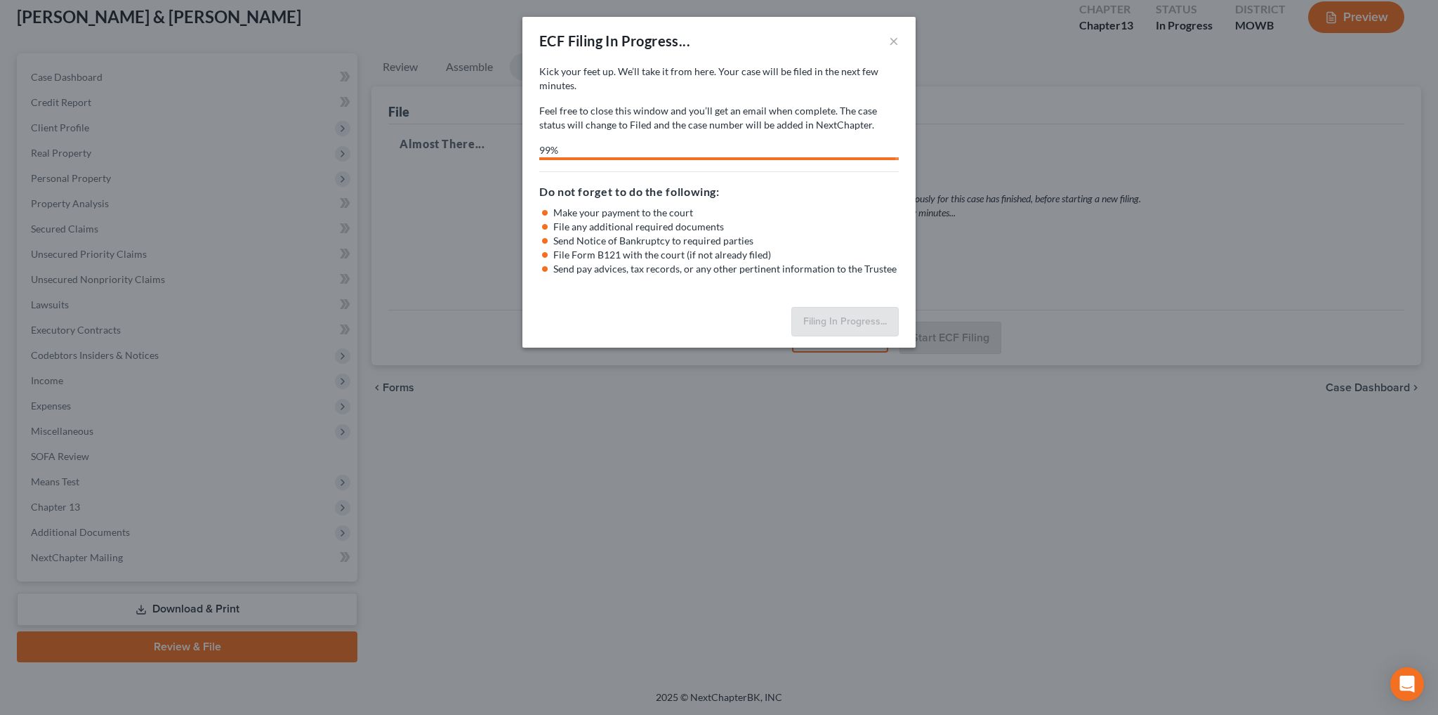
select select "4"
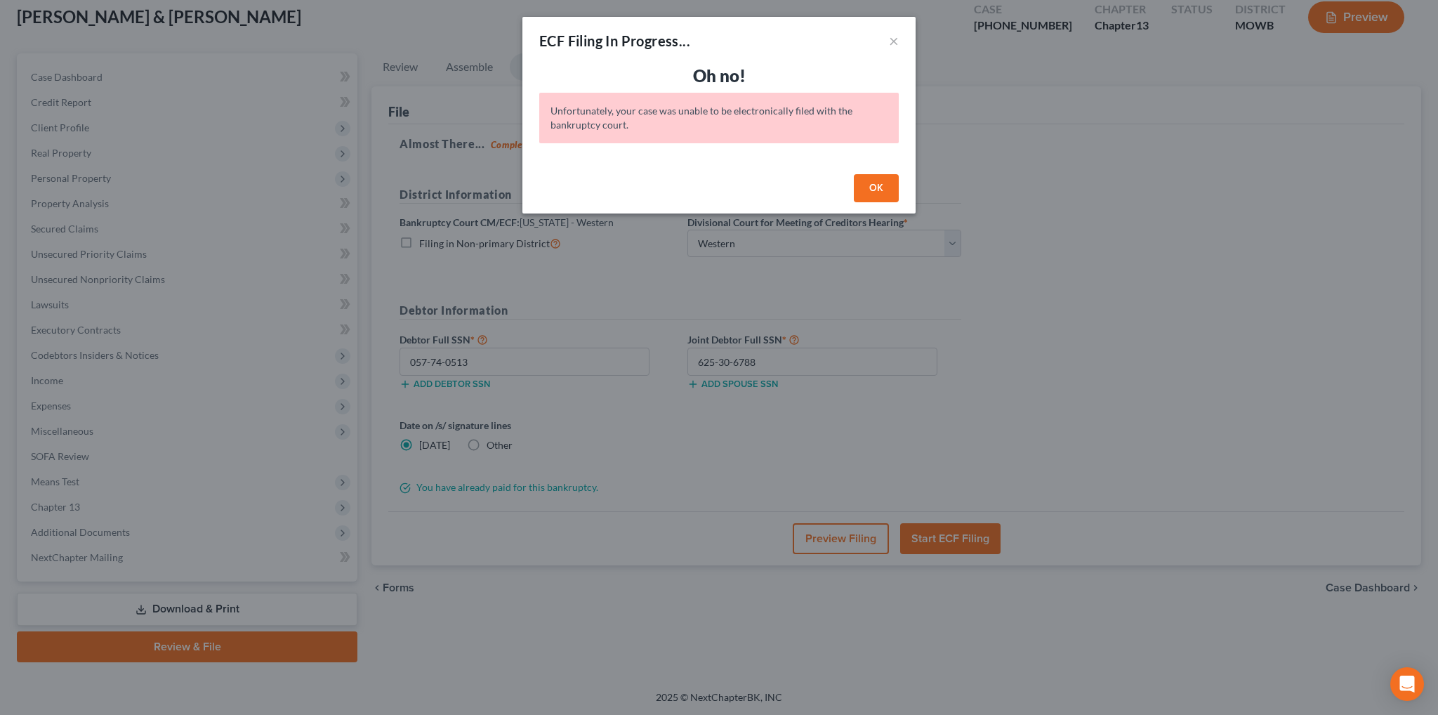
click at [879, 187] on button "OK" at bounding box center [876, 188] width 45 height 28
